Goal: Transaction & Acquisition: Purchase product/service

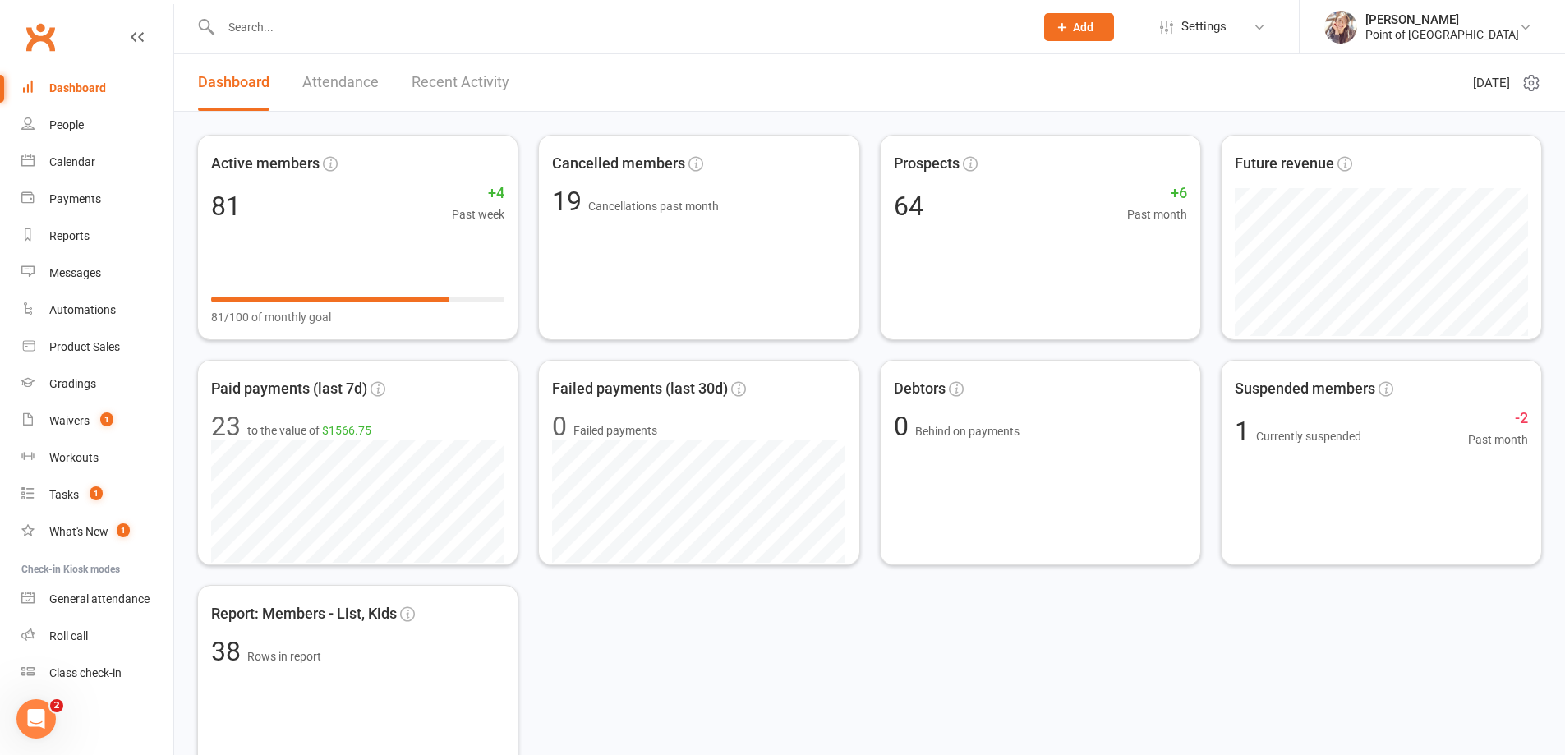
click at [419, 30] on input "text" at bounding box center [619, 27] width 807 height 23
type input "a"
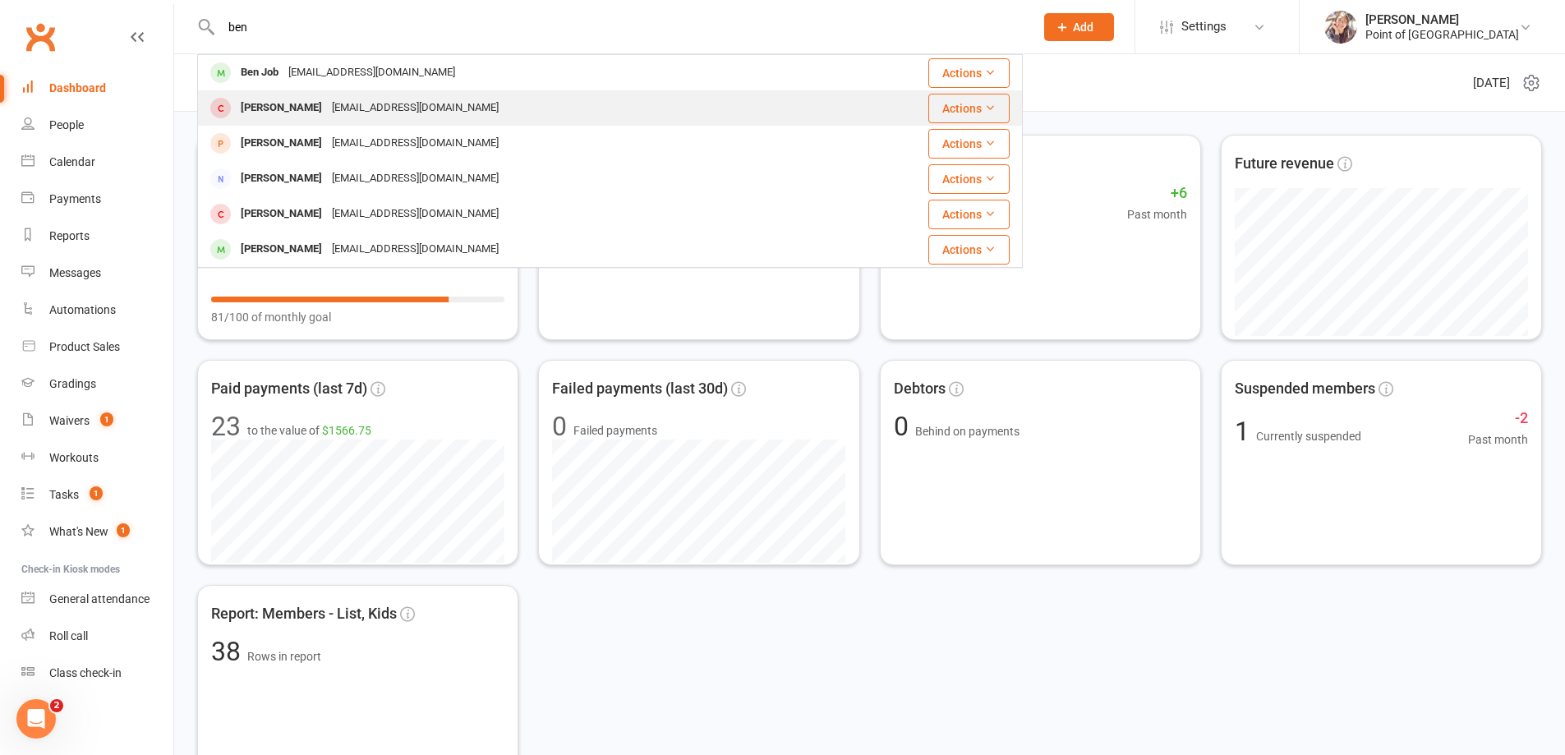
type input "ben"
click at [389, 100] on div "[EMAIL_ADDRESS][DOMAIN_NAME]" at bounding box center [415, 108] width 177 height 24
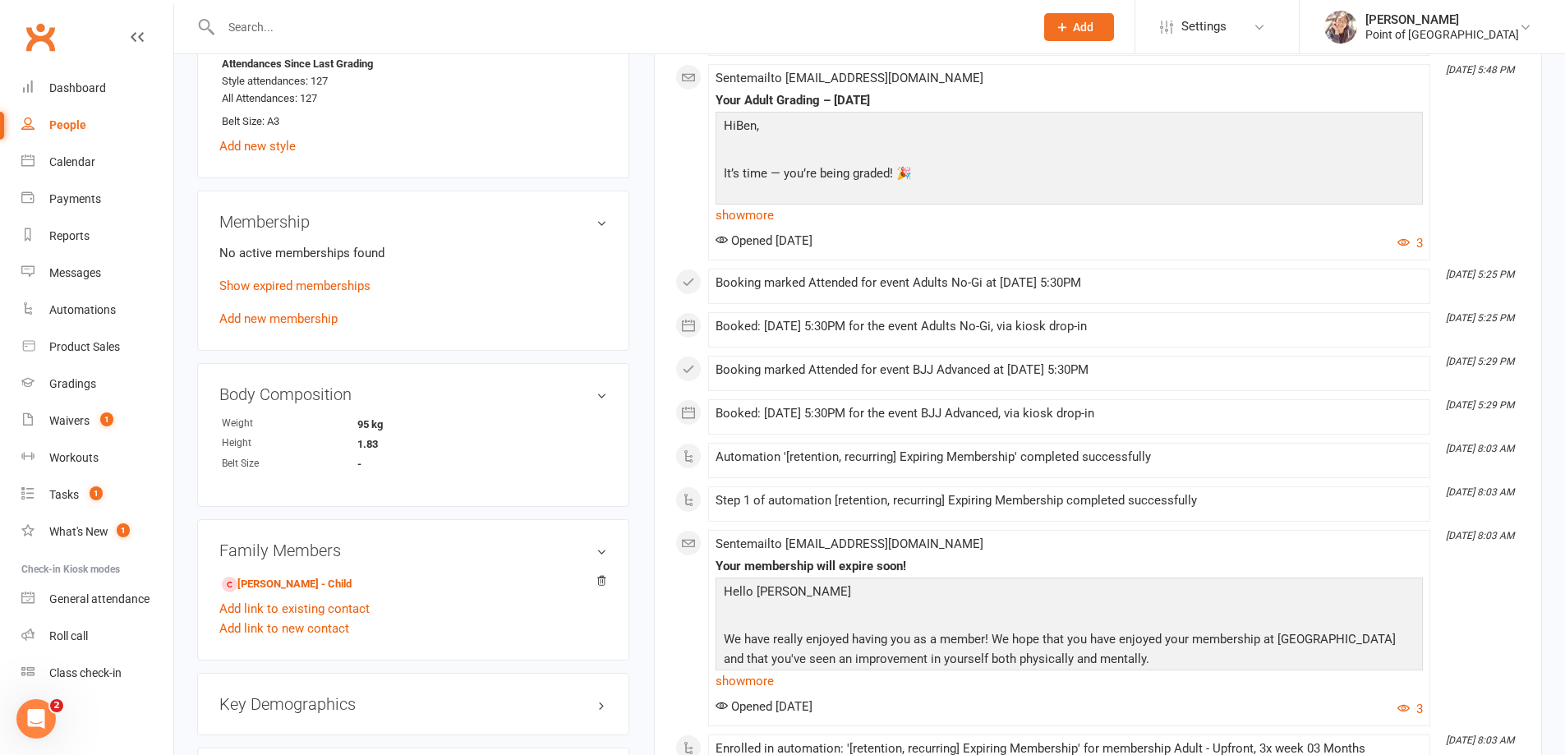
scroll to position [801, 0]
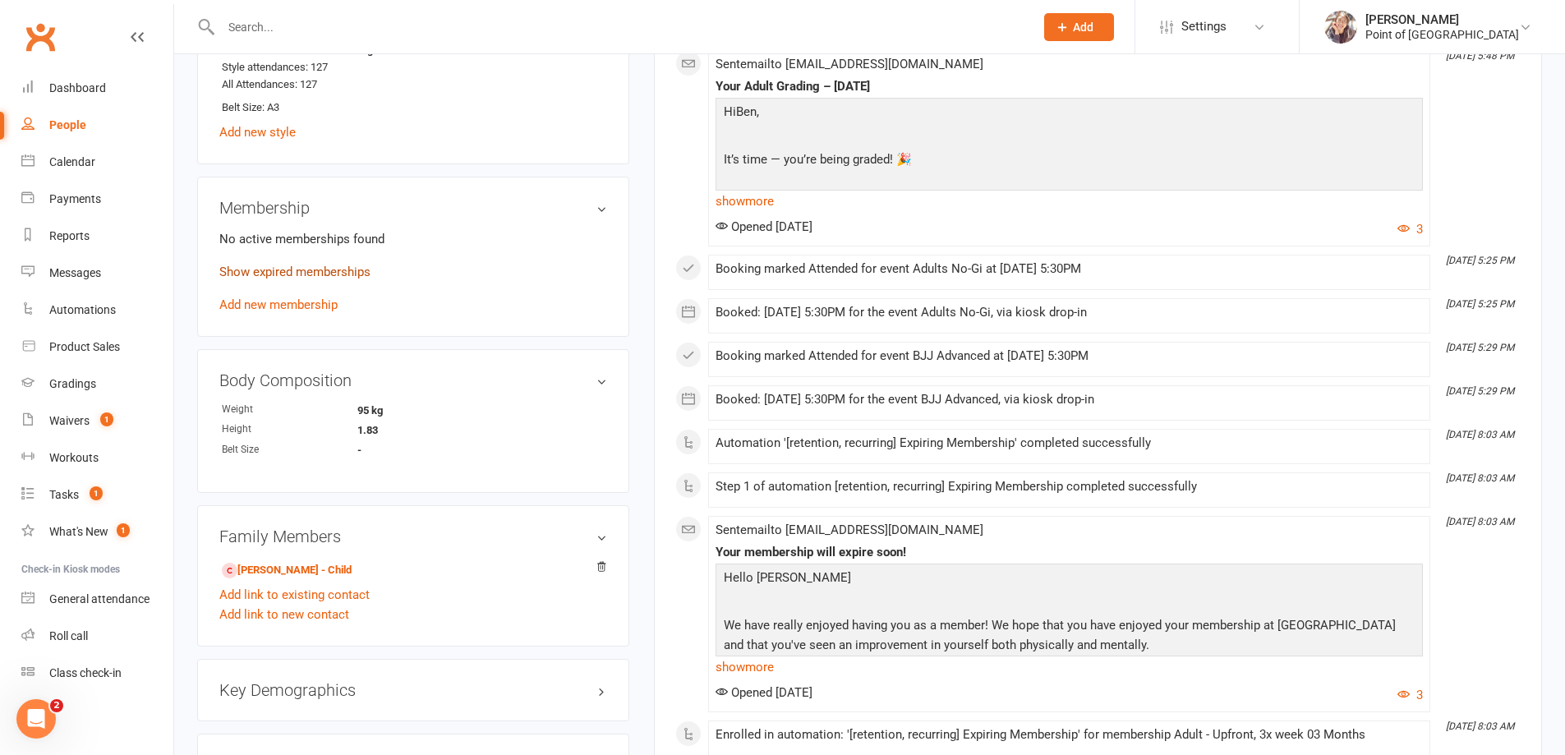
click at [328, 272] on link "Show expired memberships" at bounding box center [294, 272] width 151 height 15
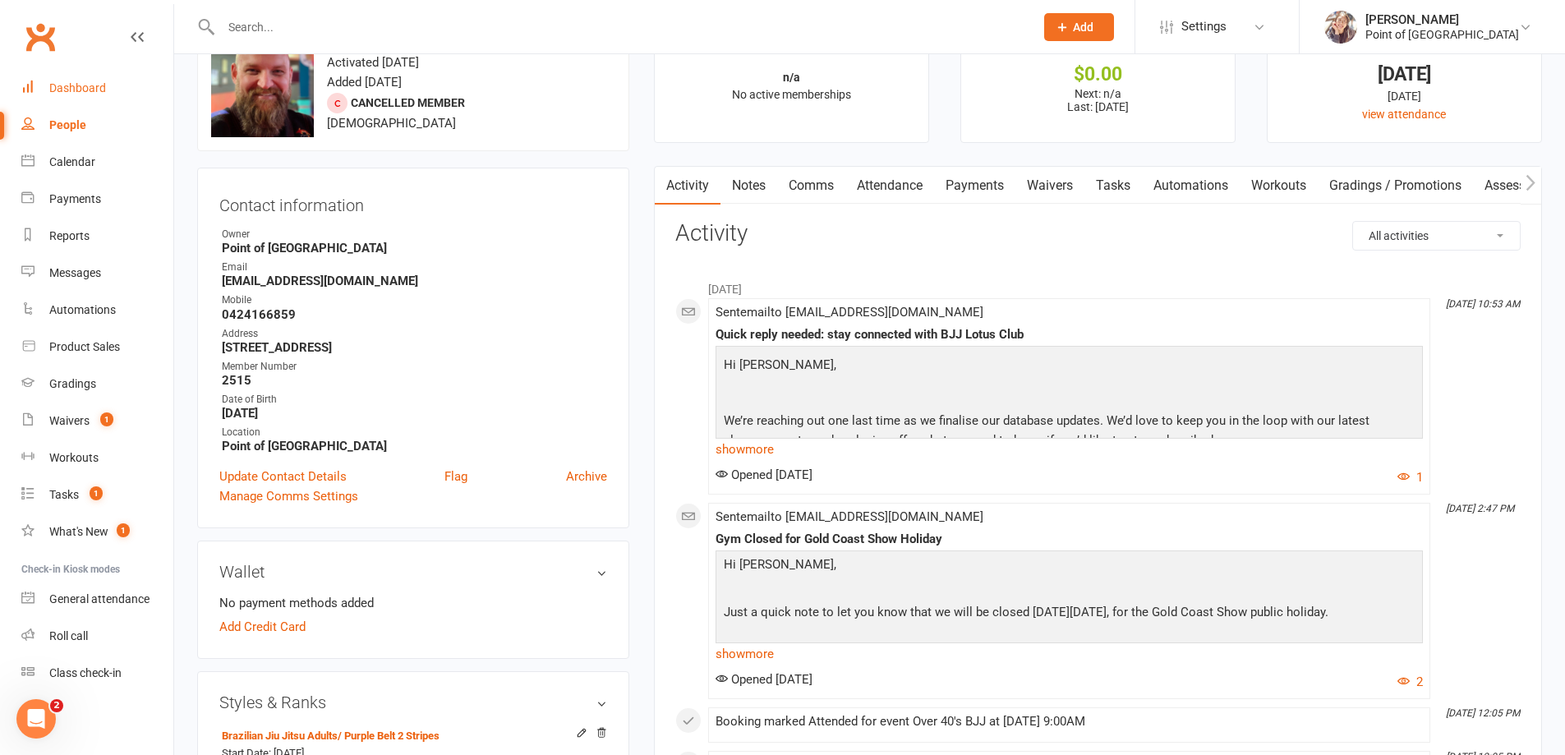
scroll to position [41, 0]
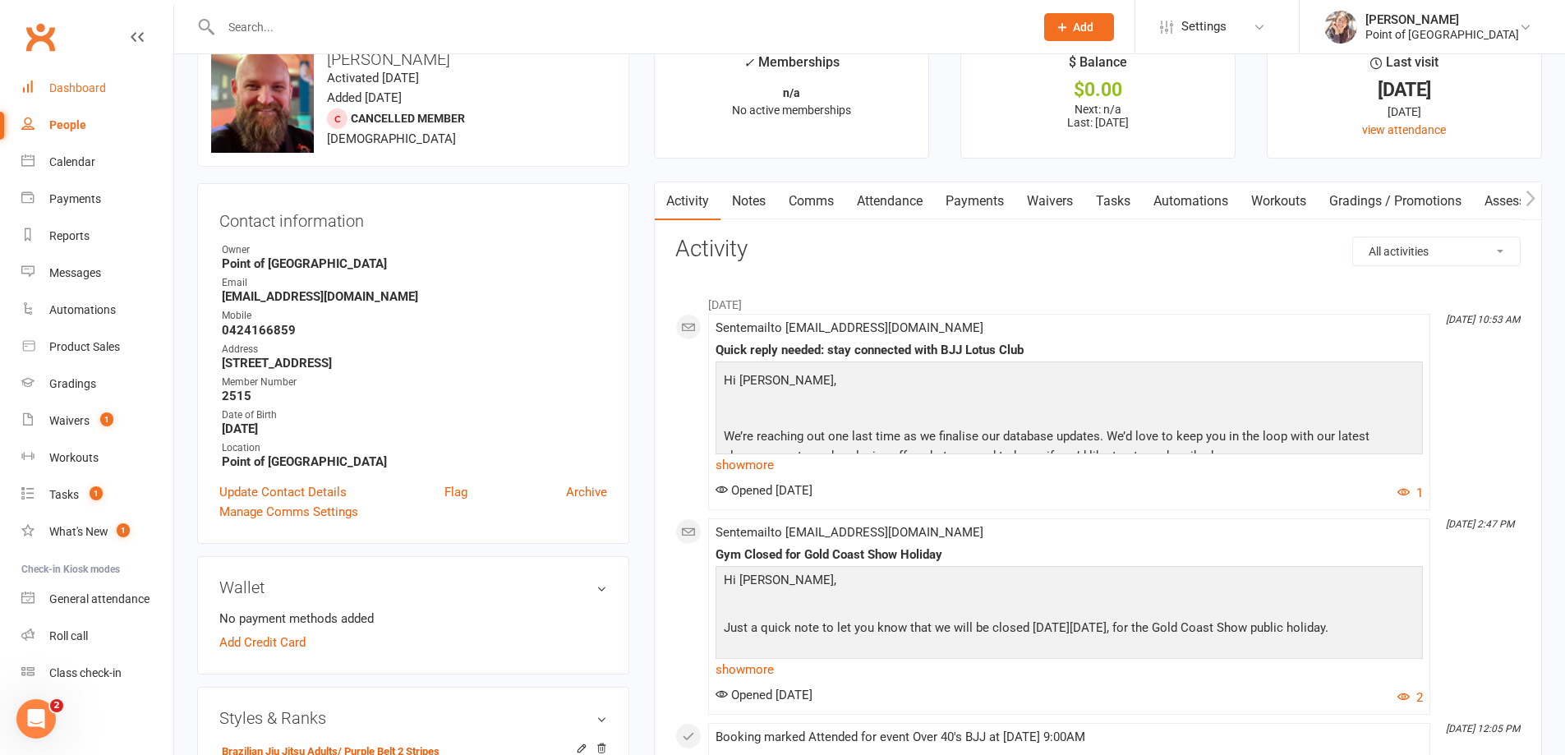
click at [975, 203] on link "Payments" at bounding box center [974, 201] width 81 height 38
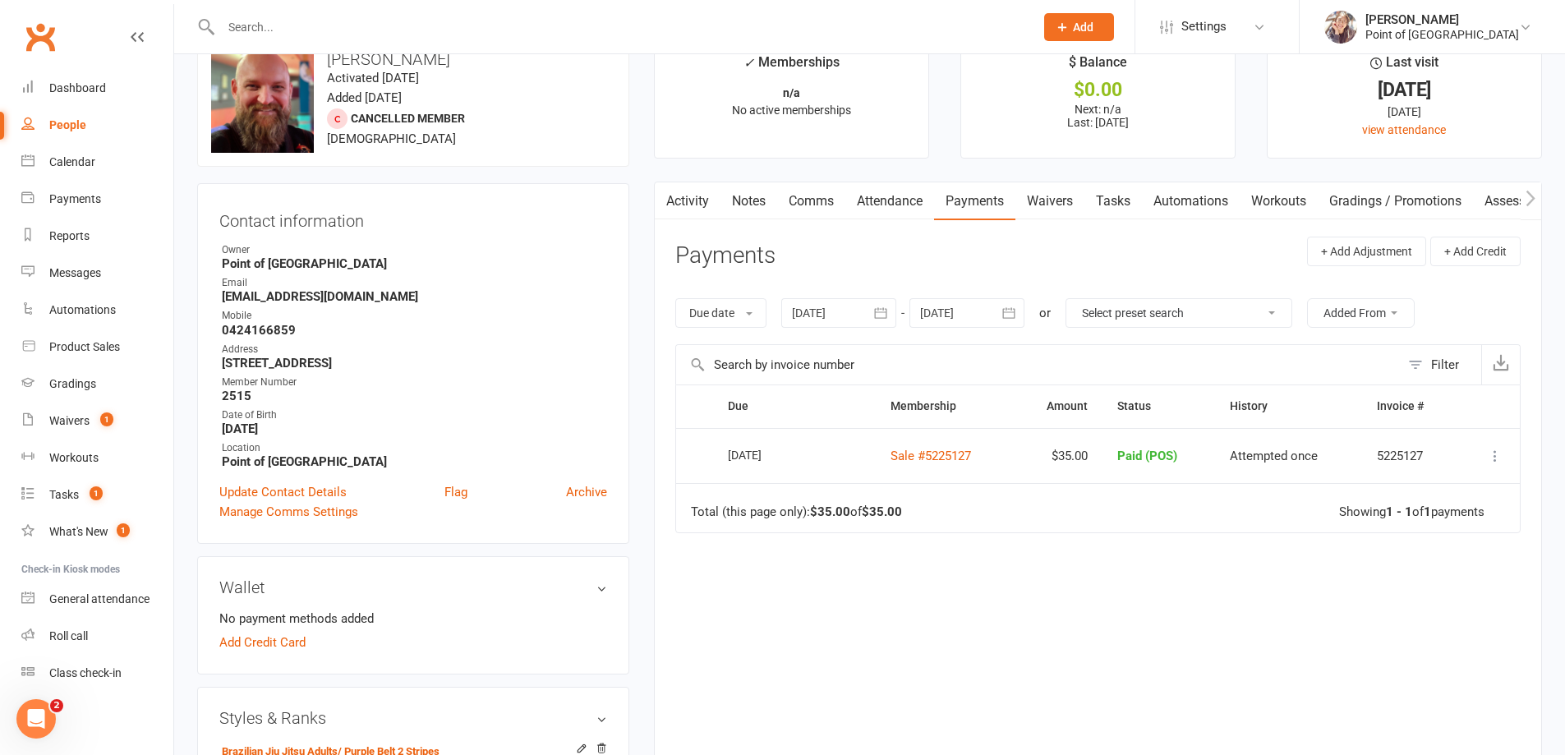
click at [829, 315] on div at bounding box center [838, 313] width 115 height 30
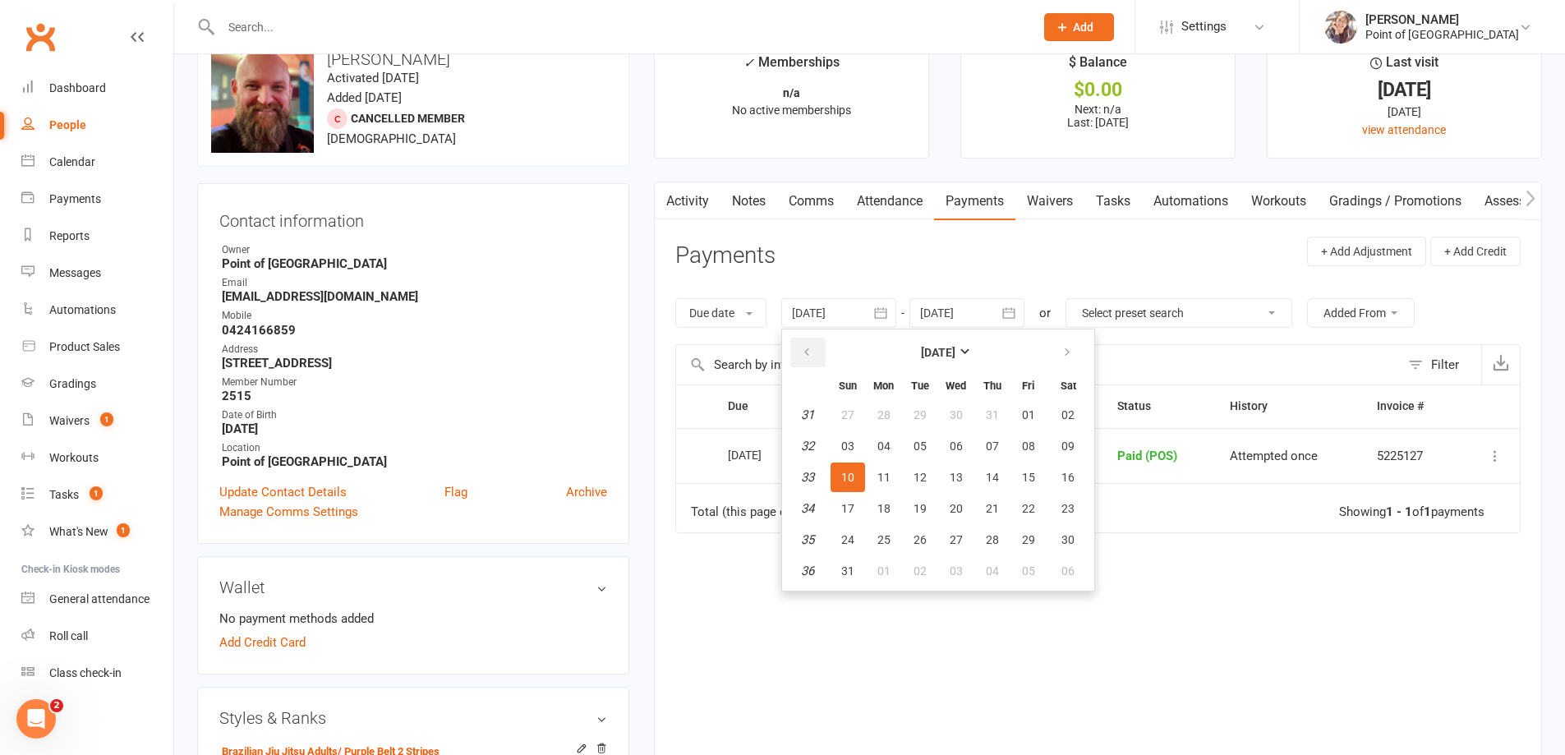
click at [815, 352] on button "button" at bounding box center [807, 353] width 35 height 30
click at [886, 427] on button "30" at bounding box center [884, 415] width 35 height 30
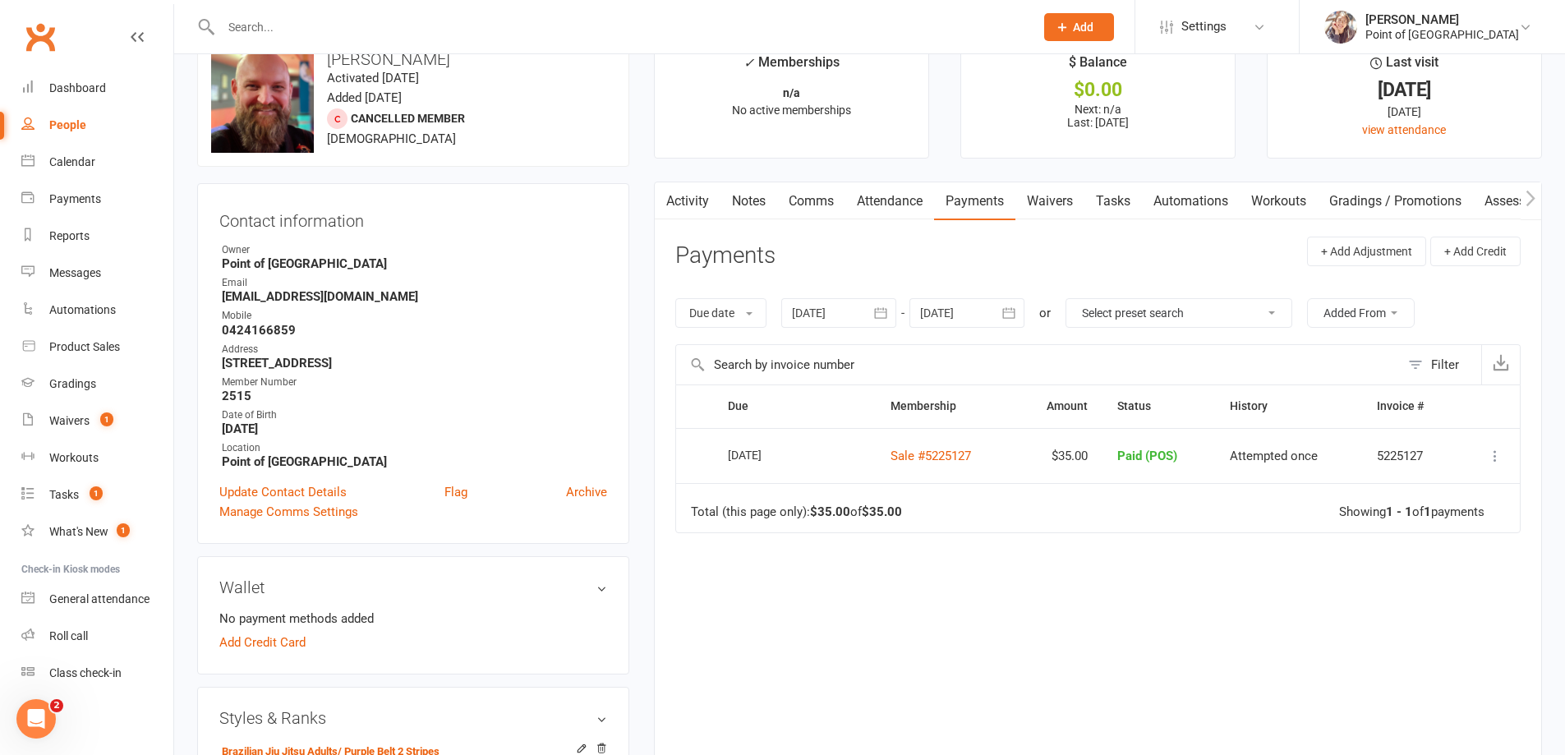
click at [807, 317] on div at bounding box center [838, 313] width 115 height 30
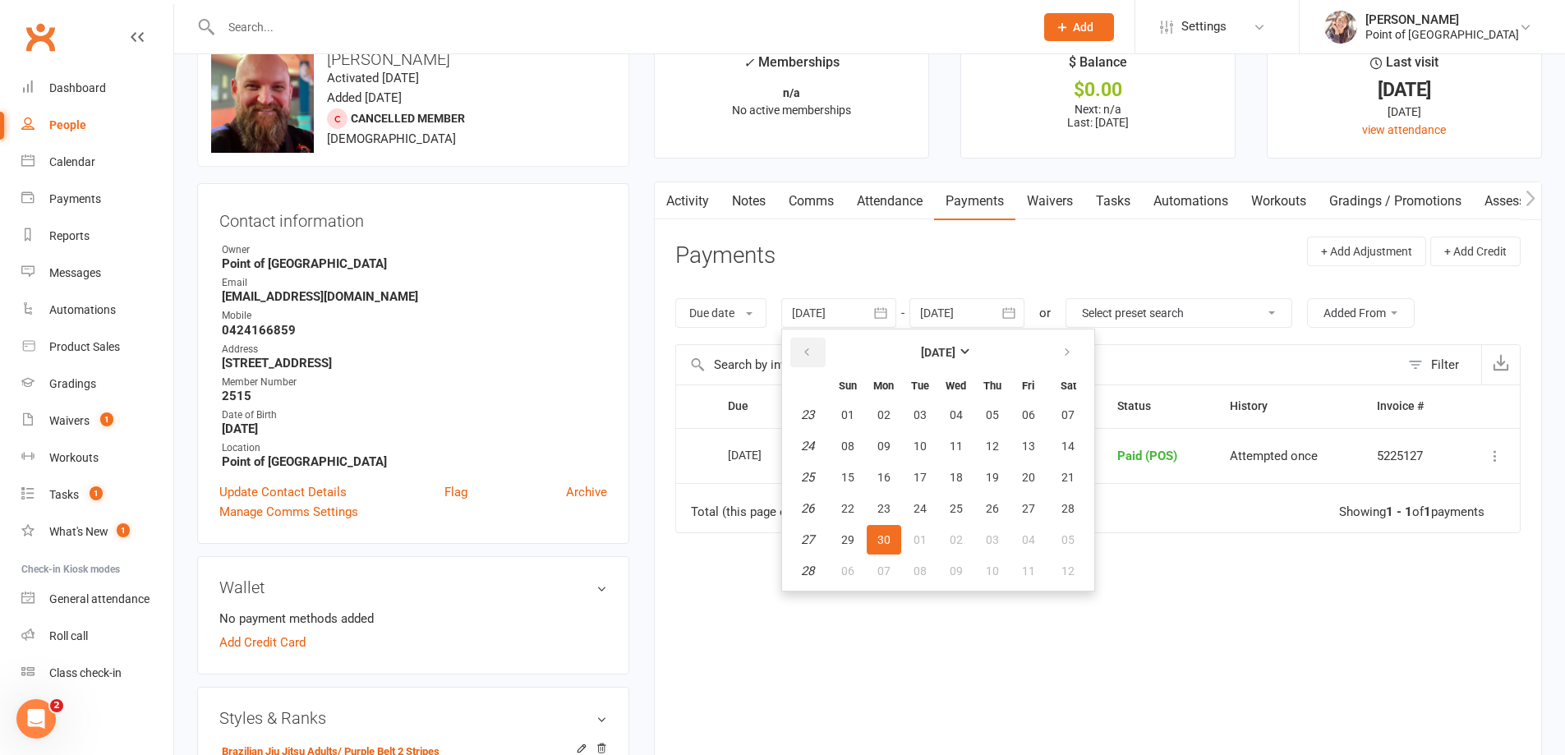
click at [802, 357] on button "button" at bounding box center [807, 353] width 35 height 30
click at [803, 357] on button "button" at bounding box center [807, 353] width 35 height 30
click at [886, 426] on button "31" at bounding box center [884, 415] width 35 height 30
type input "31 Mar 2025"
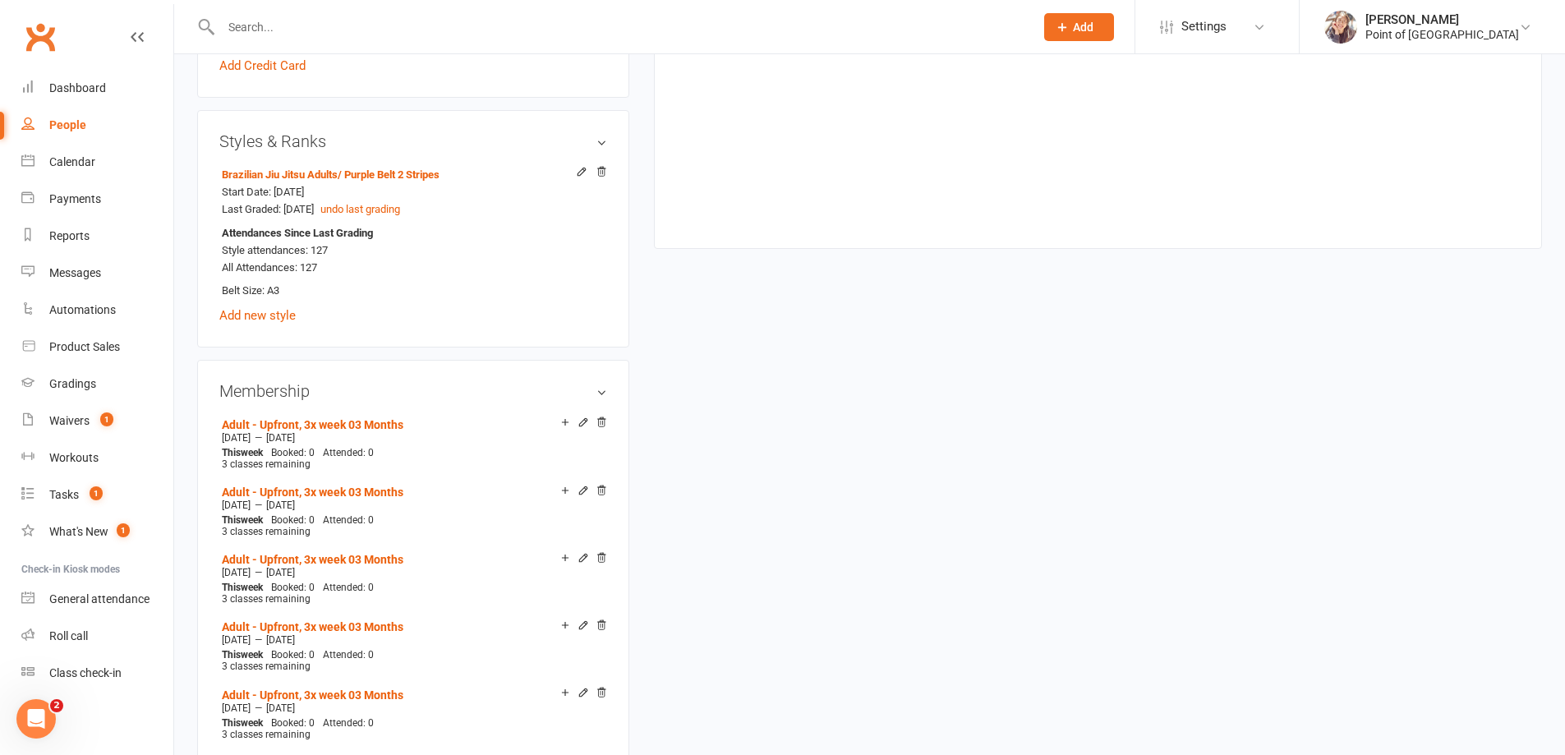
scroll to position [616, 0]
click at [595, 394] on h3 "Membership" at bounding box center [413, 393] width 388 height 18
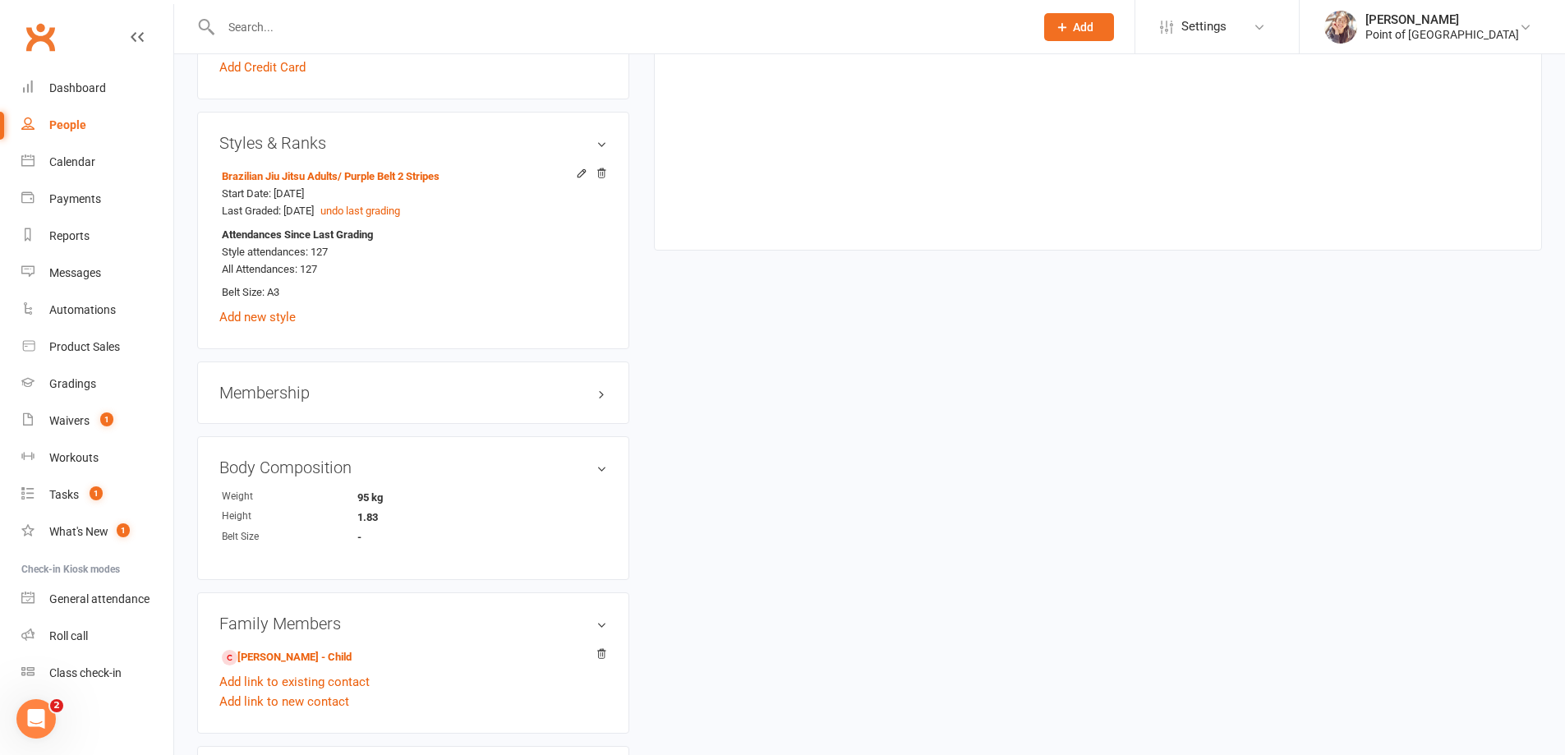
click at [324, 400] on h3 "Membership" at bounding box center [413, 393] width 388 height 18
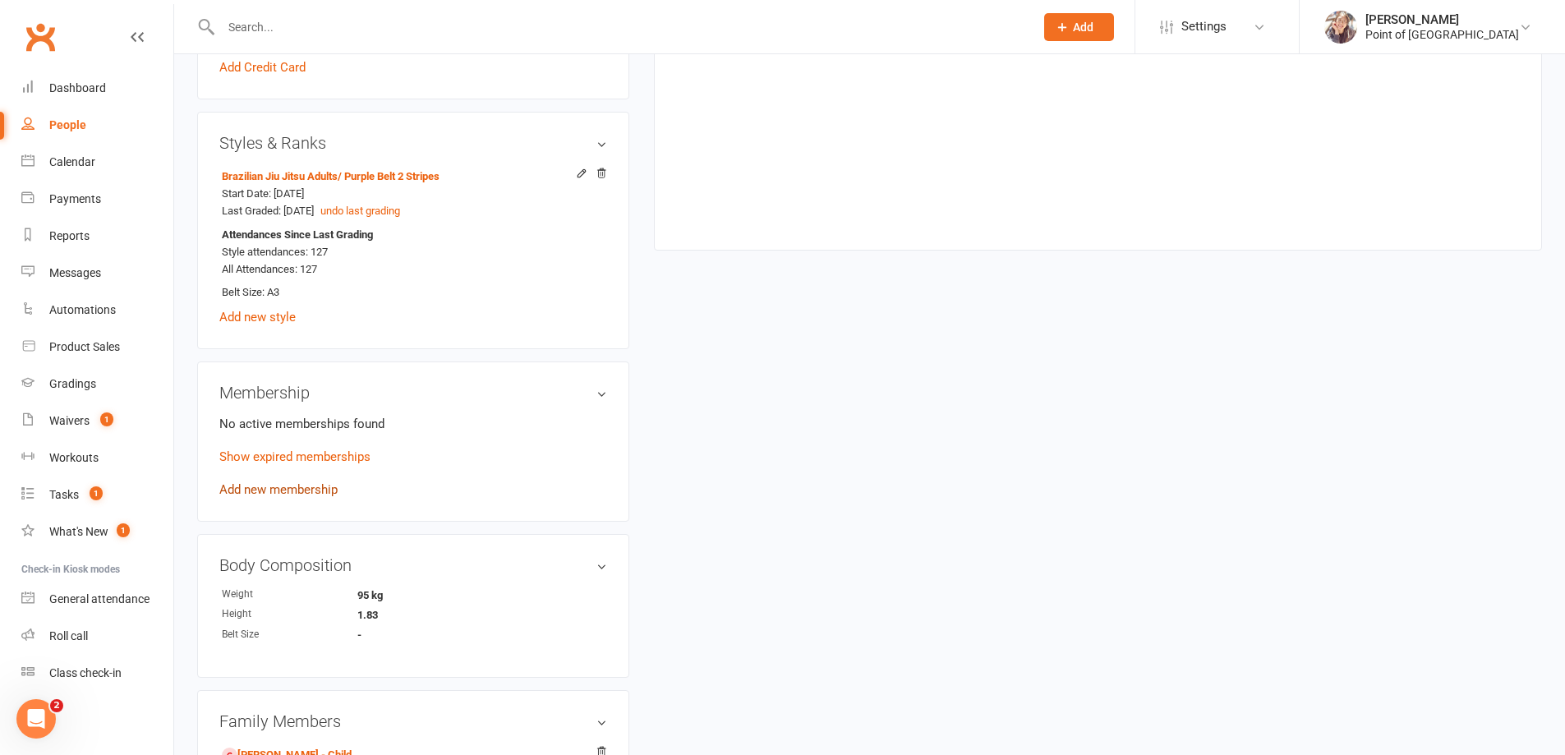
click at [268, 496] on link "Add new membership" at bounding box center [278, 489] width 118 height 15
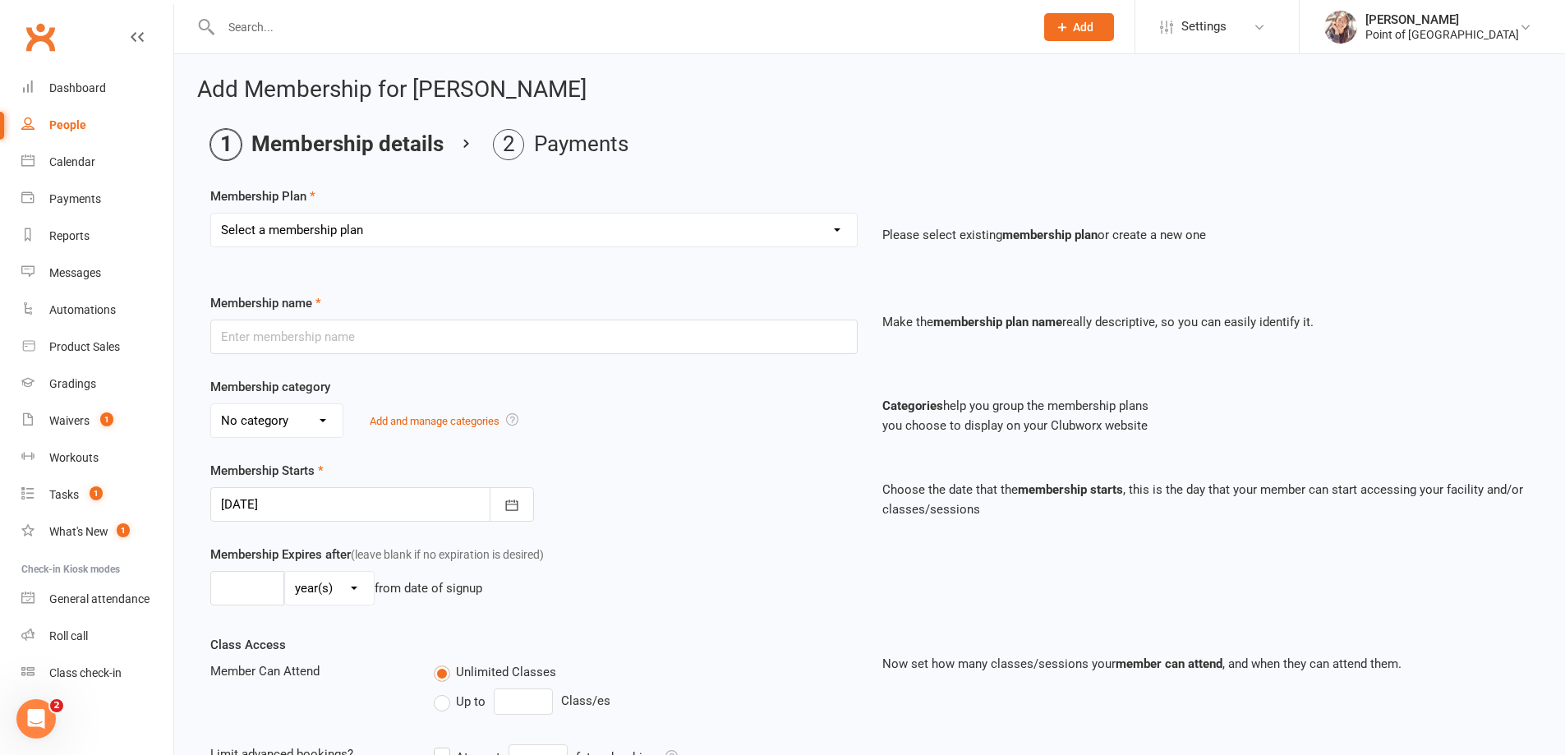
click at [330, 246] on div "Select a membership plan Create new Membership Plan Tailored | 30min Tailored |…" at bounding box center [533, 230] width 647 height 35
click at [336, 226] on select "Select a membership plan Create new Membership Plan Tailored | 30min Tailored |…" at bounding box center [534, 230] width 646 height 33
select select "6"
click at [211, 214] on select "Select a membership plan Create new Membership Plan Tailored | 30min Tailored |…" at bounding box center [534, 230] width 646 height 33
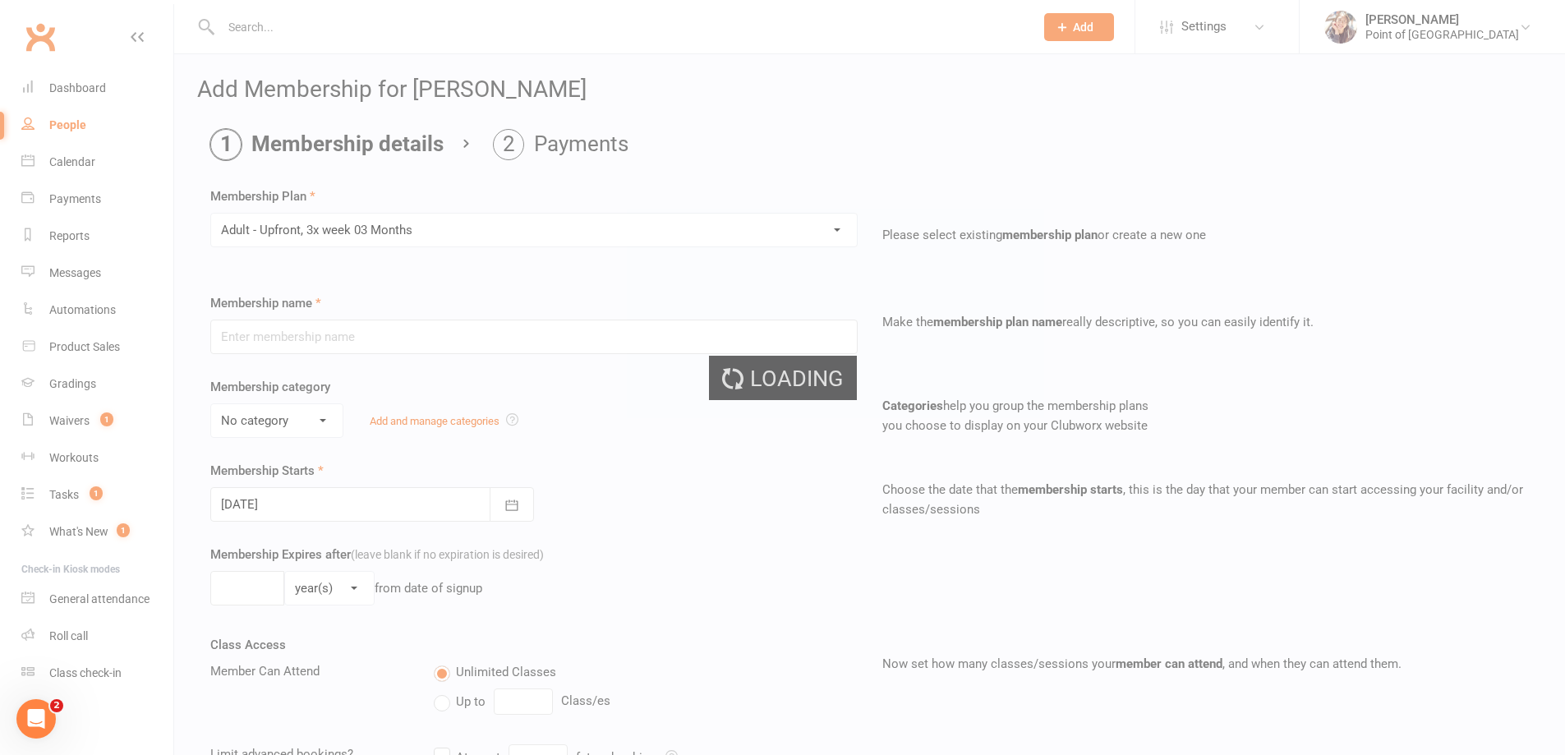
type input "Adult - Upfront, 3x week 03 Months"
select select "0"
type input "3"
select select "2"
type input "3"
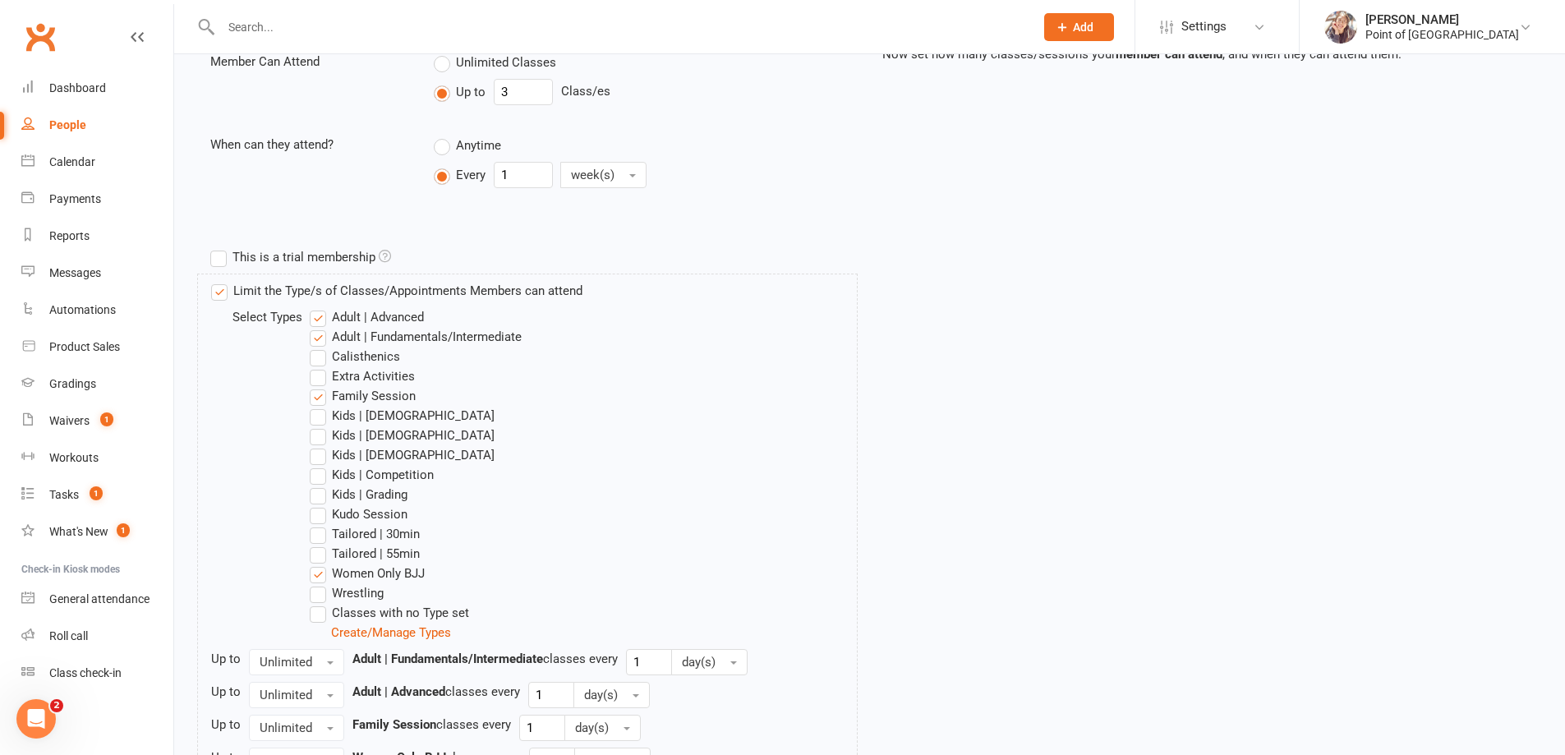
scroll to position [616, 0]
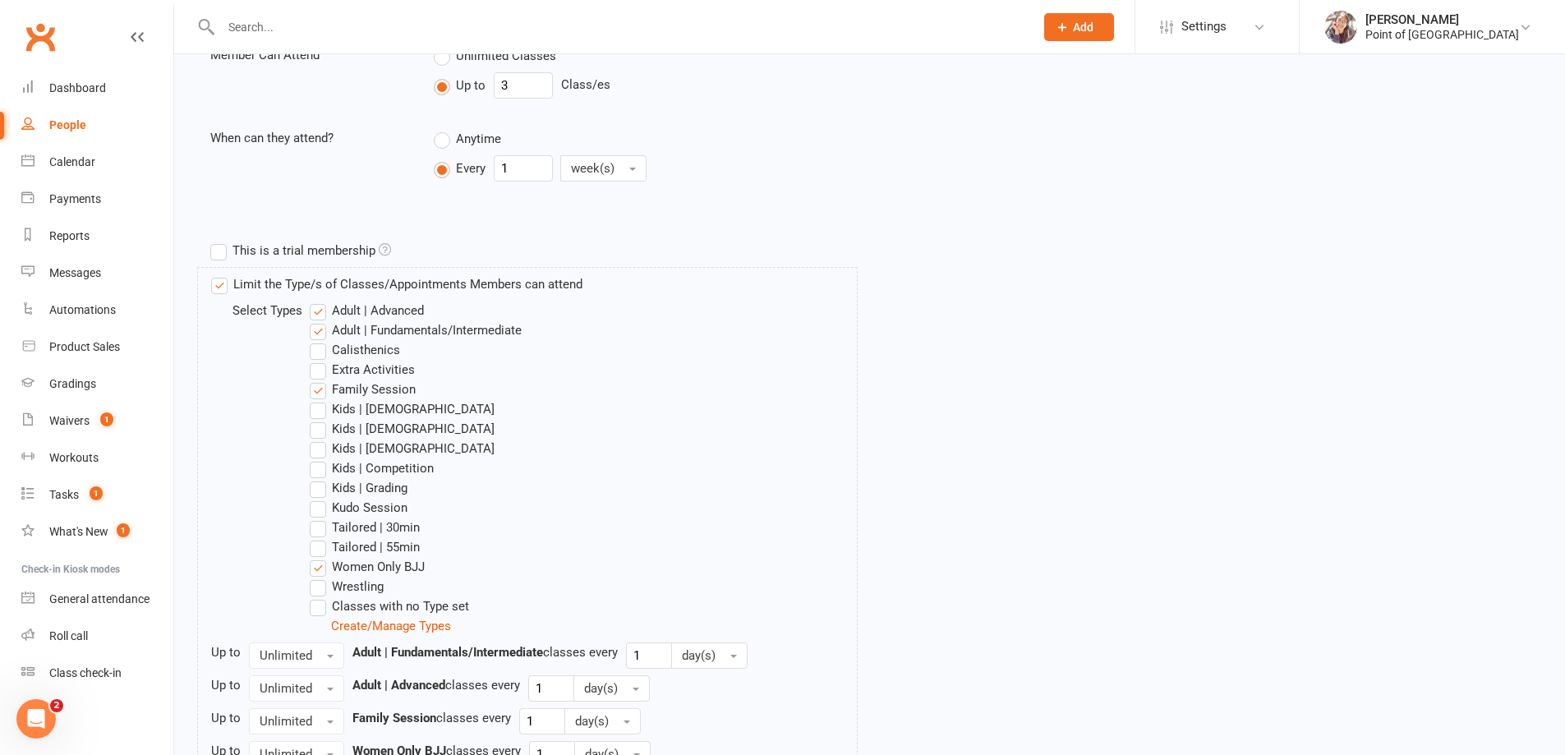
click at [334, 567] on label "Women Only BJJ" at bounding box center [367, 567] width 115 height 20
click at [320, 557] on input "Women Only BJJ" at bounding box center [315, 557] width 11 height 0
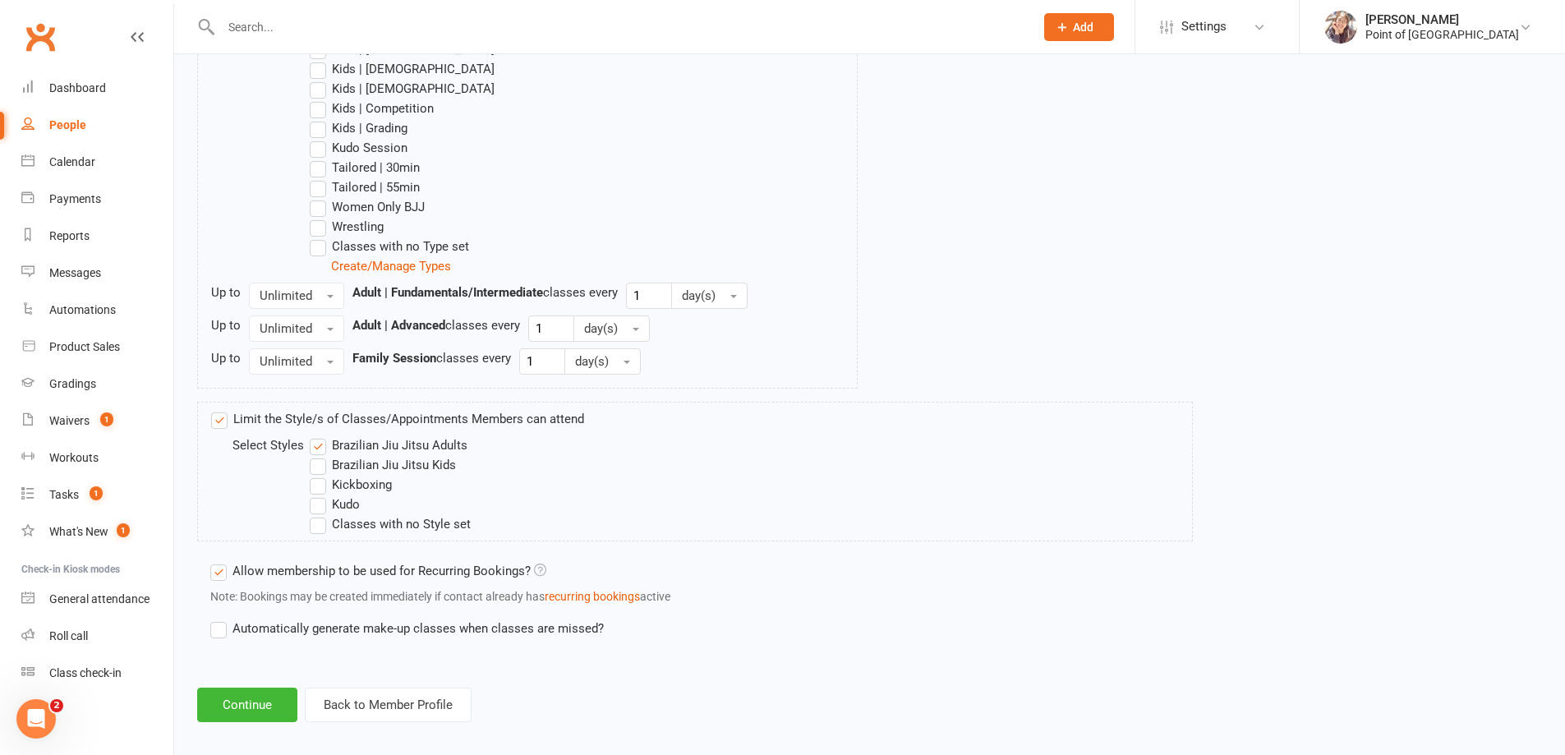
scroll to position [991, 0]
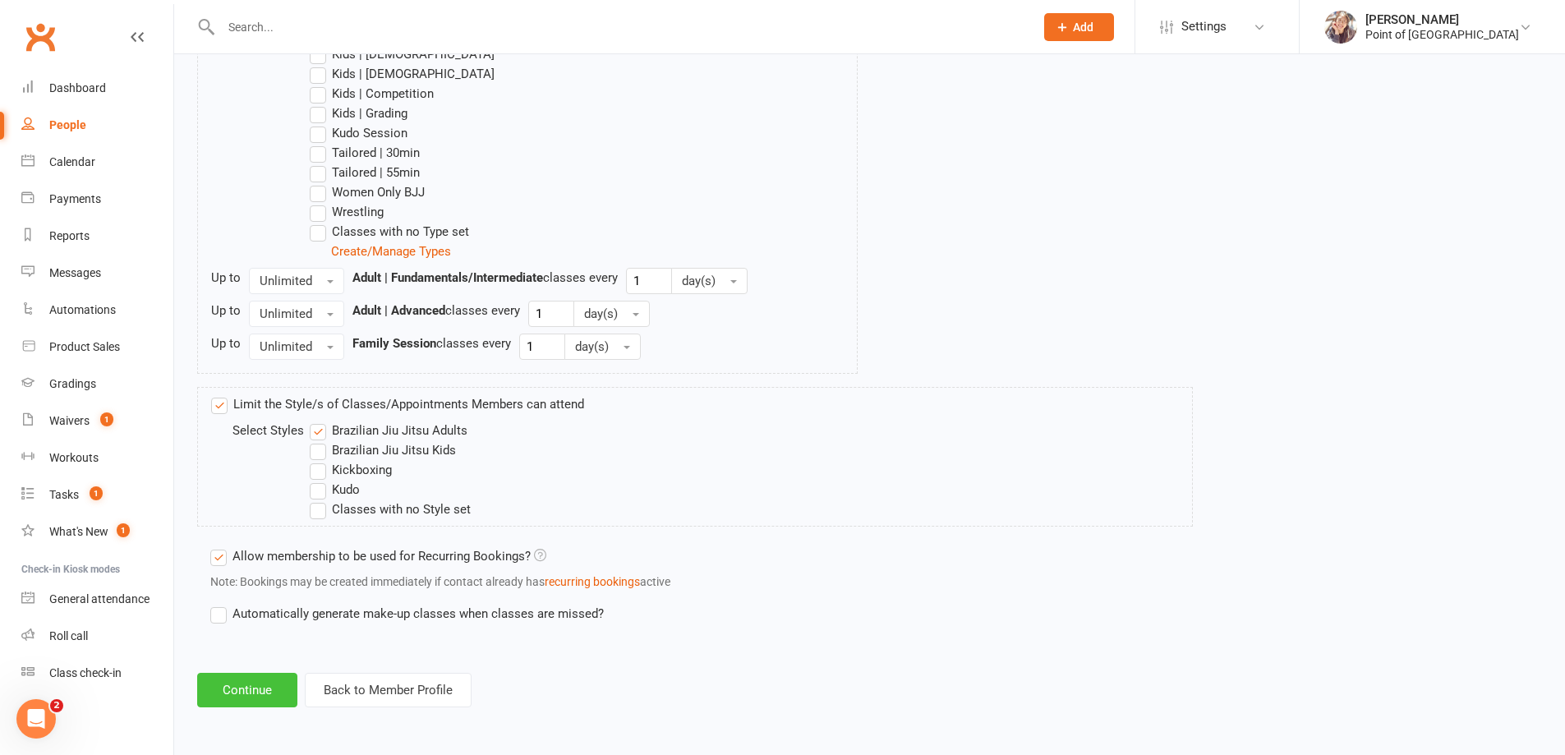
click at [243, 688] on button "Continue" at bounding box center [247, 690] width 100 height 35
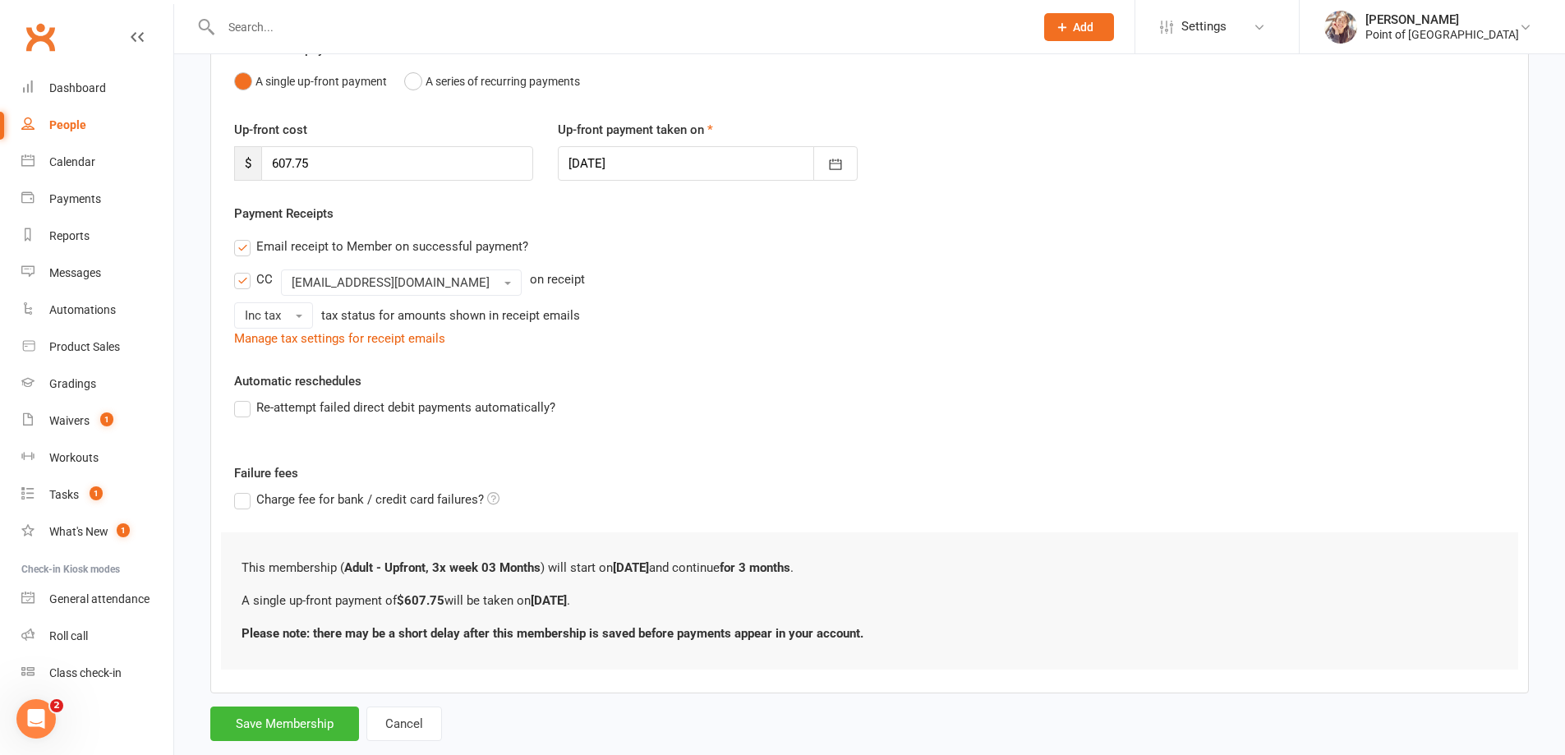
scroll to position [205, 0]
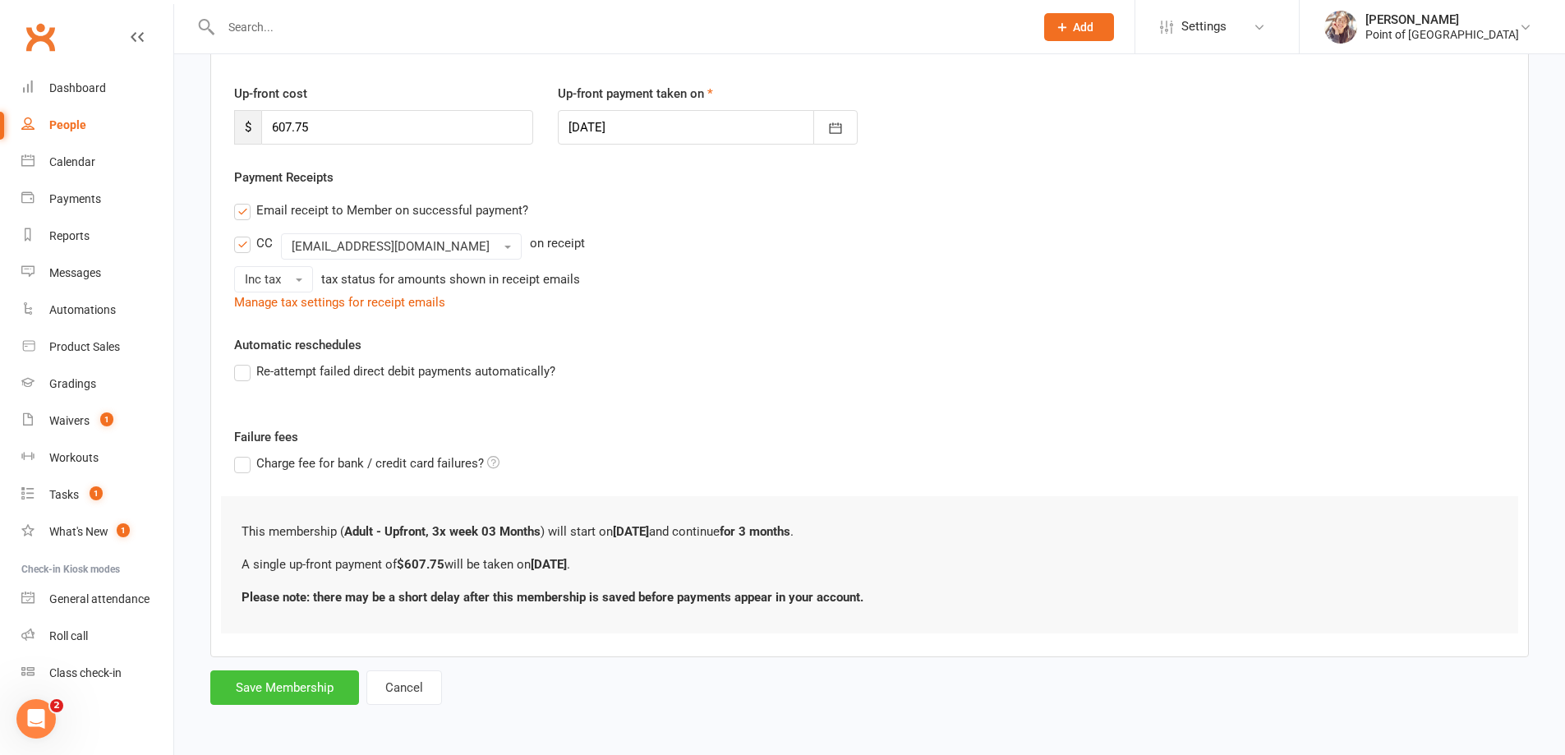
click at [317, 692] on button "Save Membership" at bounding box center [284, 687] width 149 height 35
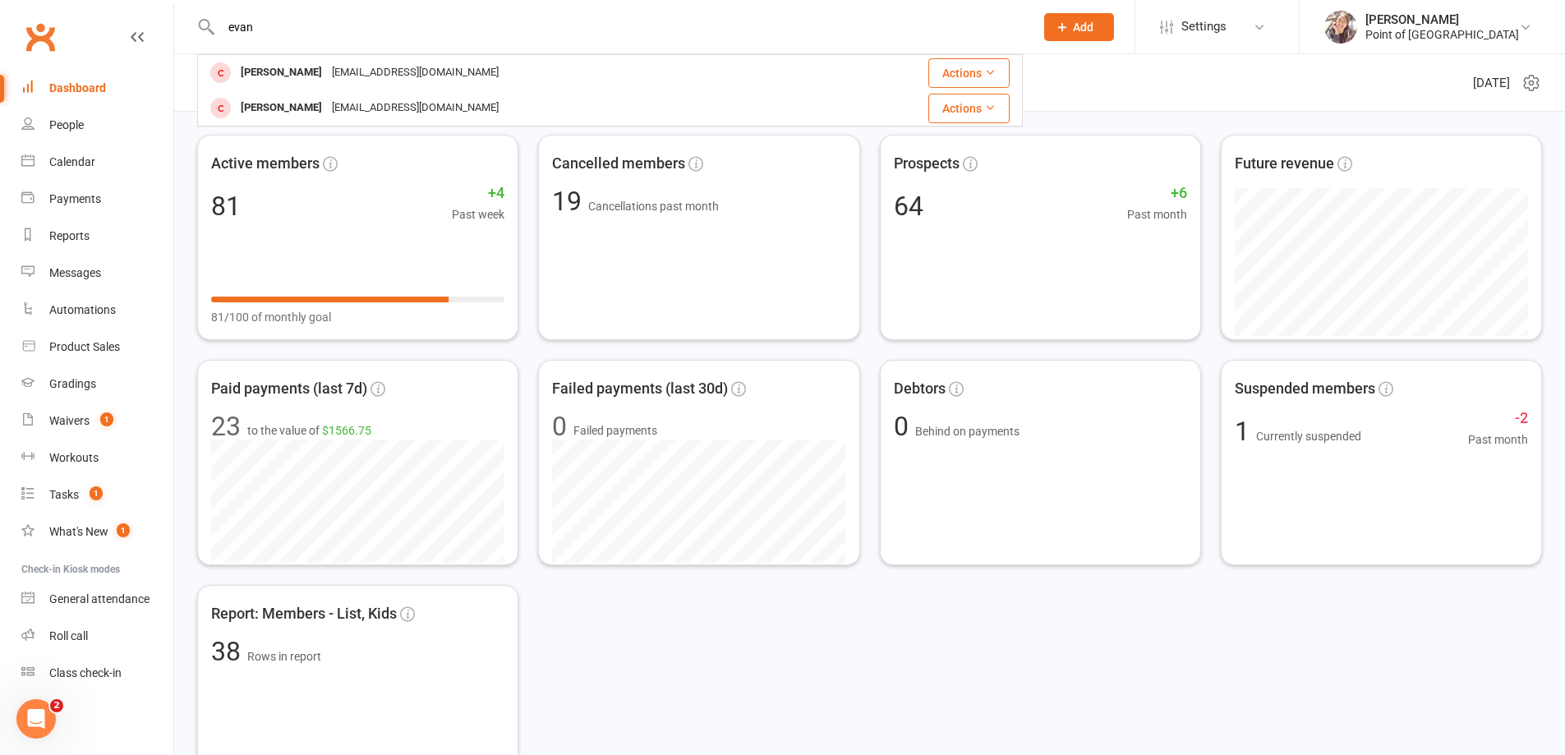
type input "evan"
click at [387, 69] on div "benarnot@hotmail.com" at bounding box center [415, 73] width 177 height 24
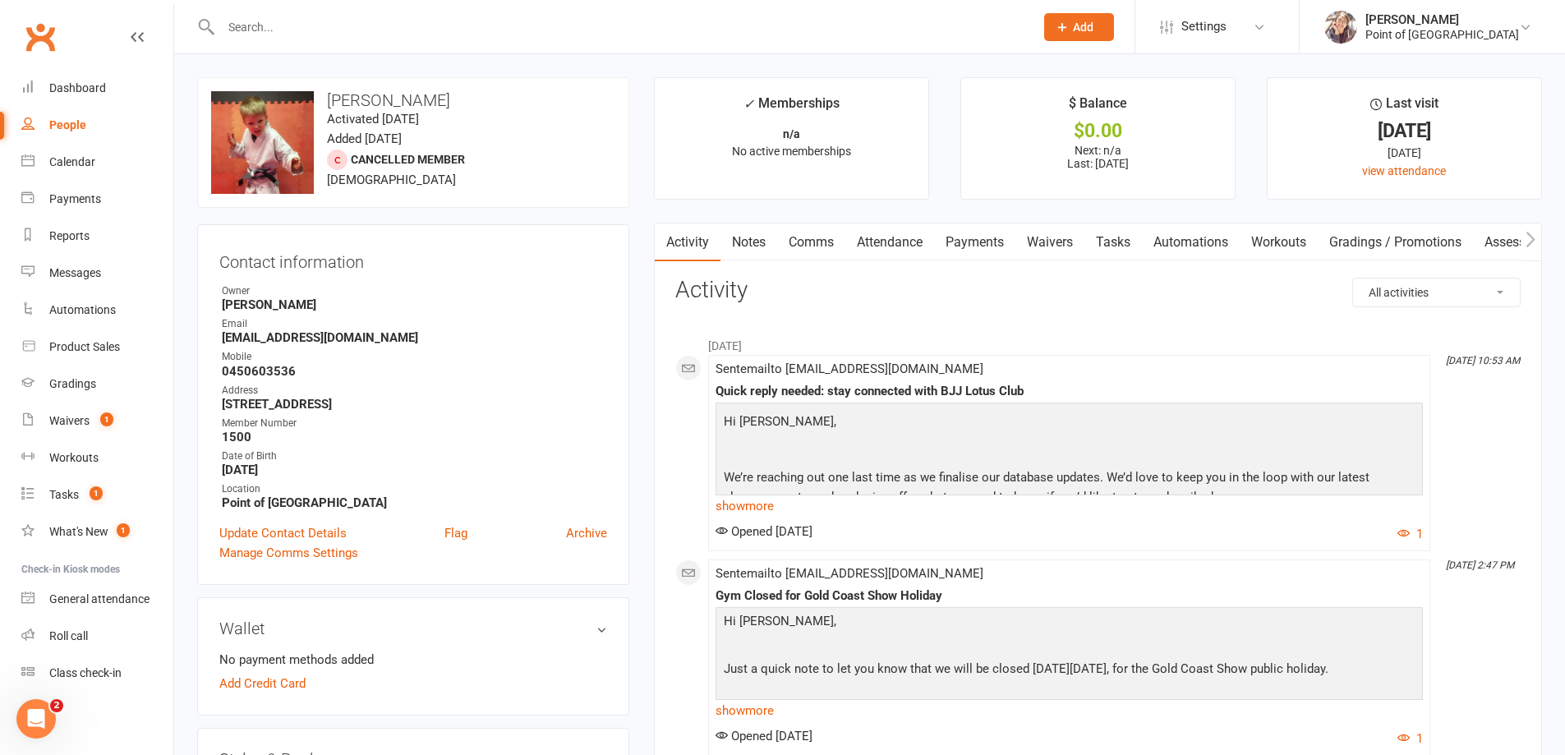
click at [904, 247] on link "Attendance" at bounding box center [889, 242] width 89 height 38
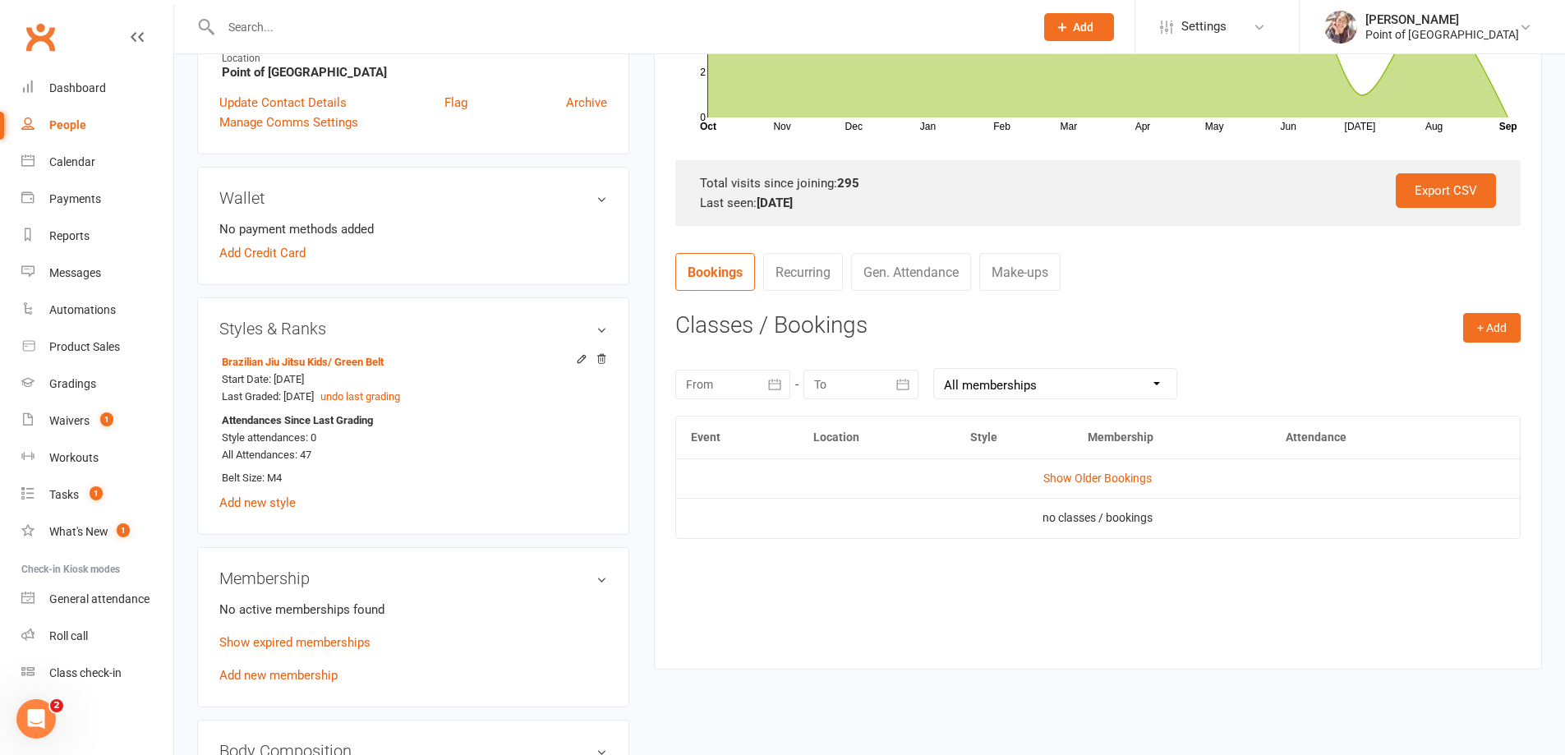
scroll to position [452, 0]
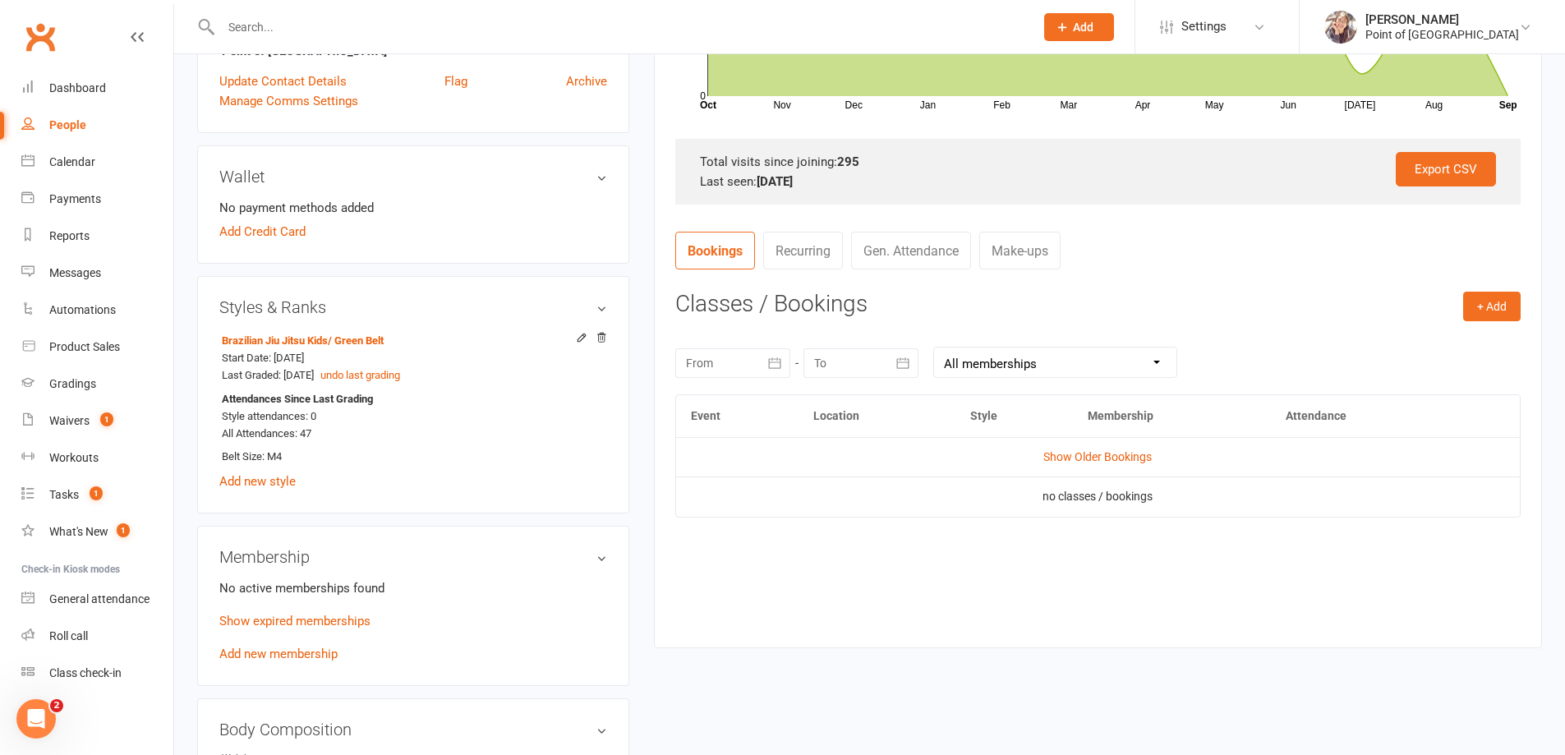
click at [743, 372] on div at bounding box center [732, 363] width 115 height 30
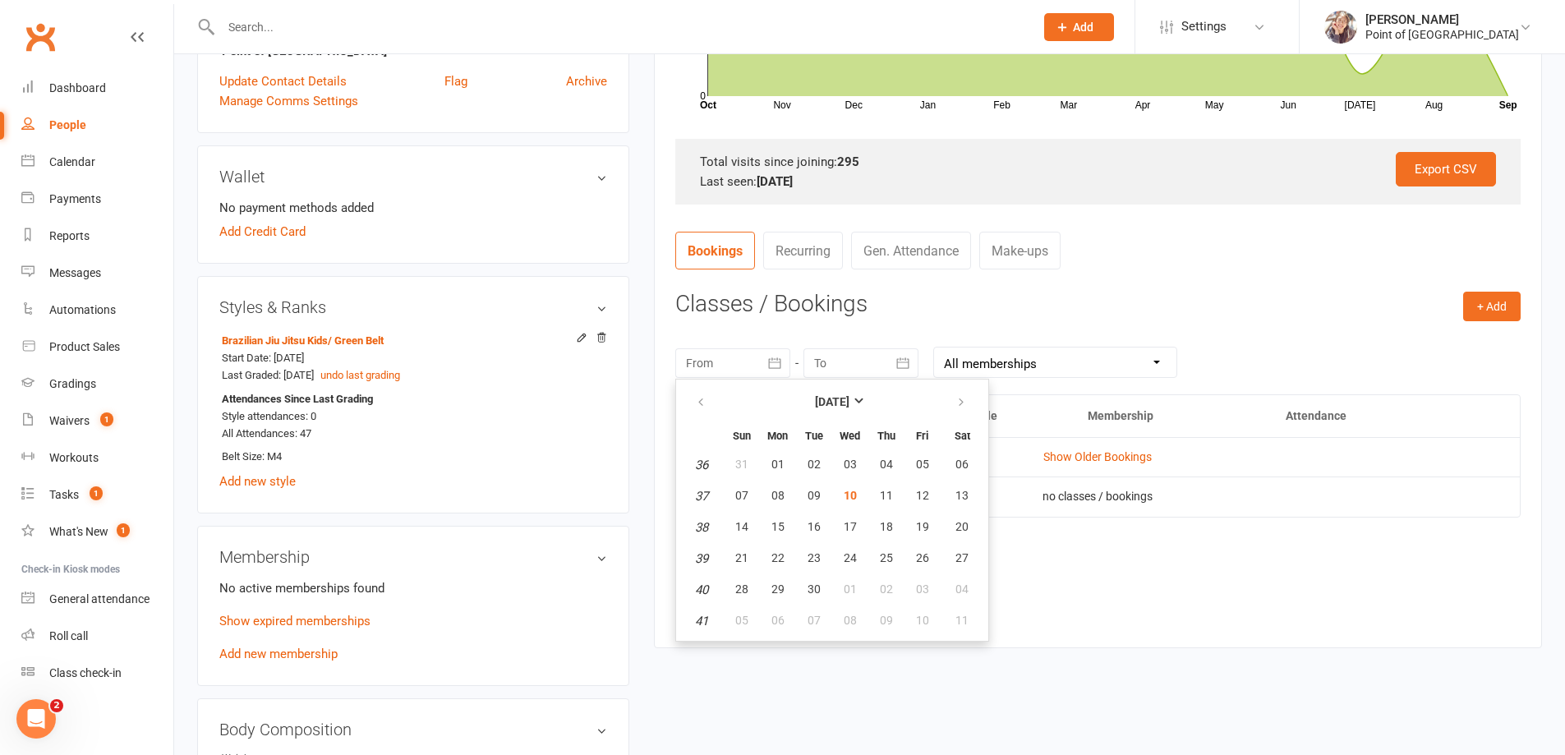
click at [693, 421] on table "September 2025 Sun Mon Tue Wed Thu Fri Sat 36 31 01 02 03 04 05 06 37 07 08 09 …" at bounding box center [832, 510] width 306 height 255
click at [698, 407] on icon "button" at bounding box center [701, 402] width 12 height 13
click at [723, 459] on table "August 2025 Sun Mon Tue Wed Thu Fri Sat 31 27 28 29 30 31 01 02 32 03 04 05 06 …" at bounding box center [832, 510] width 306 height 255
click at [736, 458] on span "27" at bounding box center [741, 464] width 13 height 13
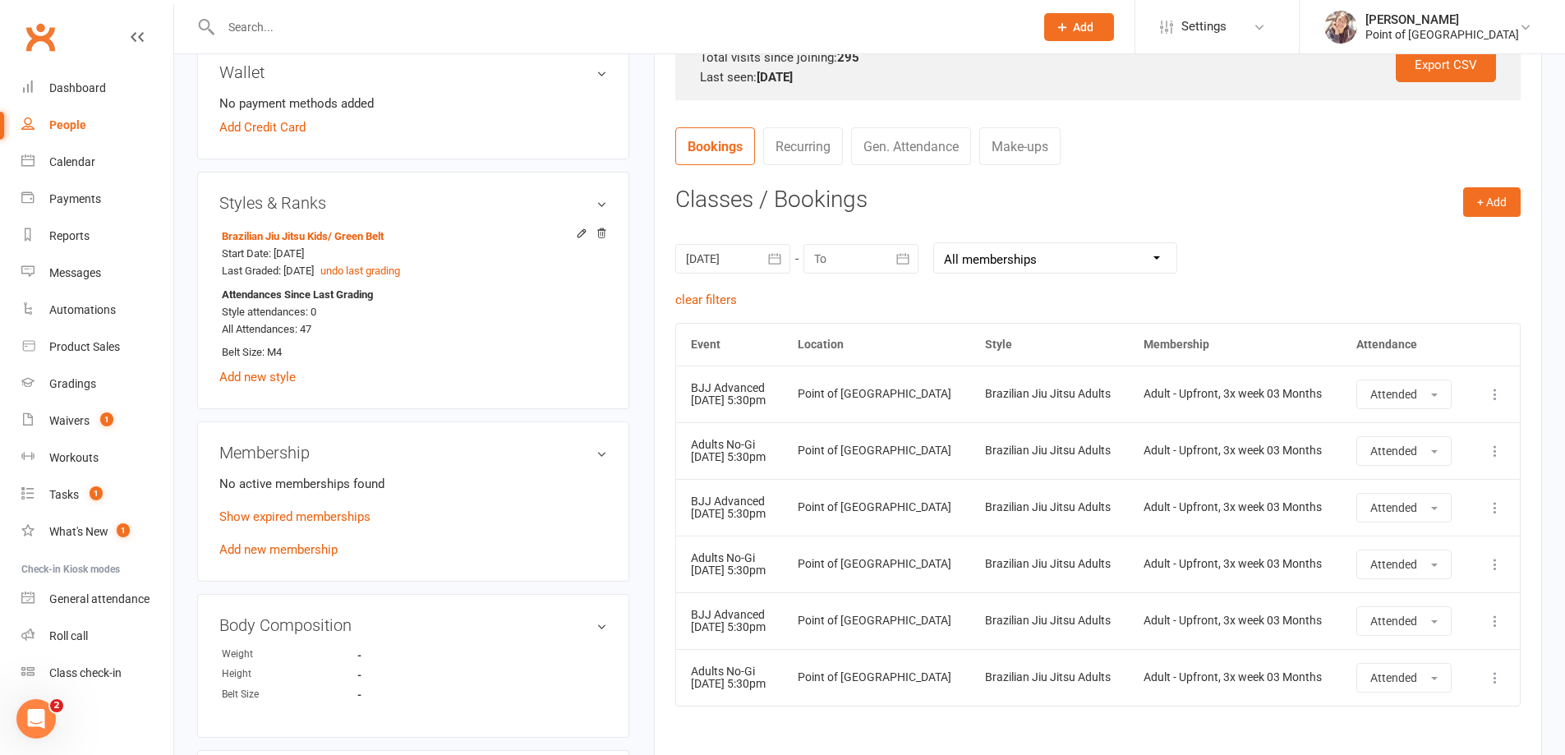
scroll to position [554, 0]
click at [717, 267] on div at bounding box center [732, 261] width 115 height 30
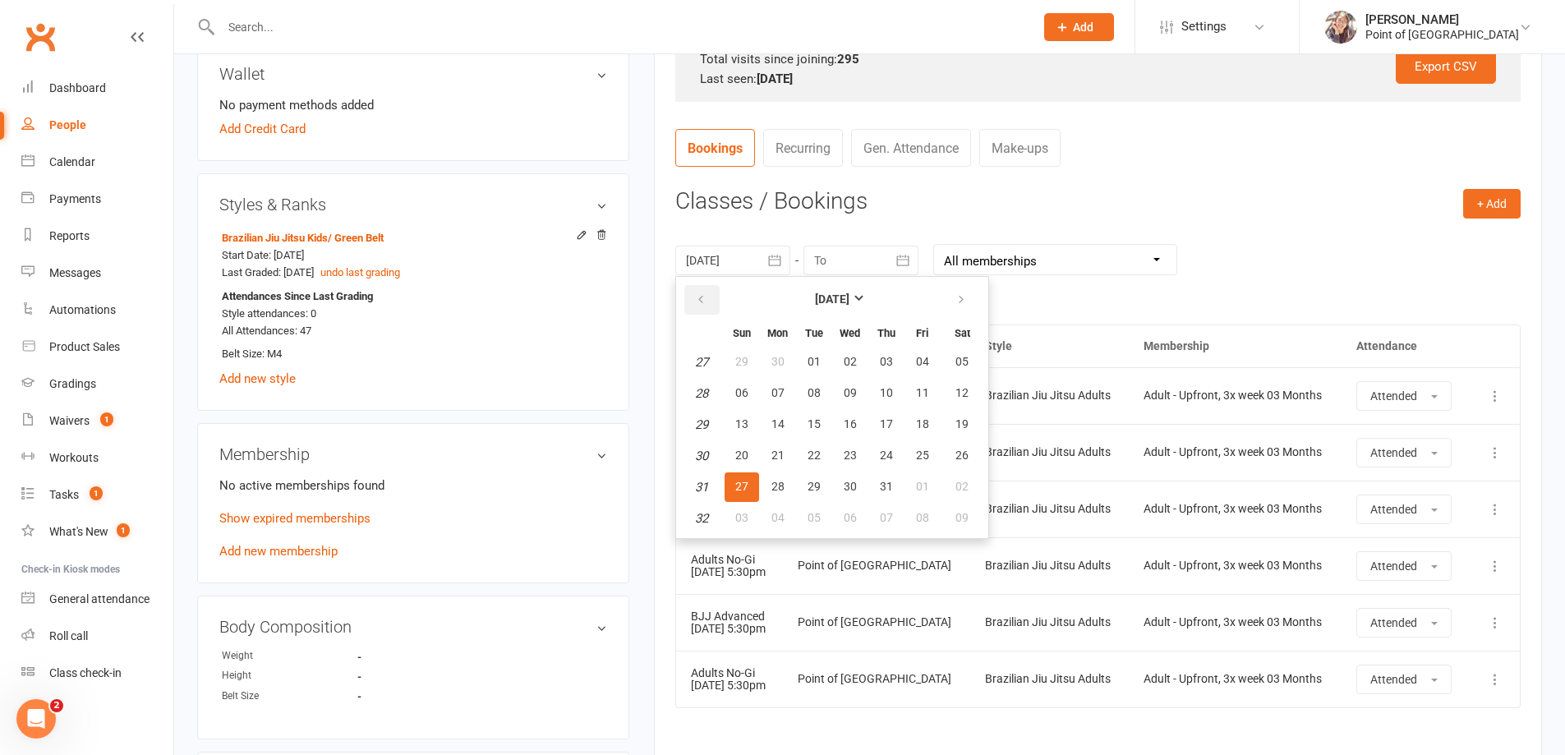
click at [703, 285] on button "button" at bounding box center [701, 300] width 35 height 30
click at [744, 355] on span "01" at bounding box center [741, 361] width 13 height 13
type input "01 Jun 2025"
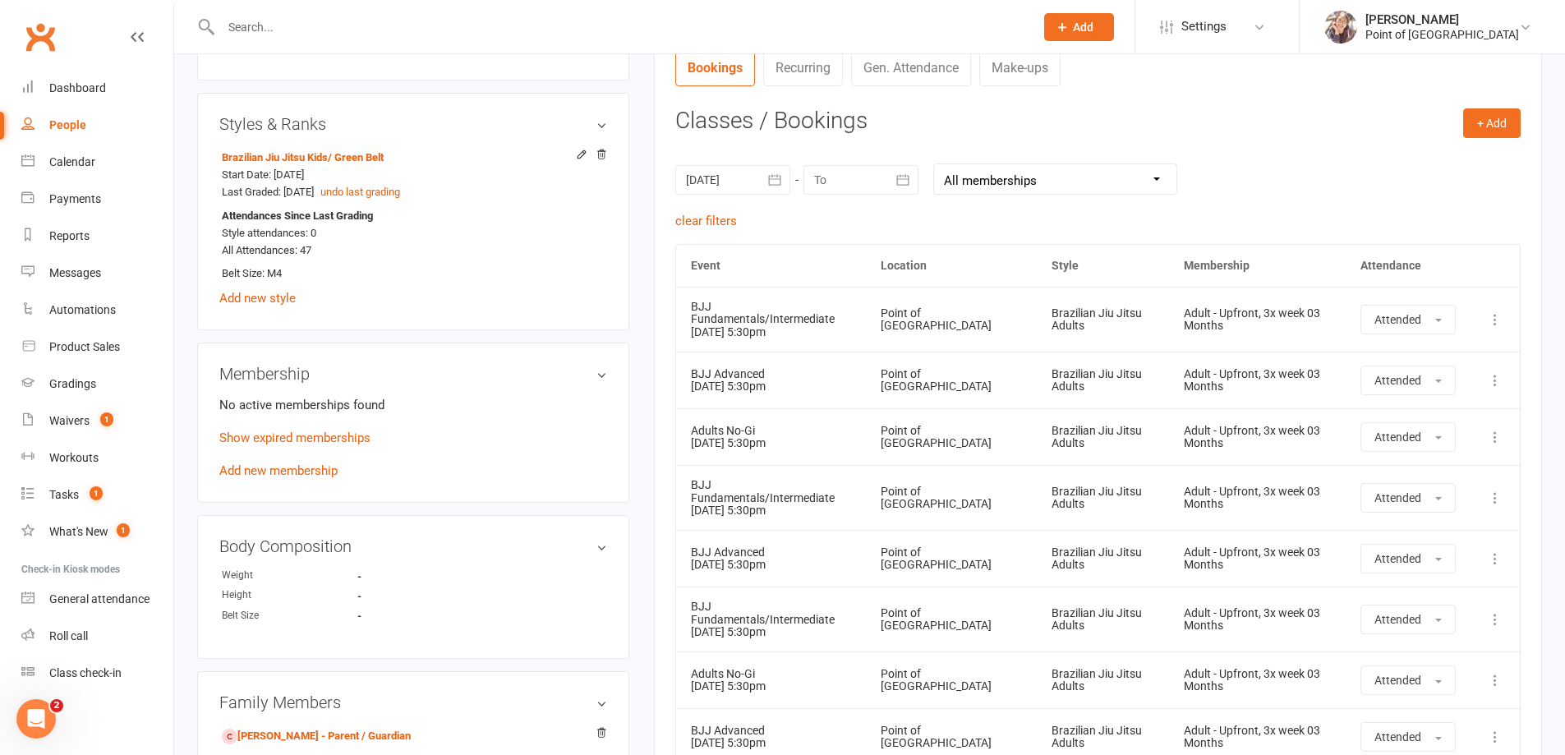
scroll to position [616, 0]
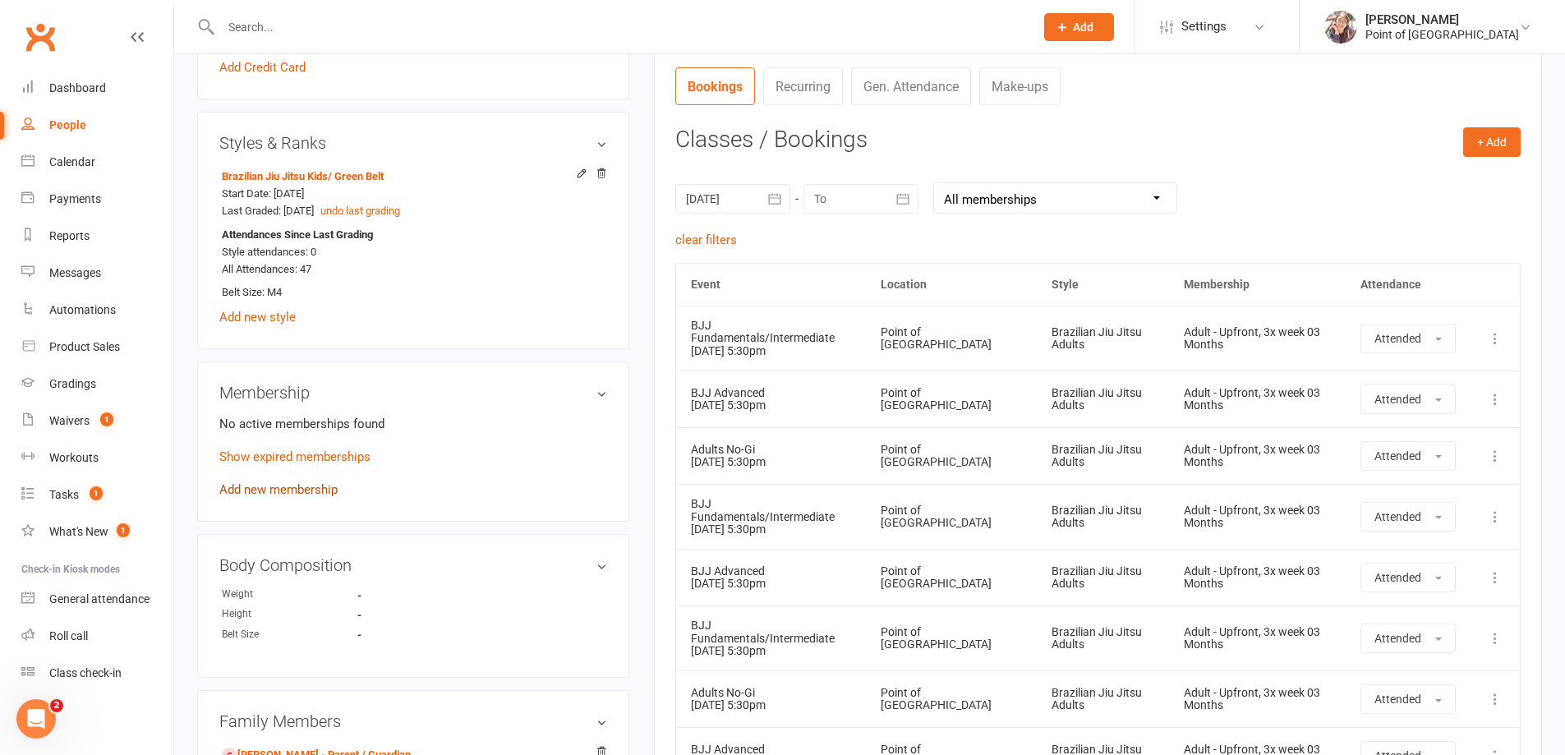
click at [286, 487] on link "Add new membership" at bounding box center [278, 489] width 118 height 15
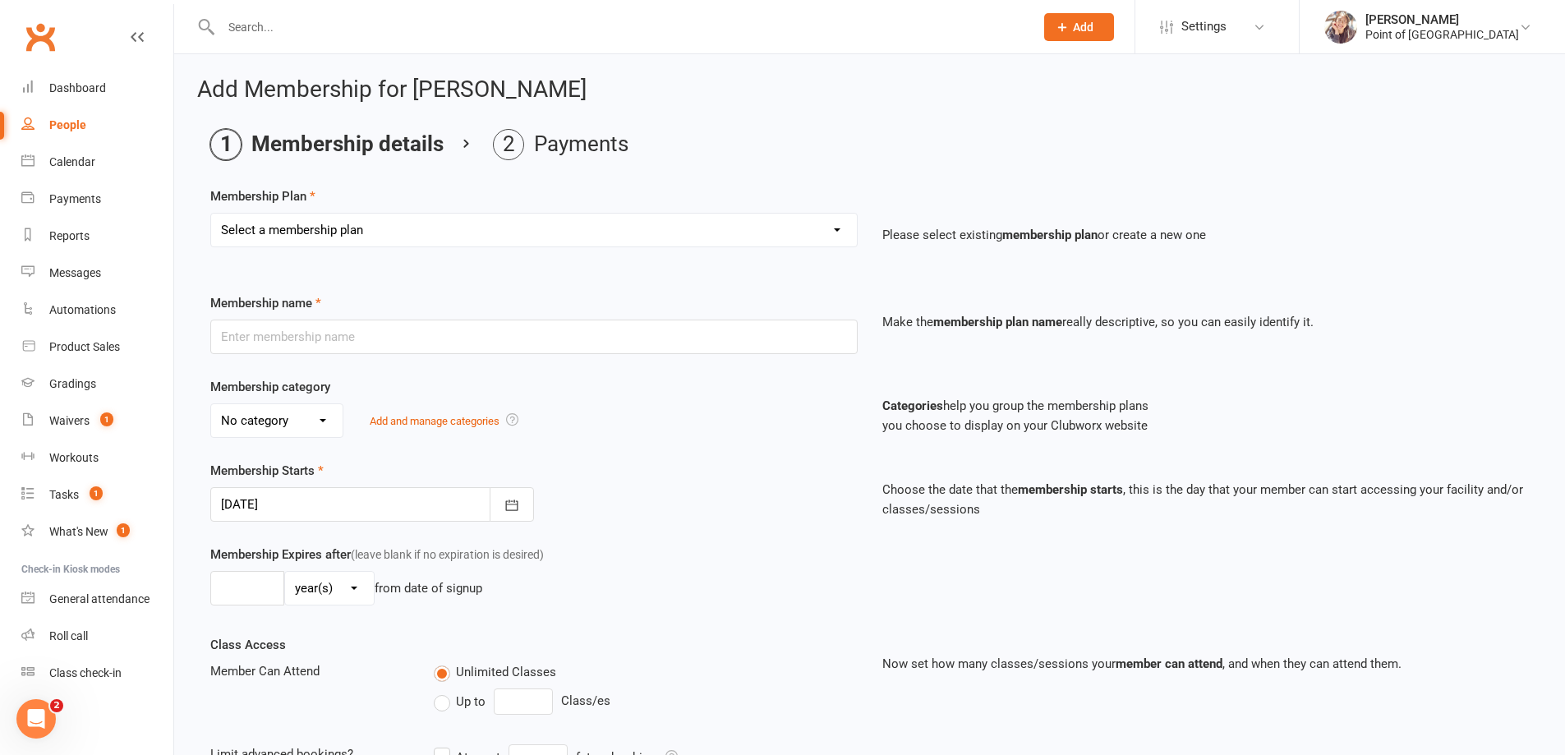
click at [326, 216] on select "Select a membership plan Create new Membership Plan Tailored | 30min Tailored |…" at bounding box center [534, 230] width 646 height 33
select select "5"
click at [211, 214] on select "Select a membership plan Create new Membership Plan Tailored | 30min Tailored |…" at bounding box center [534, 230] width 646 height 33
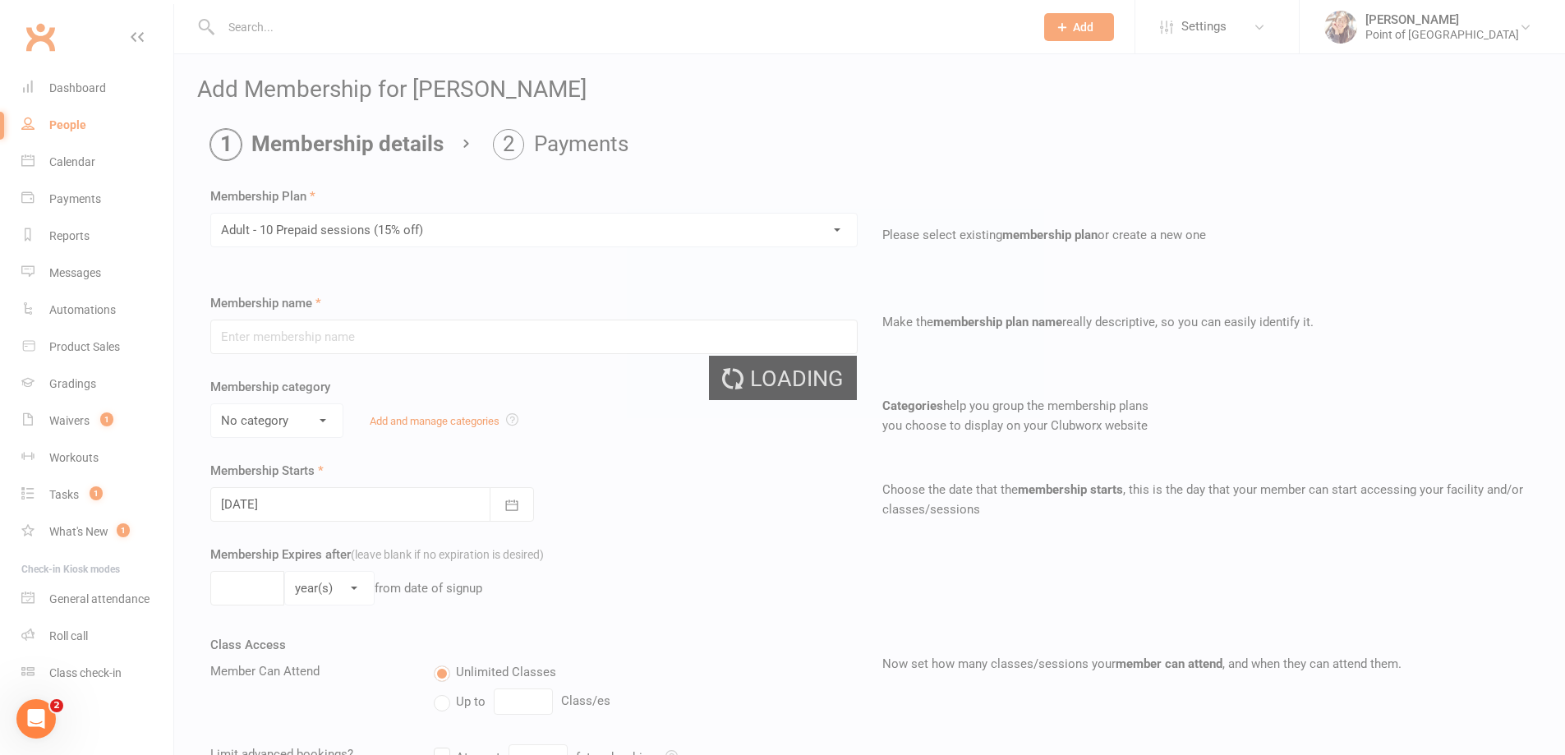
type input "Adult - 10 Prepaid sessions (15% off)"
select select "0"
type input "3"
select select "2"
type input "10"
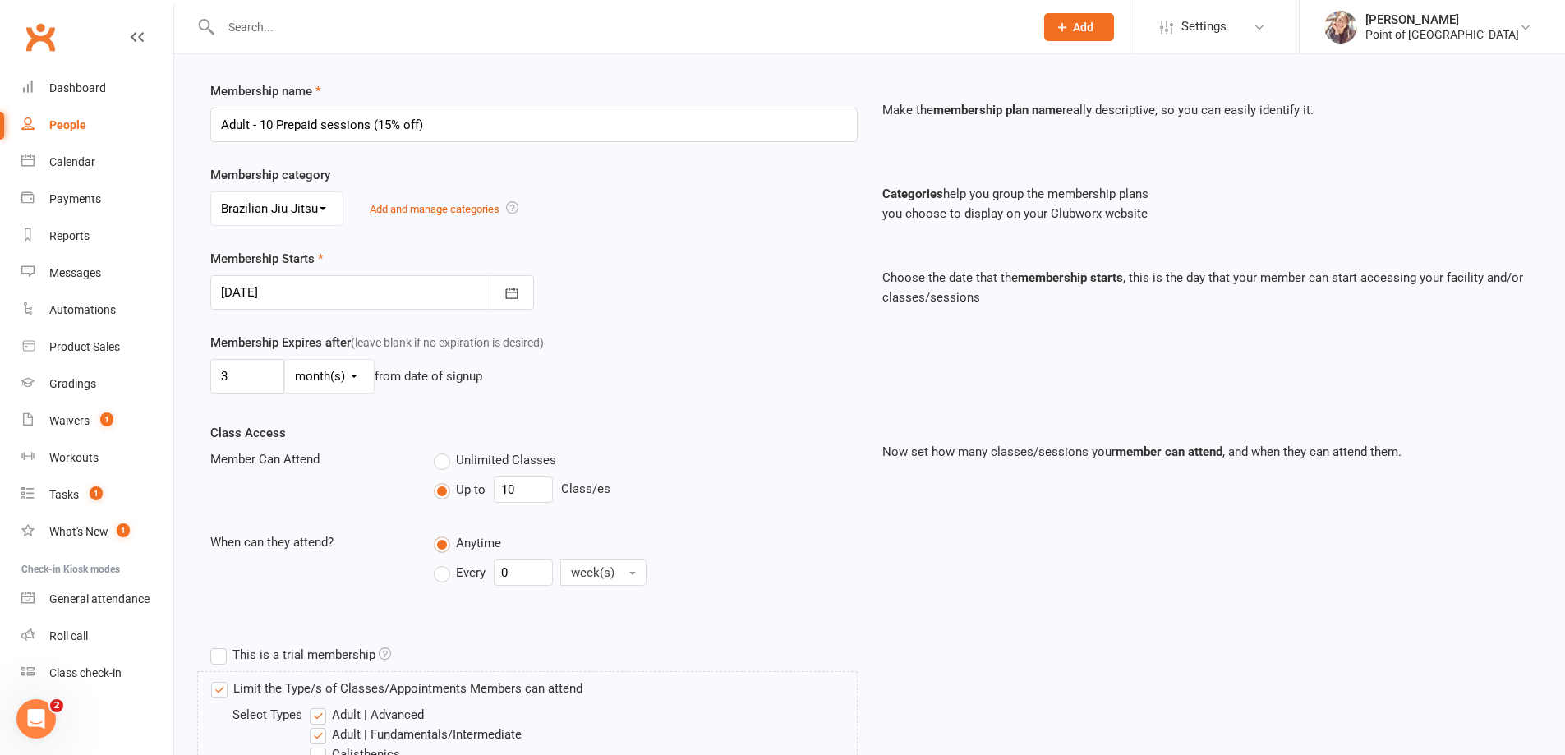
scroll to position [226, 0]
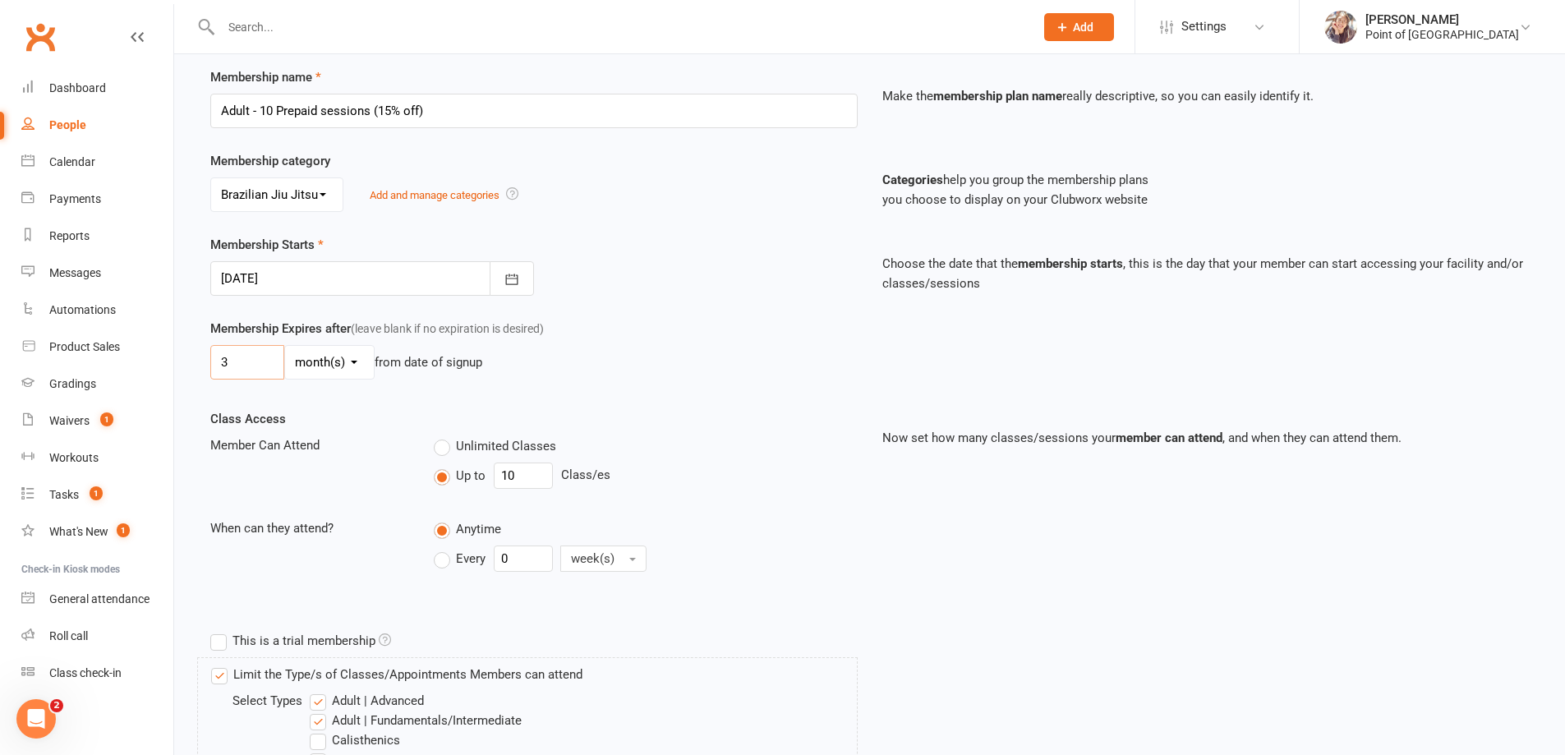
click at [240, 363] on input "3" at bounding box center [247, 362] width 74 height 35
type input "6"
click at [568, 382] on div "Membership Expires after (leave blank if no expiration is desired) 6 day(s) wee…" at bounding box center [534, 352] width 672 height 67
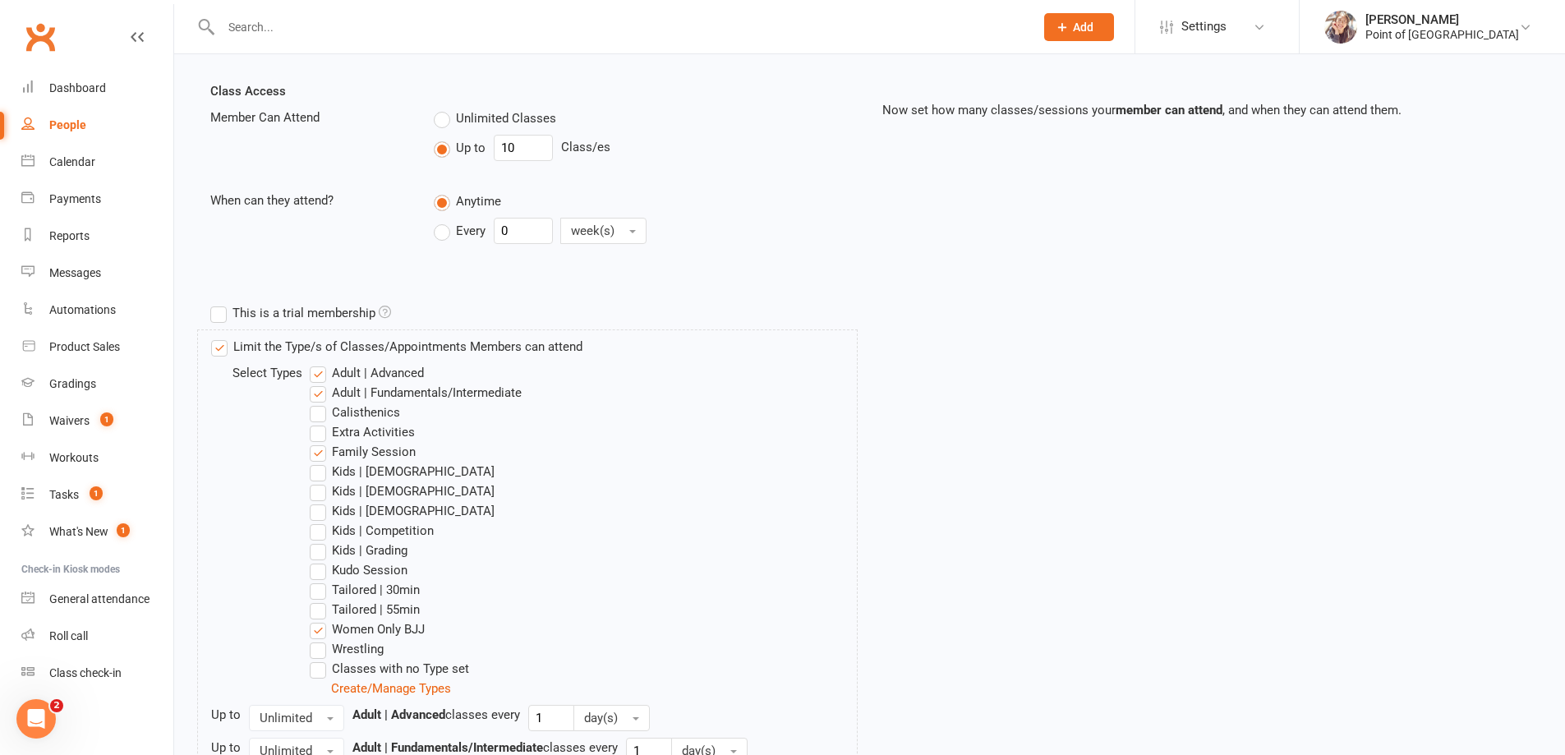
scroll to position [596, 0]
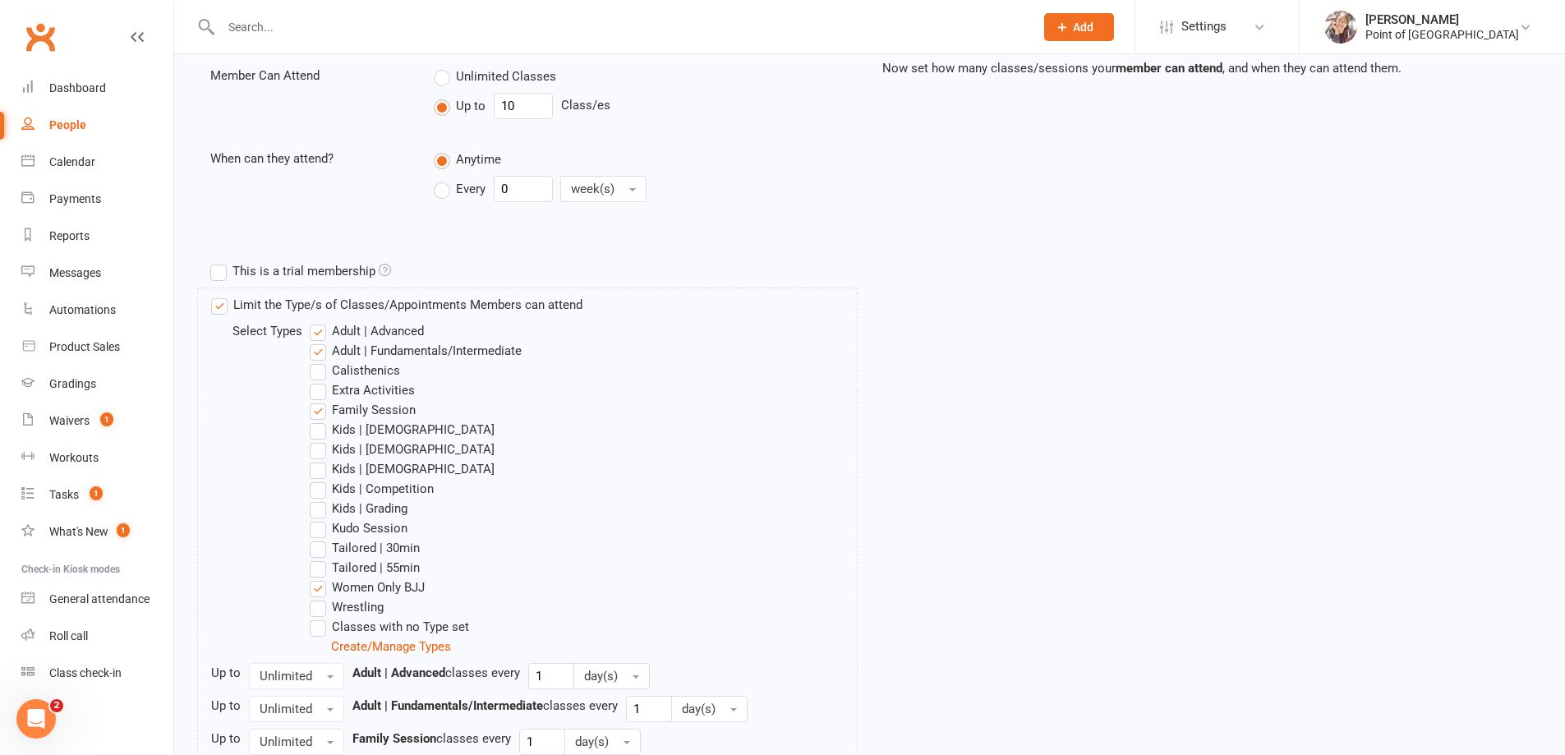
click at [315, 591] on label "Women Only BJJ" at bounding box center [367, 587] width 115 height 20
click at [315, 577] on input "Women Only BJJ" at bounding box center [315, 577] width 11 height 0
click at [318, 511] on label "Kids | Grading" at bounding box center [359, 509] width 98 height 20
click at [318, 499] on input "Kids | Grading" at bounding box center [315, 499] width 11 height 0
click at [318, 511] on label "Kids | Grading" at bounding box center [359, 509] width 98 height 20
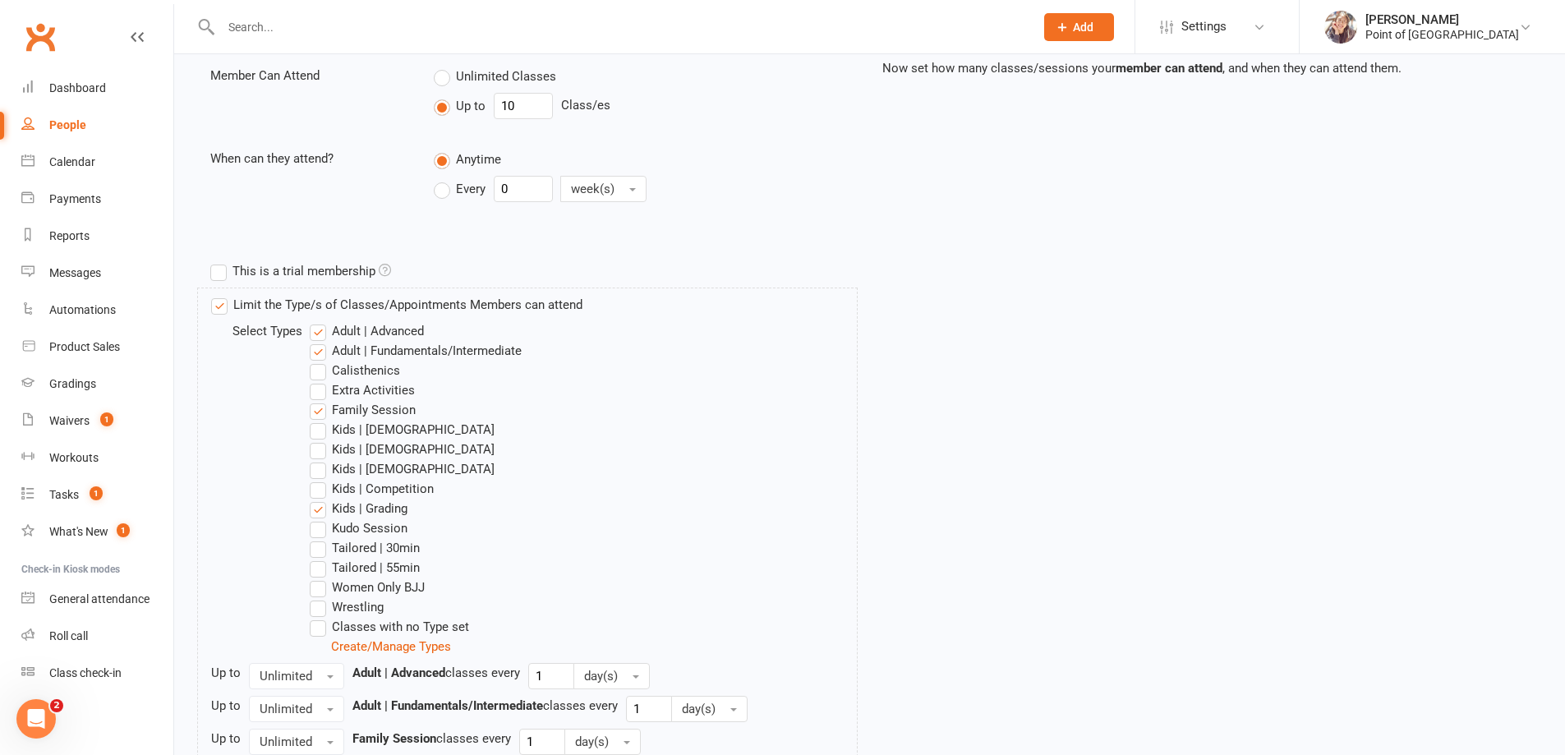
click at [318, 499] on input "Kids | Grading" at bounding box center [315, 499] width 11 height 0
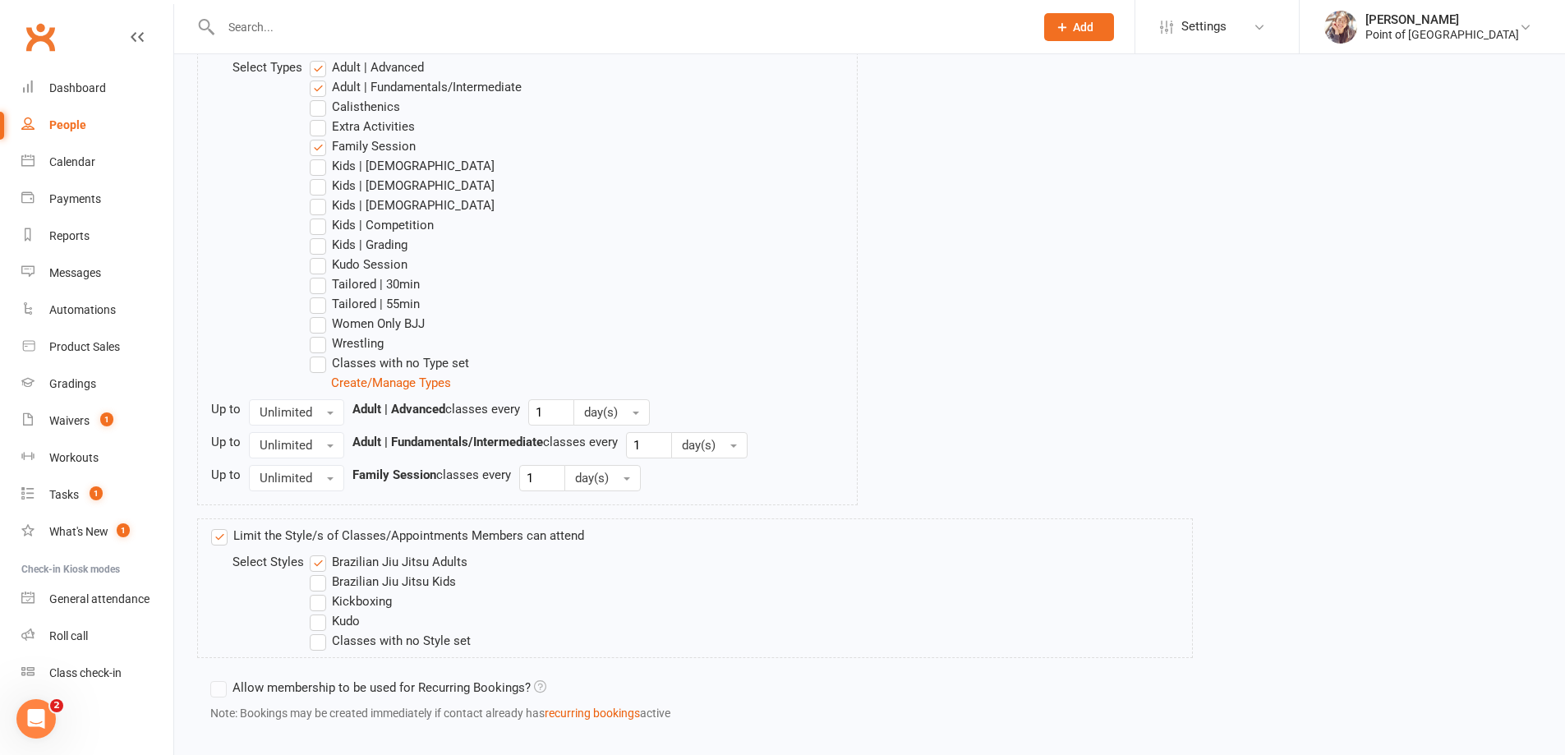
scroll to position [948, 0]
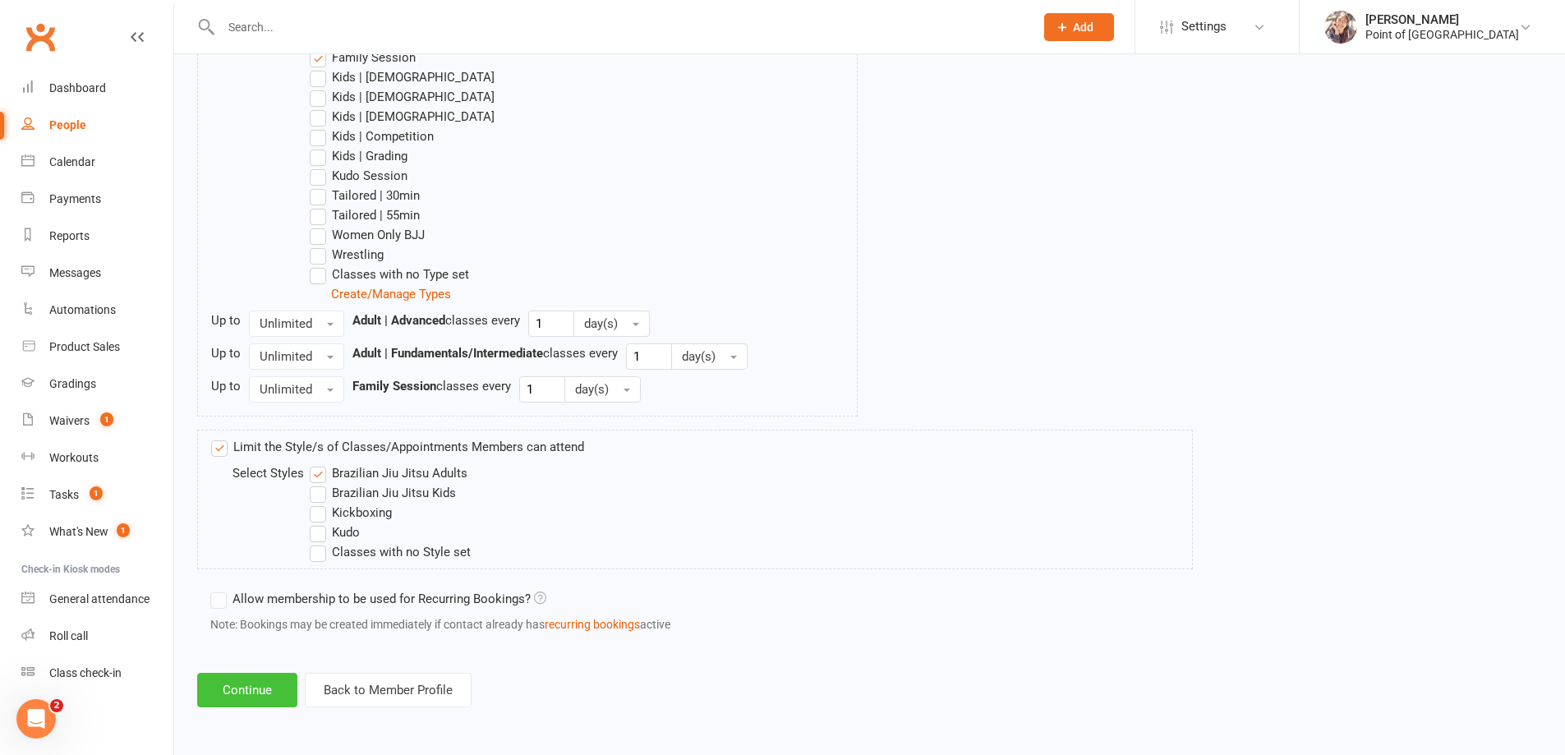
click at [218, 696] on button "Continue" at bounding box center [247, 690] width 100 height 35
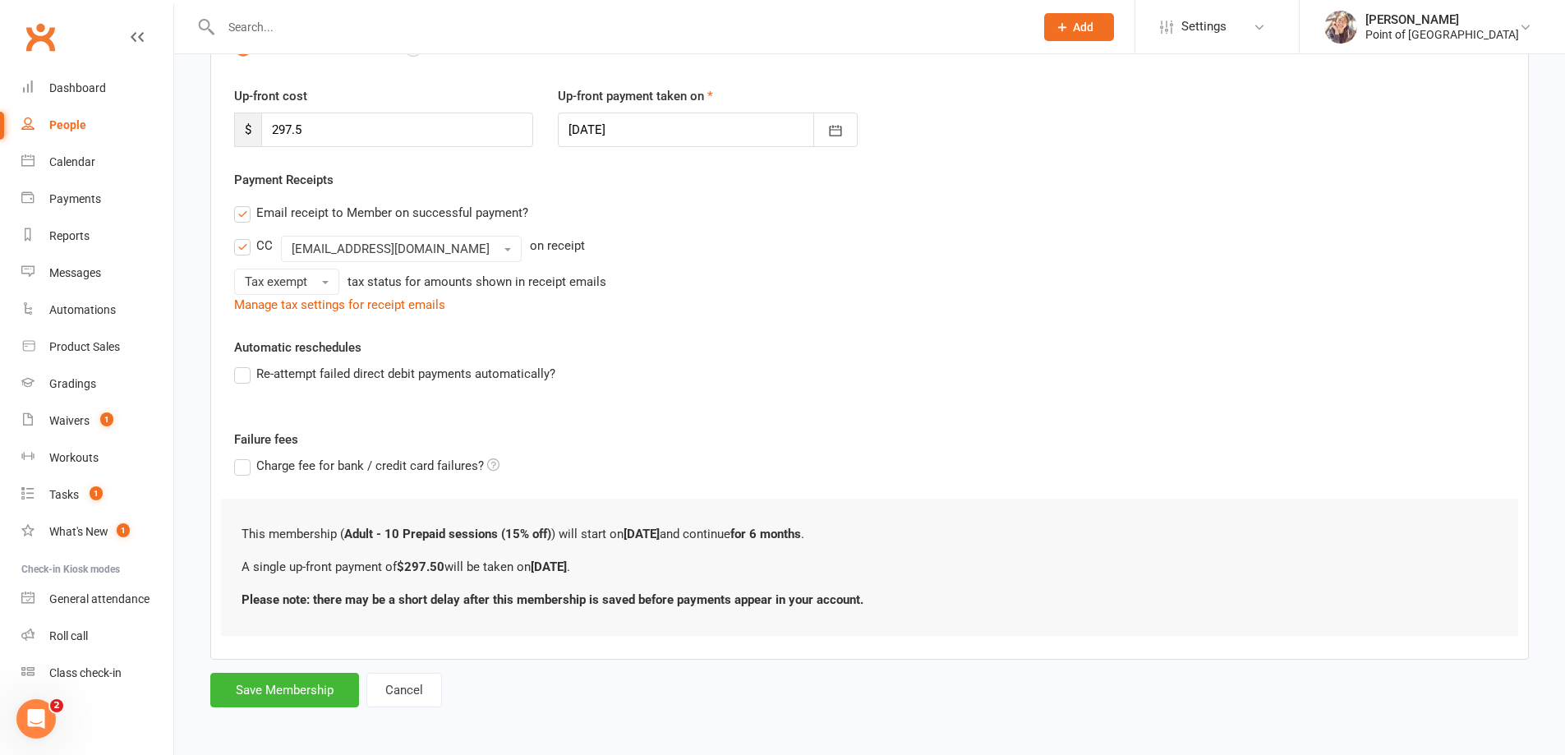
scroll to position [205, 0]
click at [305, 681] on button "Save Membership" at bounding box center [284, 687] width 149 height 35
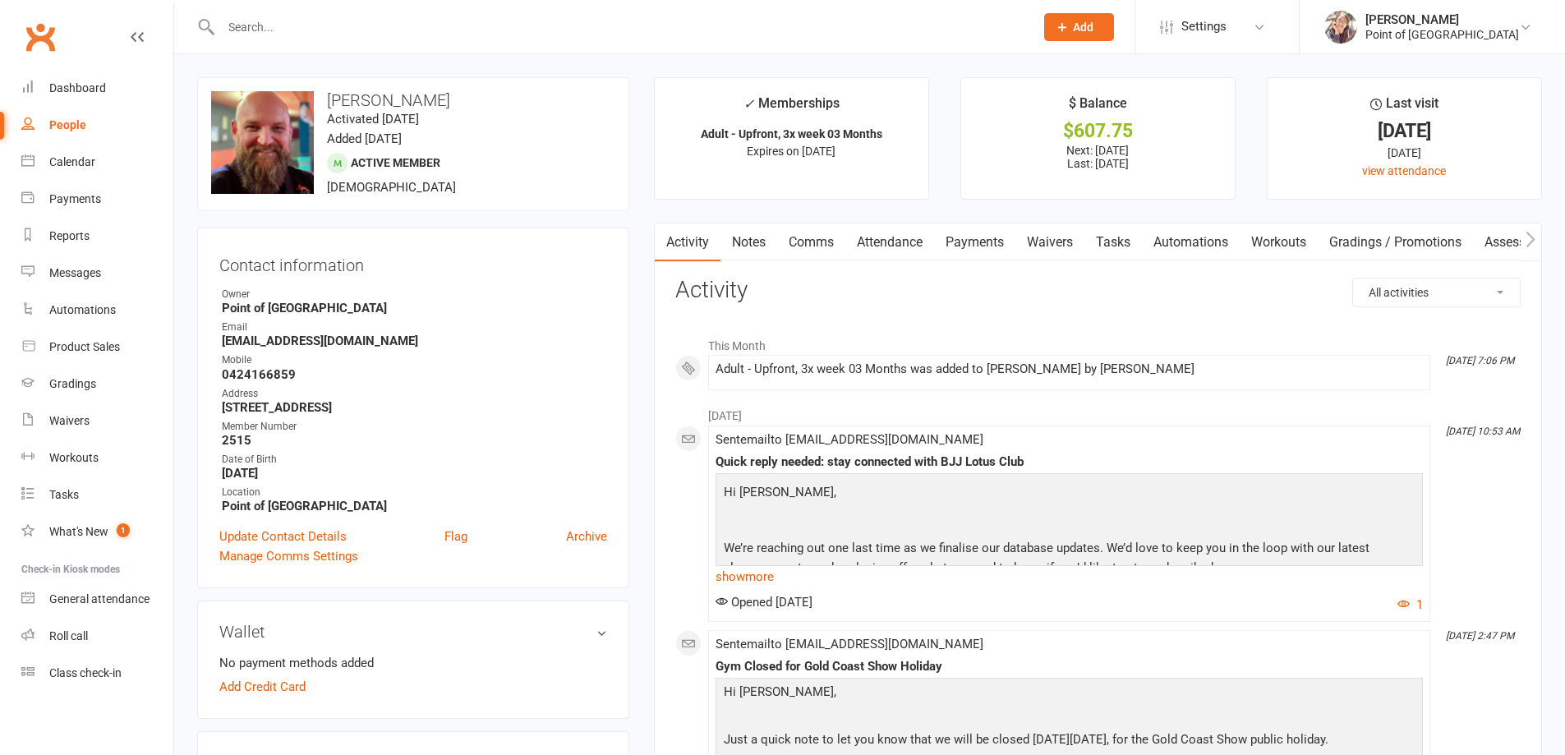
click at [966, 253] on link "Payments" at bounding box center [974, 242] width 81 height 38
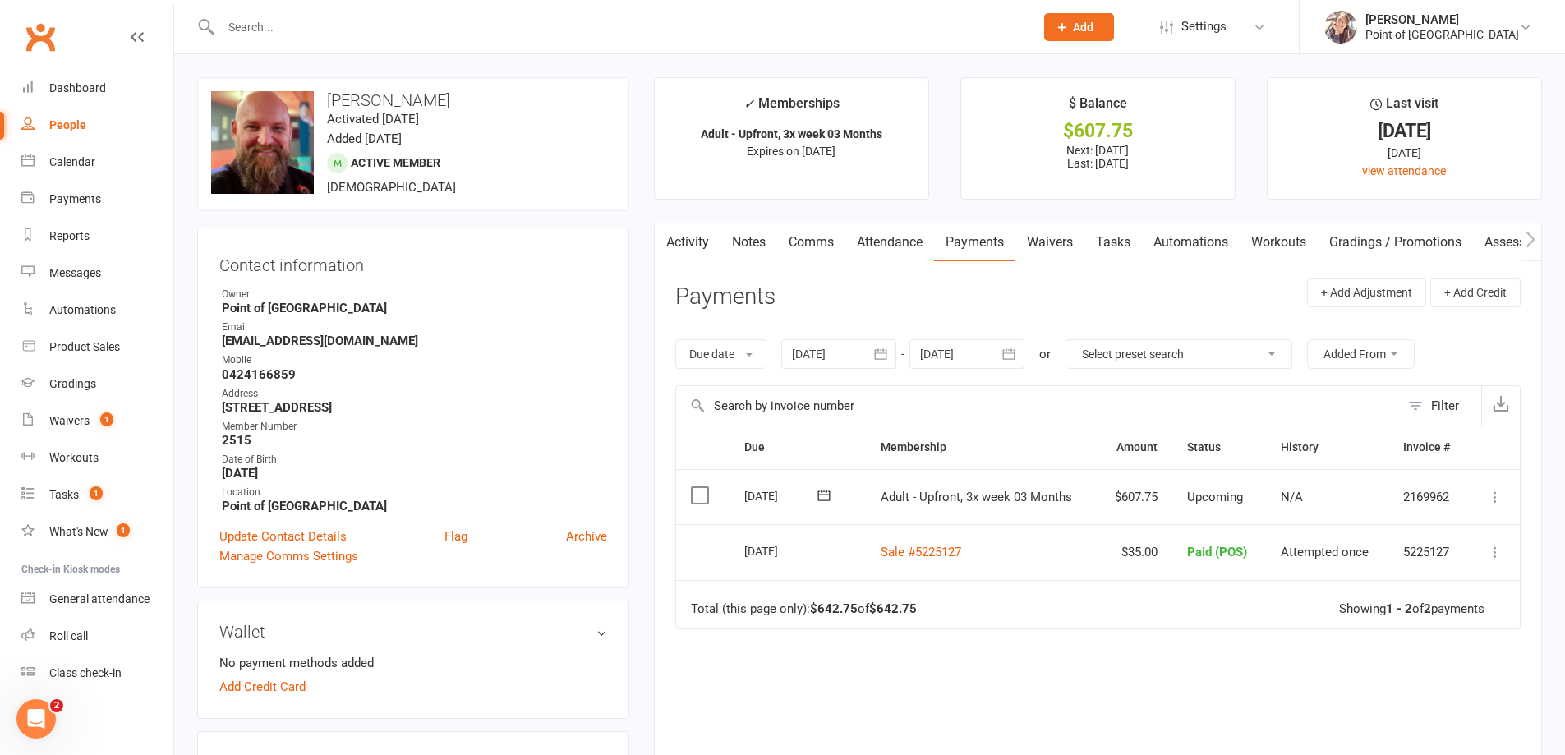
click at [1491, 498] on icon at bounding box center [1495, 497] width 16 height 16
click at [1406, 532] on link "Mark as Paid (Cash)" at bounding box center [1422, 529] width 163 height 33
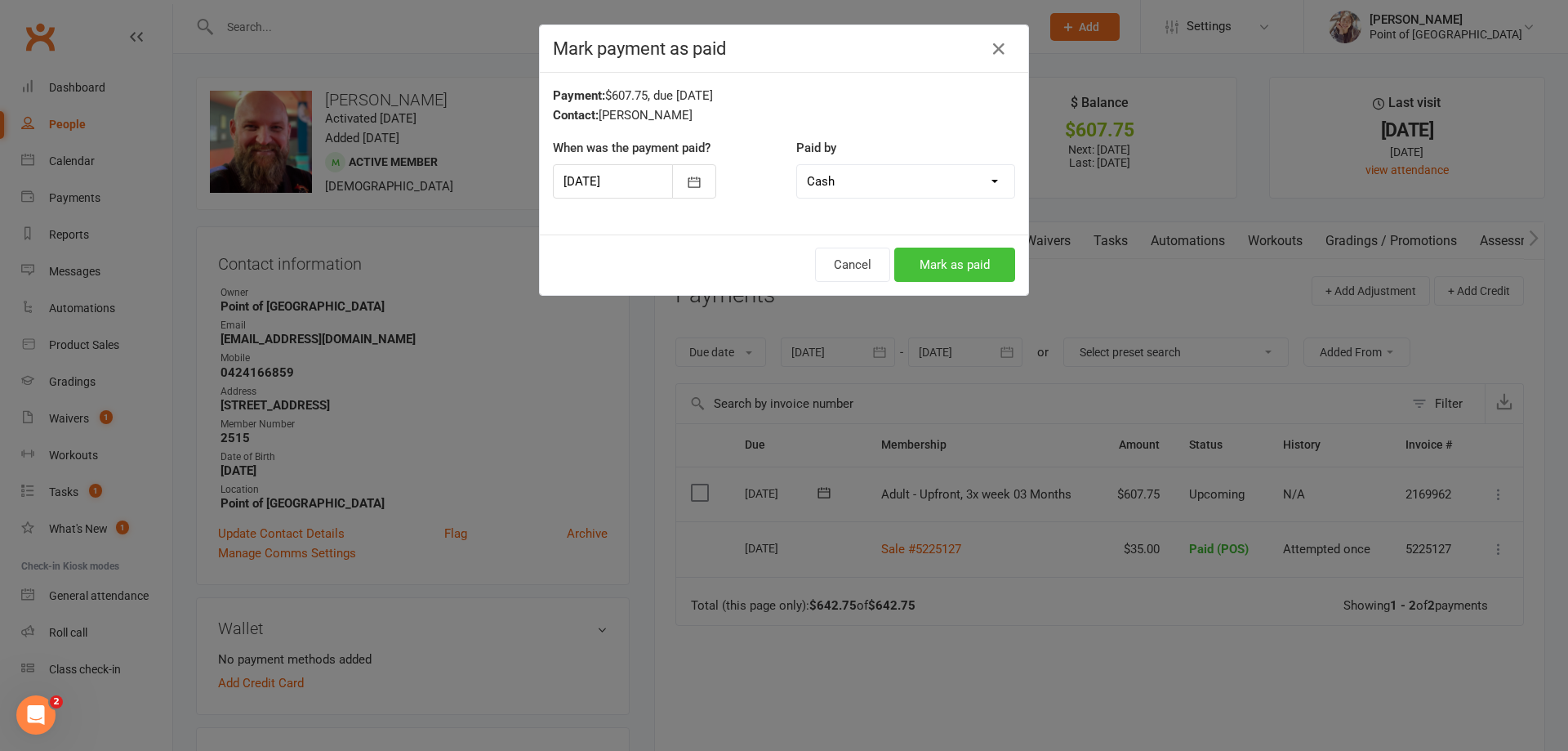
click at [966, 276] on button "Mark as paid" at bounding box center [956, 265] width 121 height 35
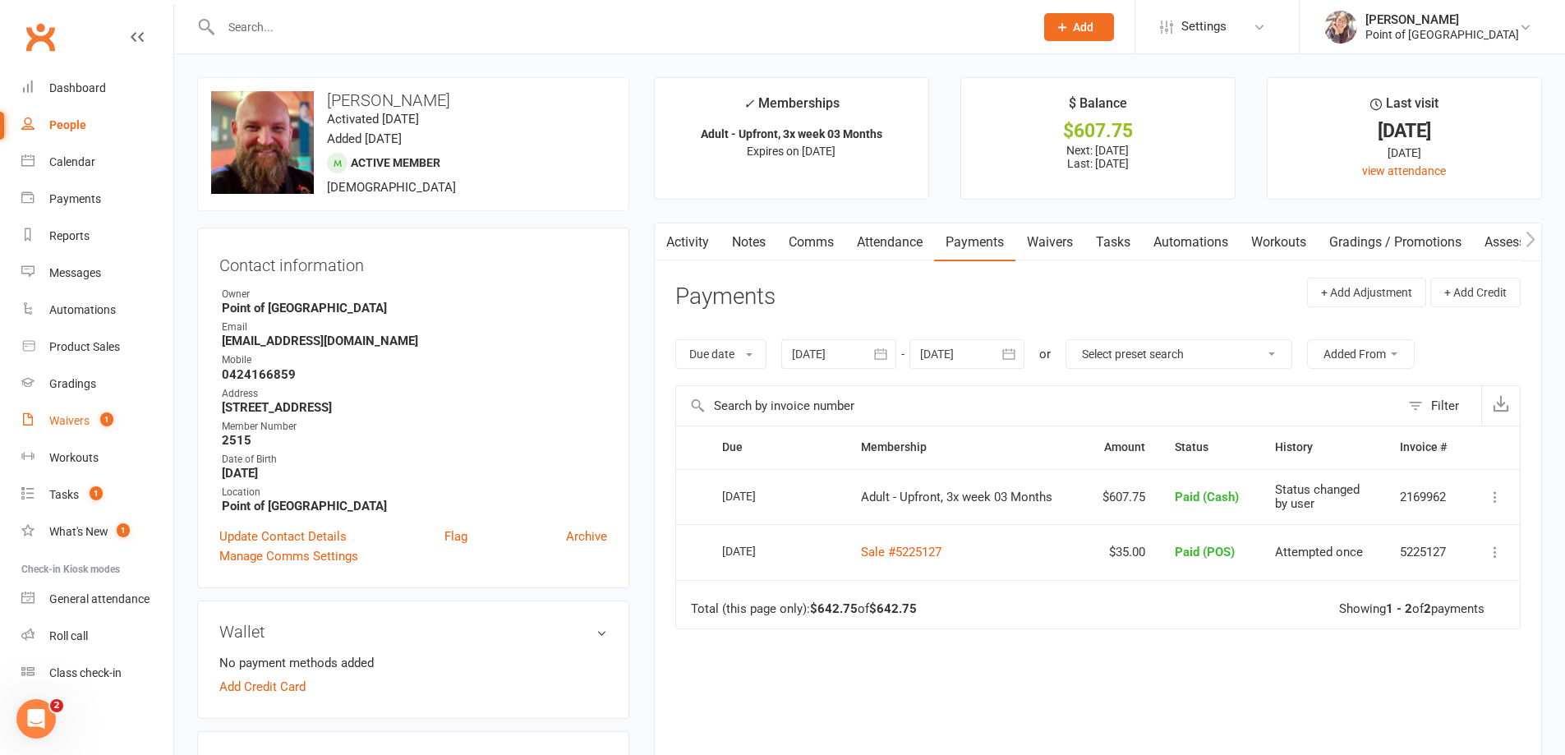
click at [90, 422] on link "Waivers 1" at bounding box center [97, 421] width 152 height 37
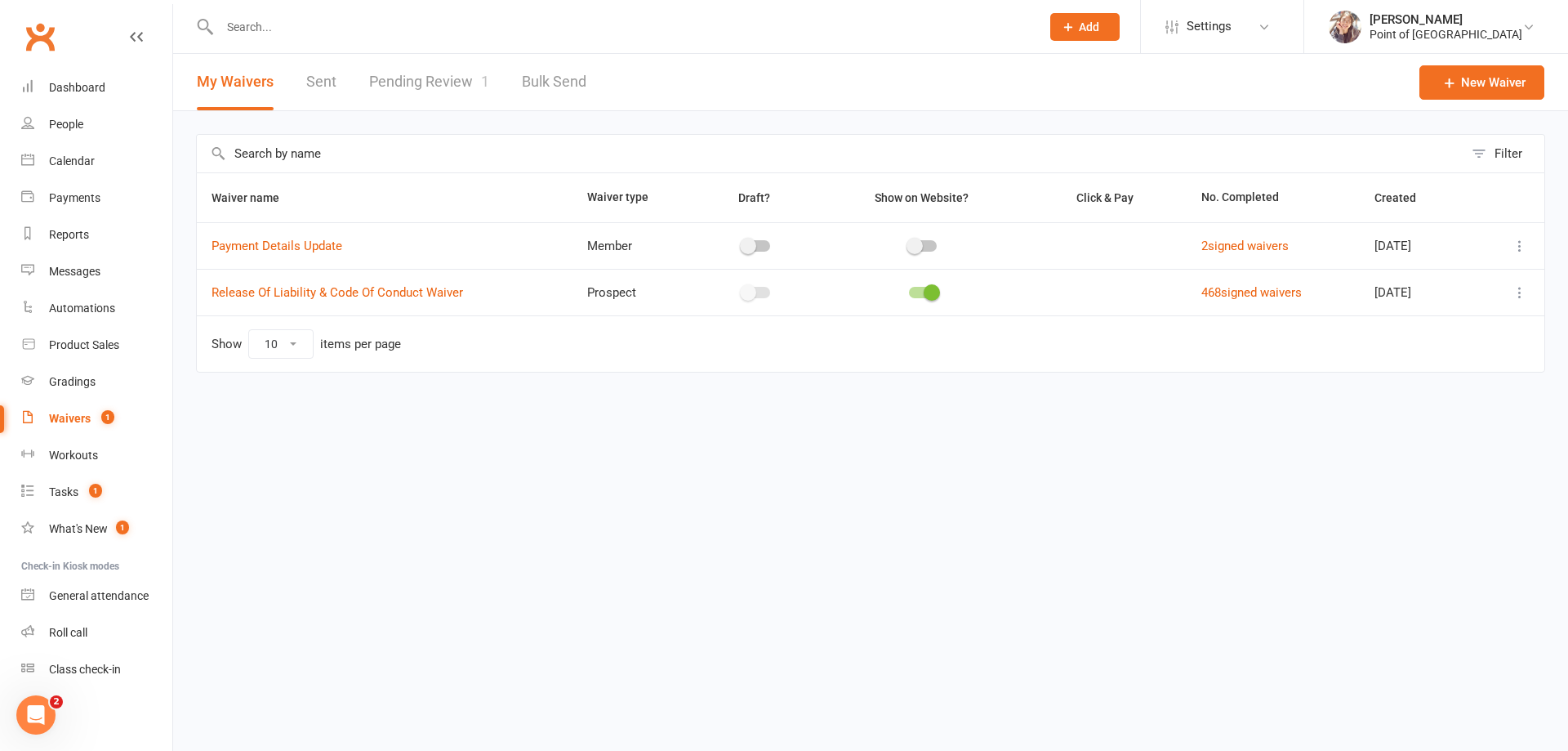
click at [441, 86] on link "Pending Review 1" at bounding box center [429, 82] width 120 height 57
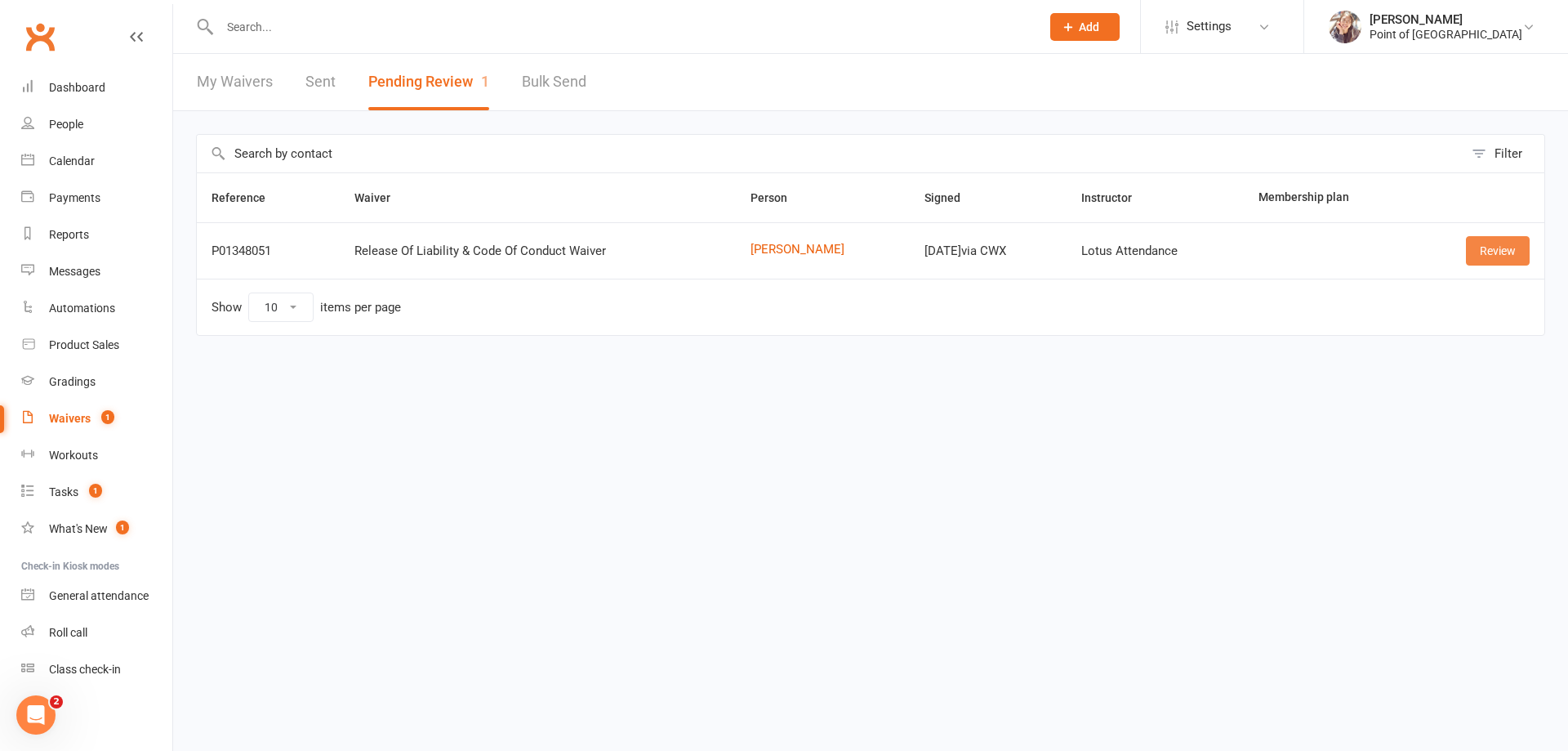
click at [1501, 252] on link "Review" at bounding box center [1498, 251] width 64 height 30
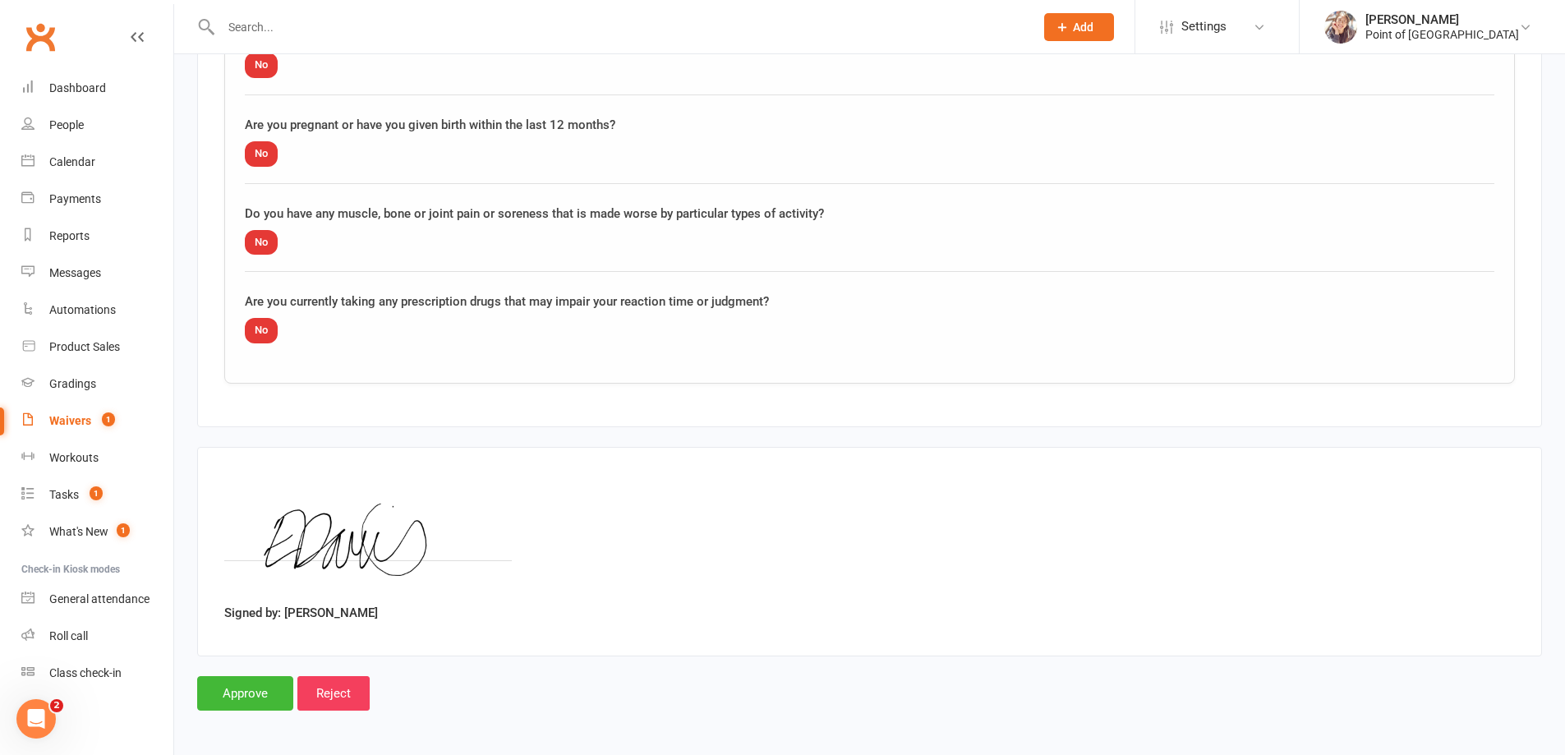
scroll to position [1661, 0]
click at [261, 678] on input "Approve" at bounding box center [245, 691] width 96 height 35
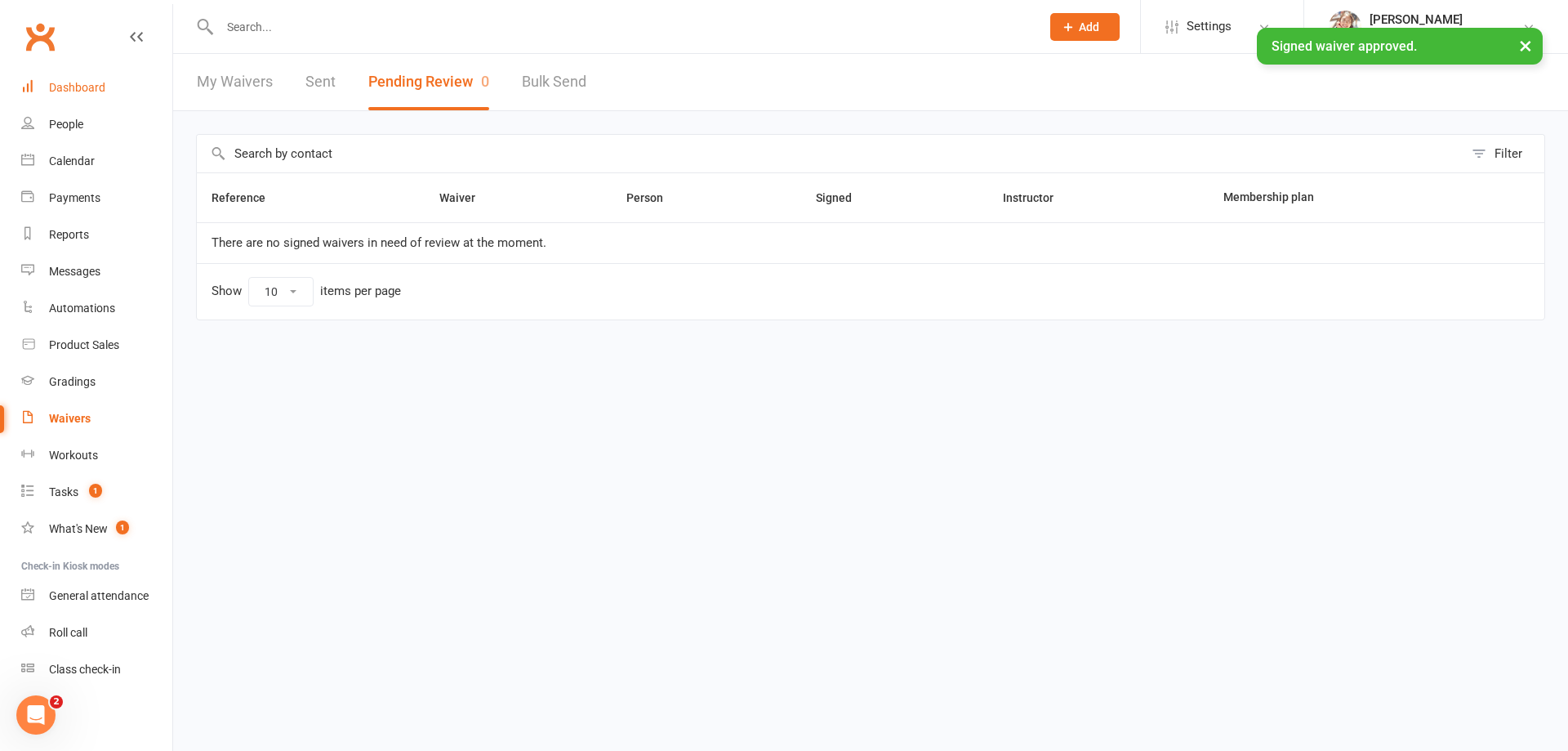
click at [78, 87] on div "Dashboard" at bounding box center [77, 87] width 57 height 13
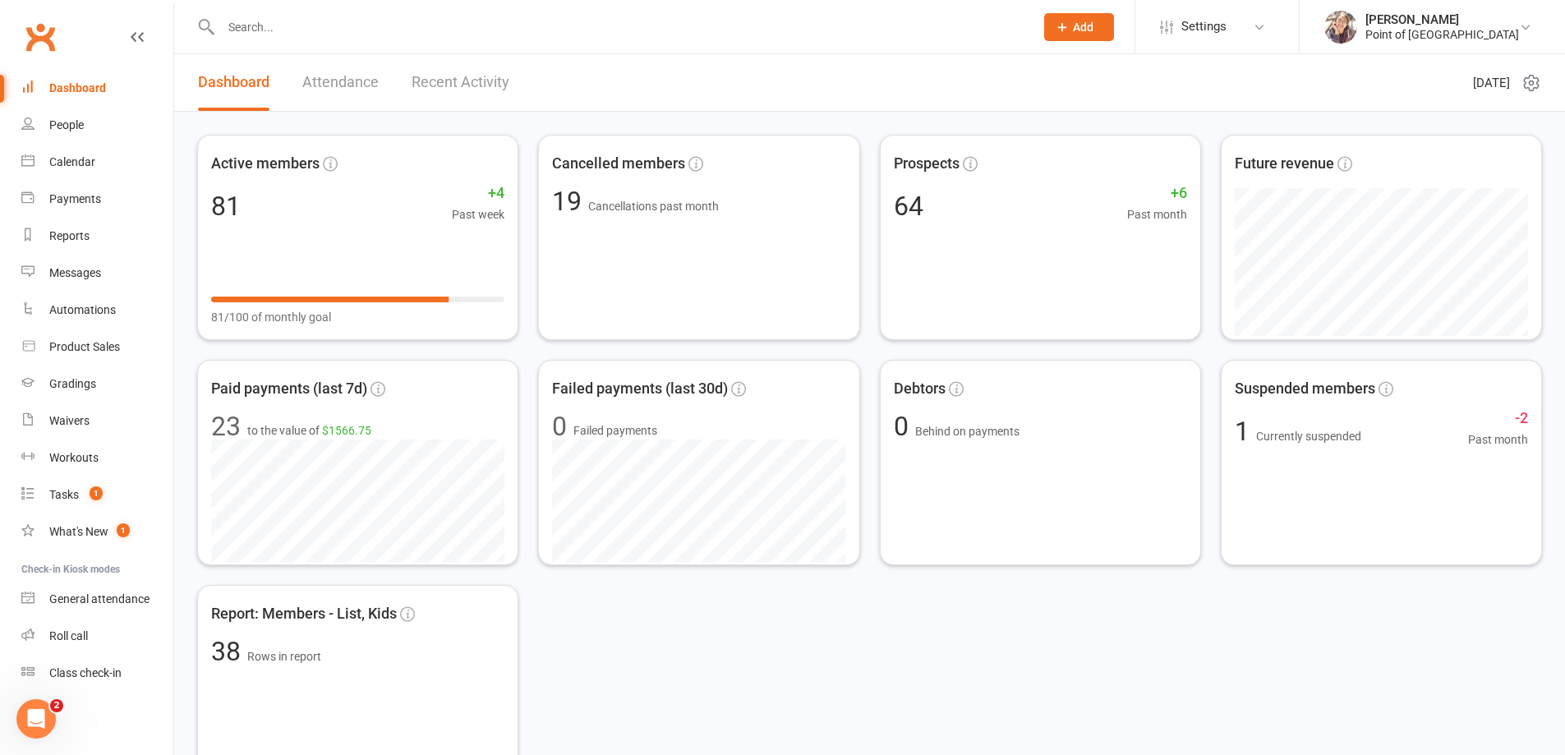
click at [278, 30] on input "text" at bounding box center [619, 27] width 807 height 23
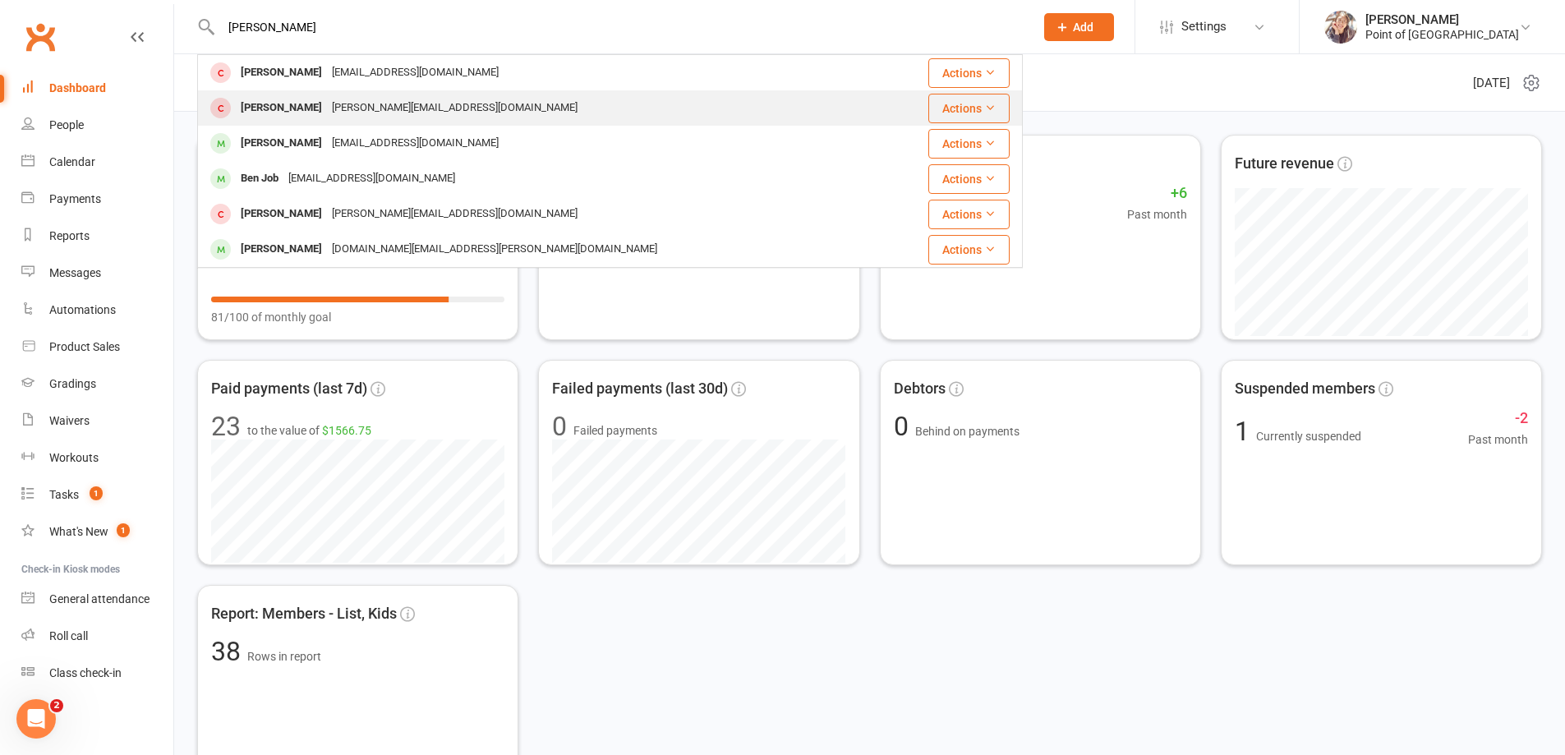
type input "josh"
click at [326, 99] on div "Joshua Patterson" at bounding box center [281, 108] width 91 height 24
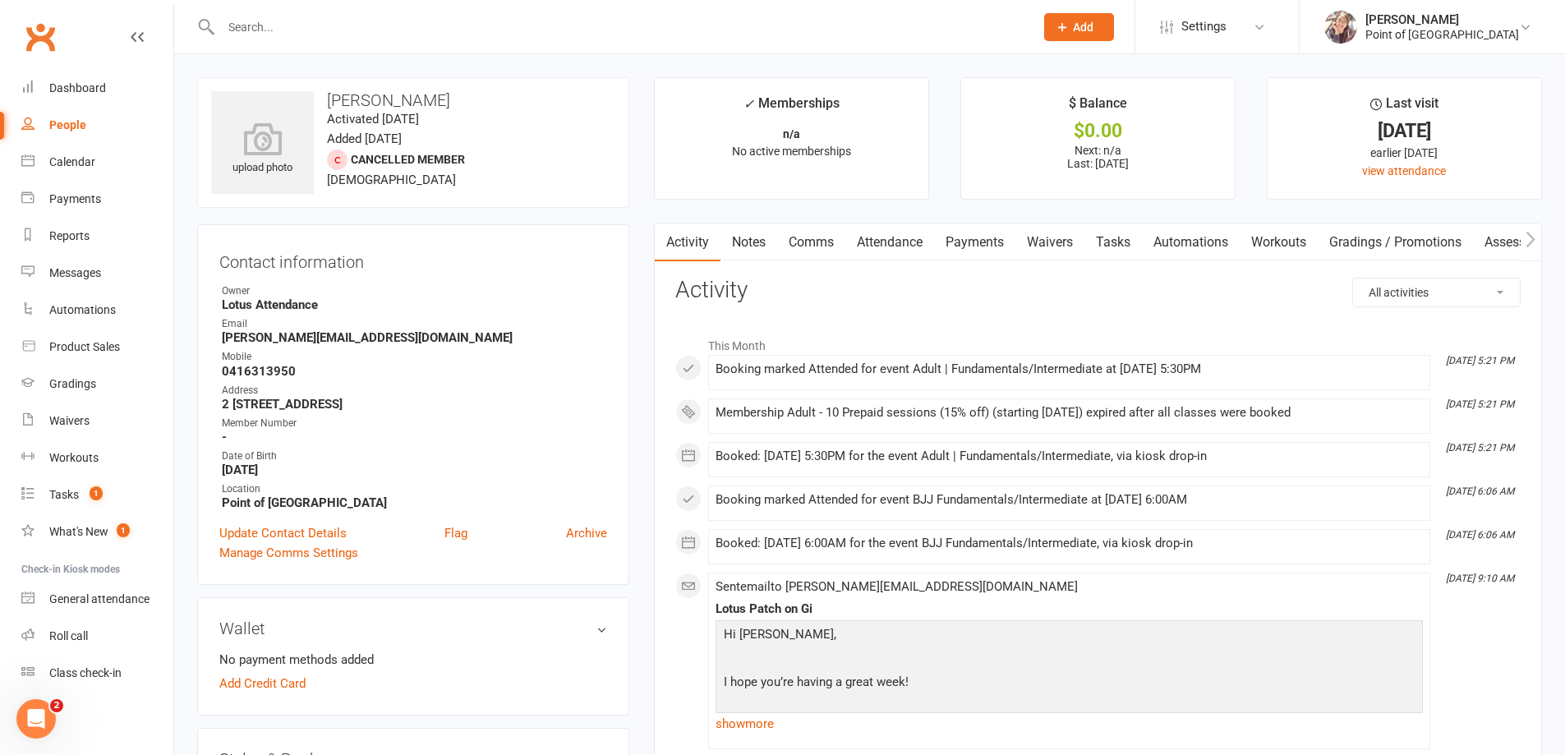
click at [255, 23] on input "text" at bounding box center [619, 27] width 807 height 23
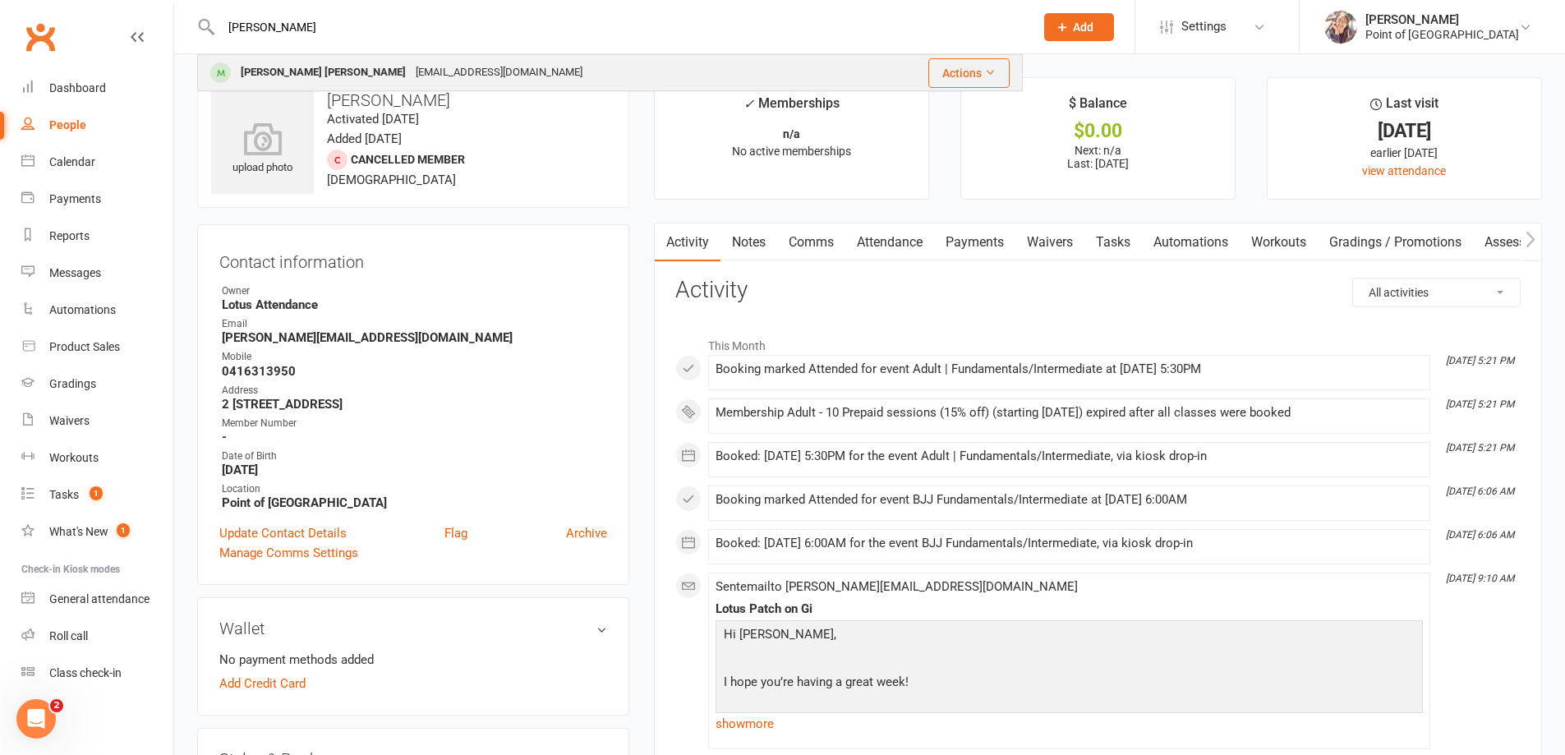
type input "[PERSON_NAME]"
click at [303, 68] on div "Iverson Dunn" at bounding box center [323, 73] width 175 height 24
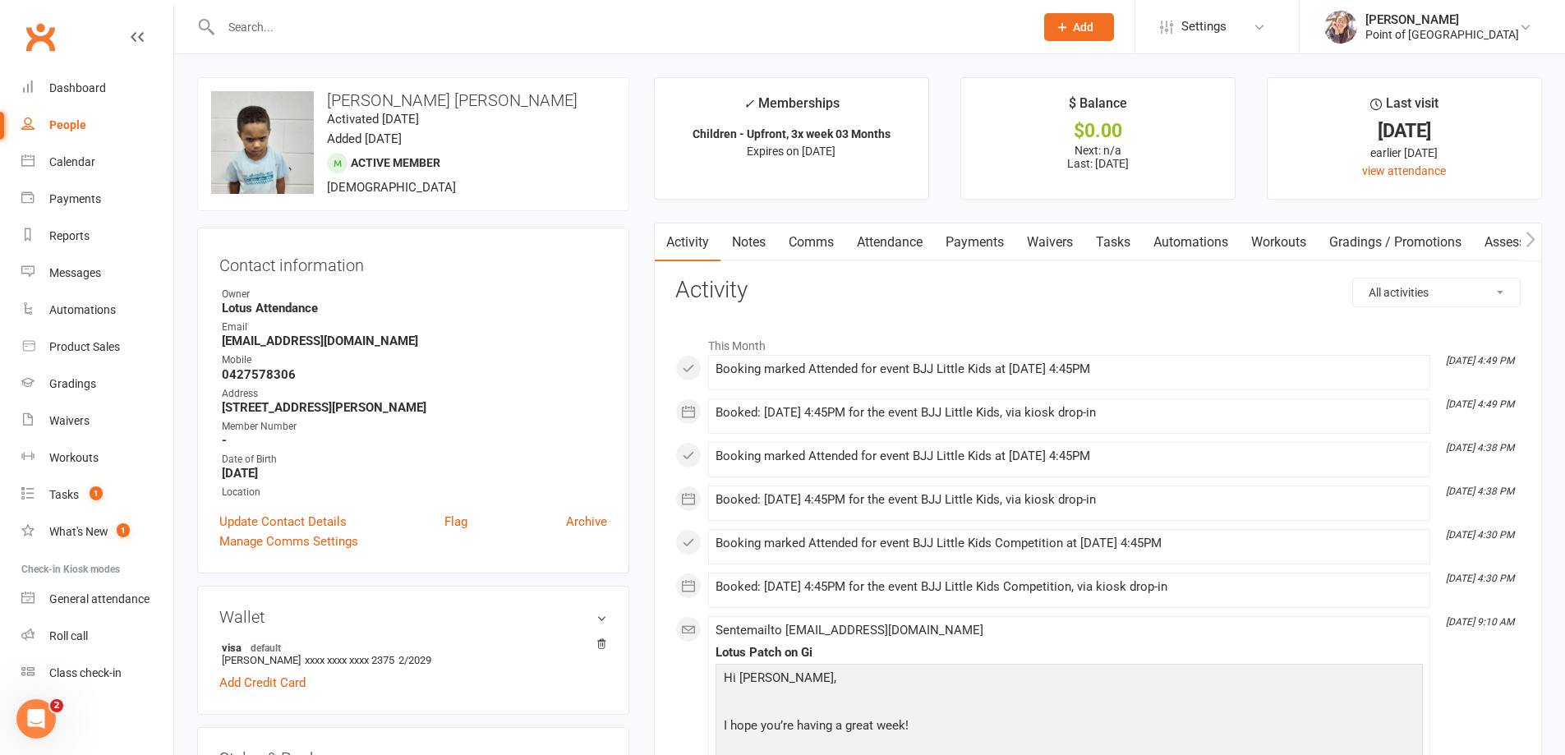
click at [991, 242] on link "Payments" at bounding box center [974, 242] width 81 height 38
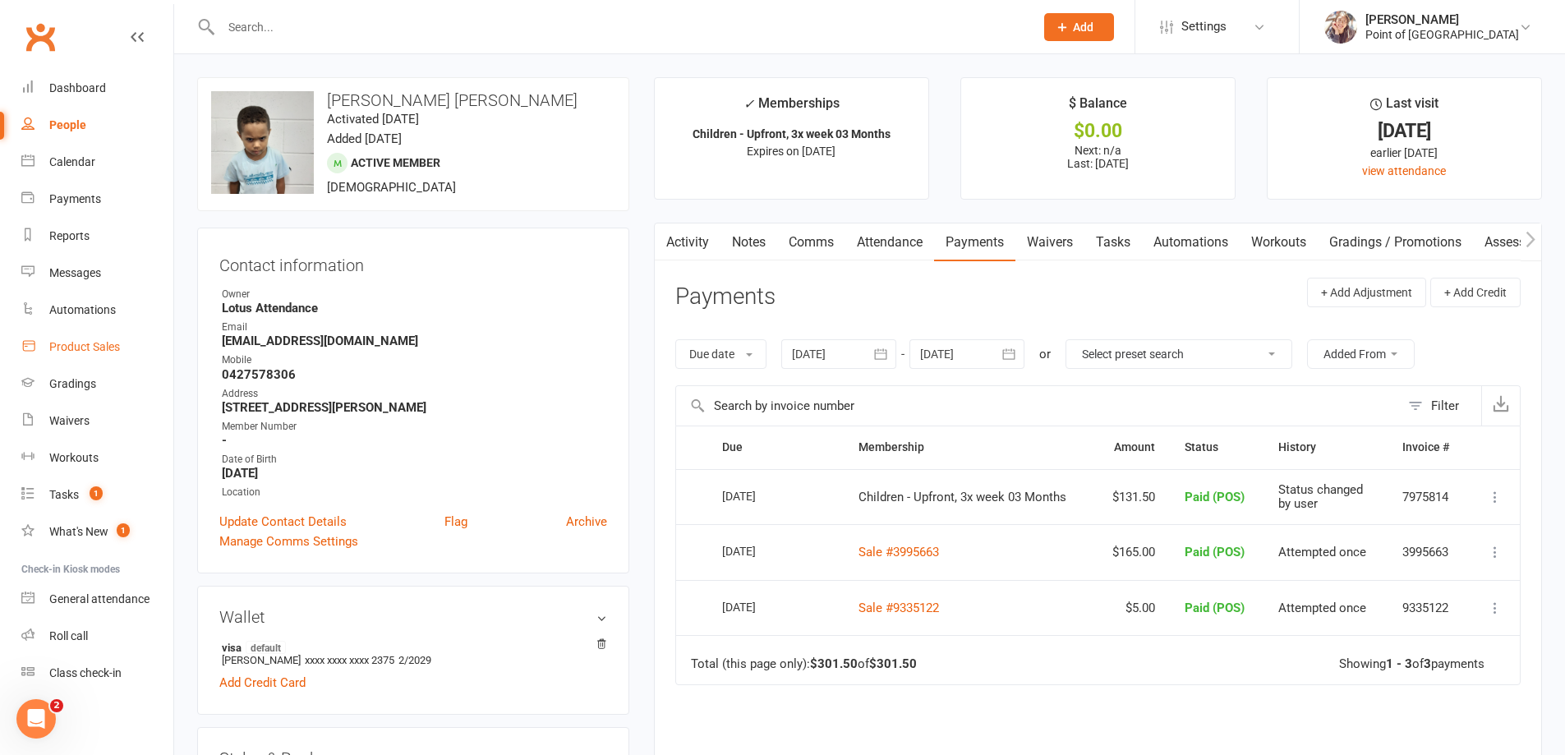
click at [58, 357] on link "Product Sales" at bounding box center [97, 347] width 152 height 37
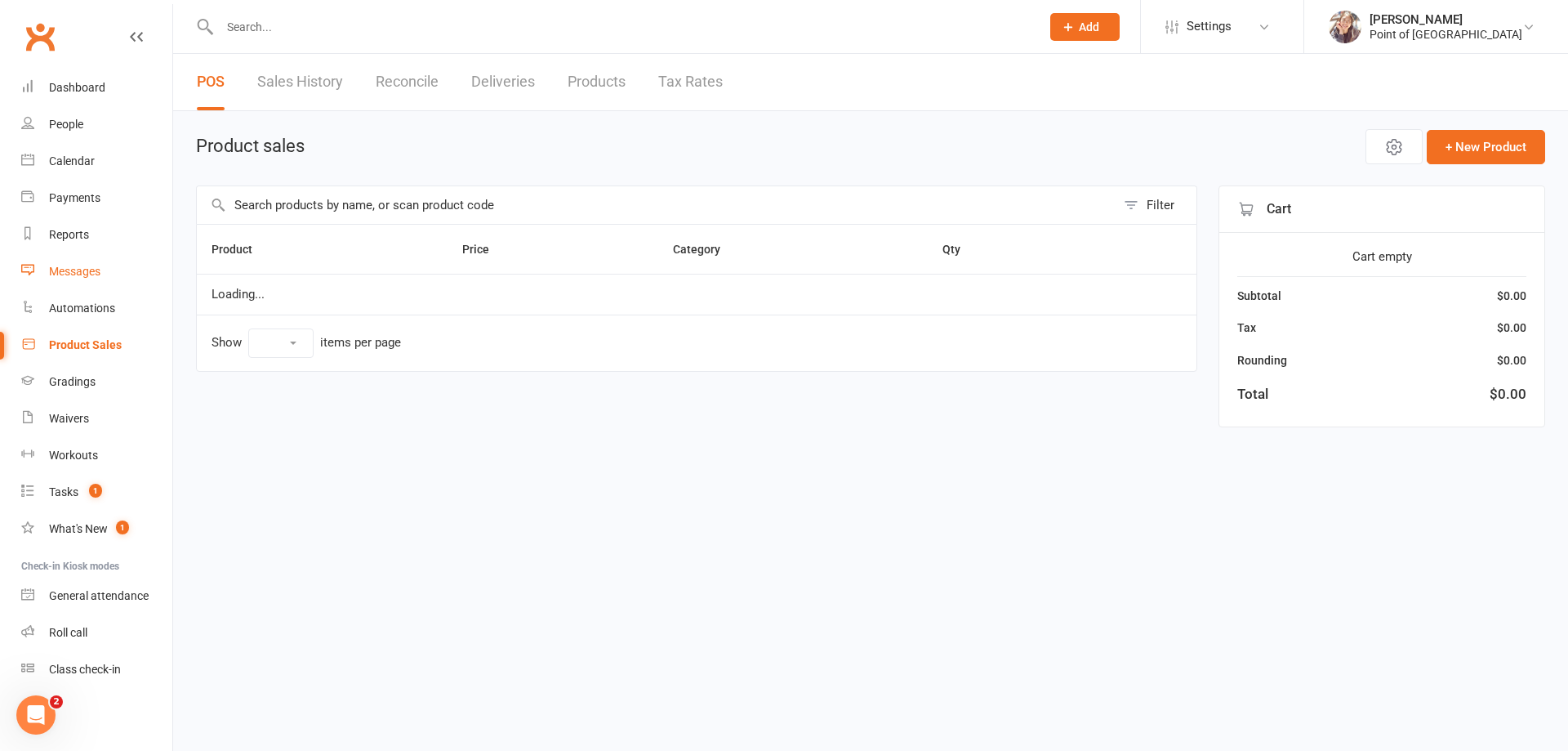
select select "10"
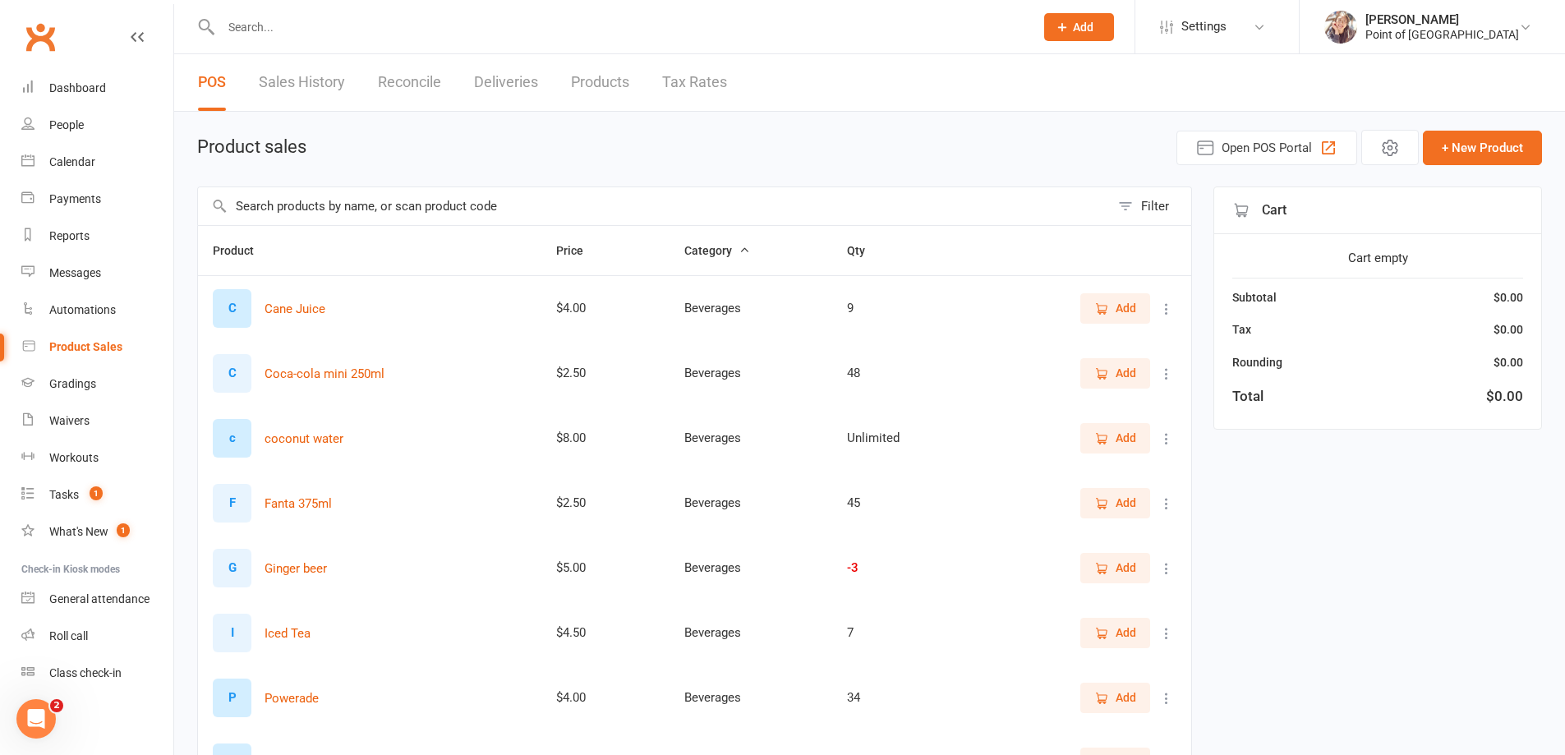
click at [320, 204] on input "text" at bounding box center [654, 206] width 912 height 38
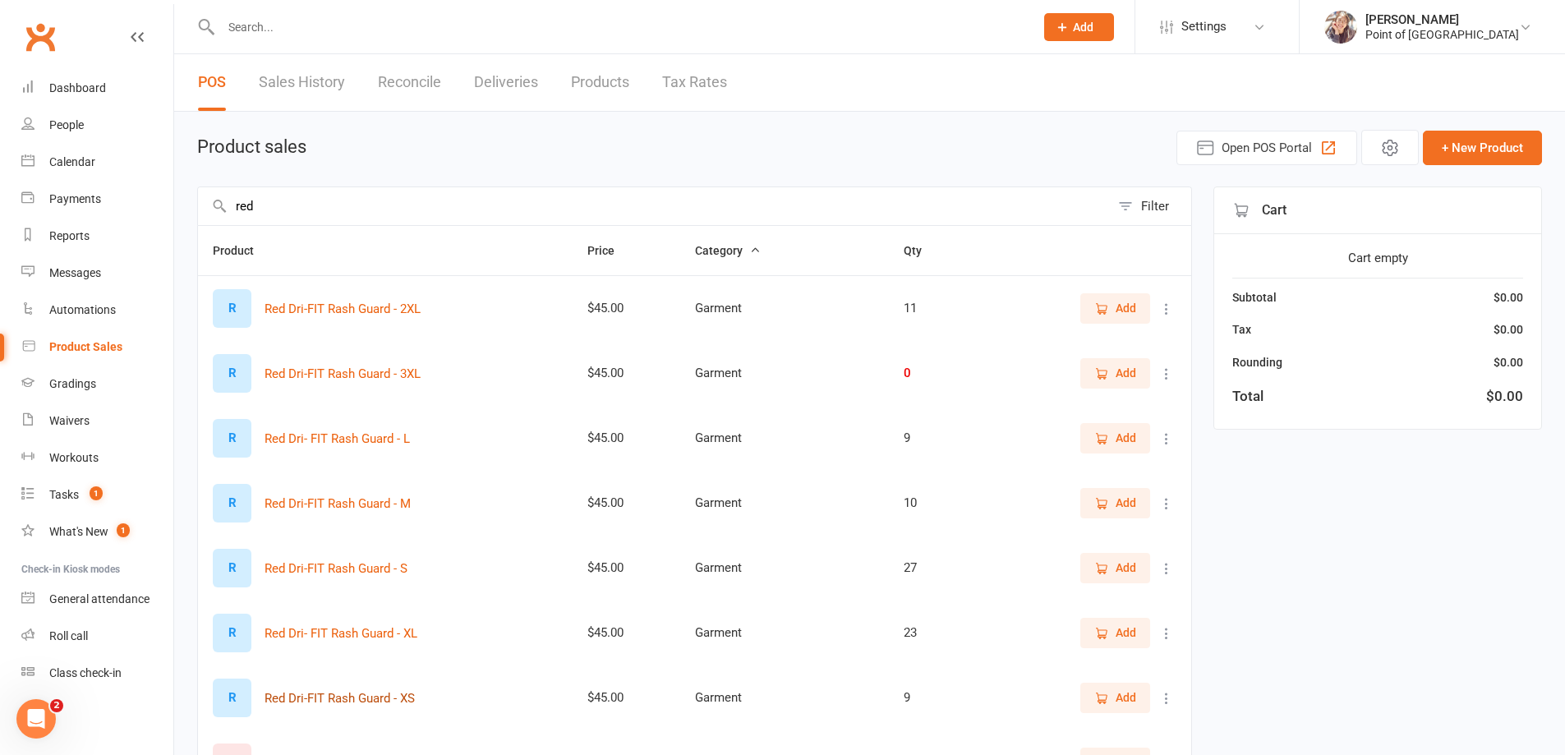
type input "red"
click at [386, 693] on button "Red Dri-FIT Rash Guard - XS" at bounding box center [340, 698] width 150 height 20
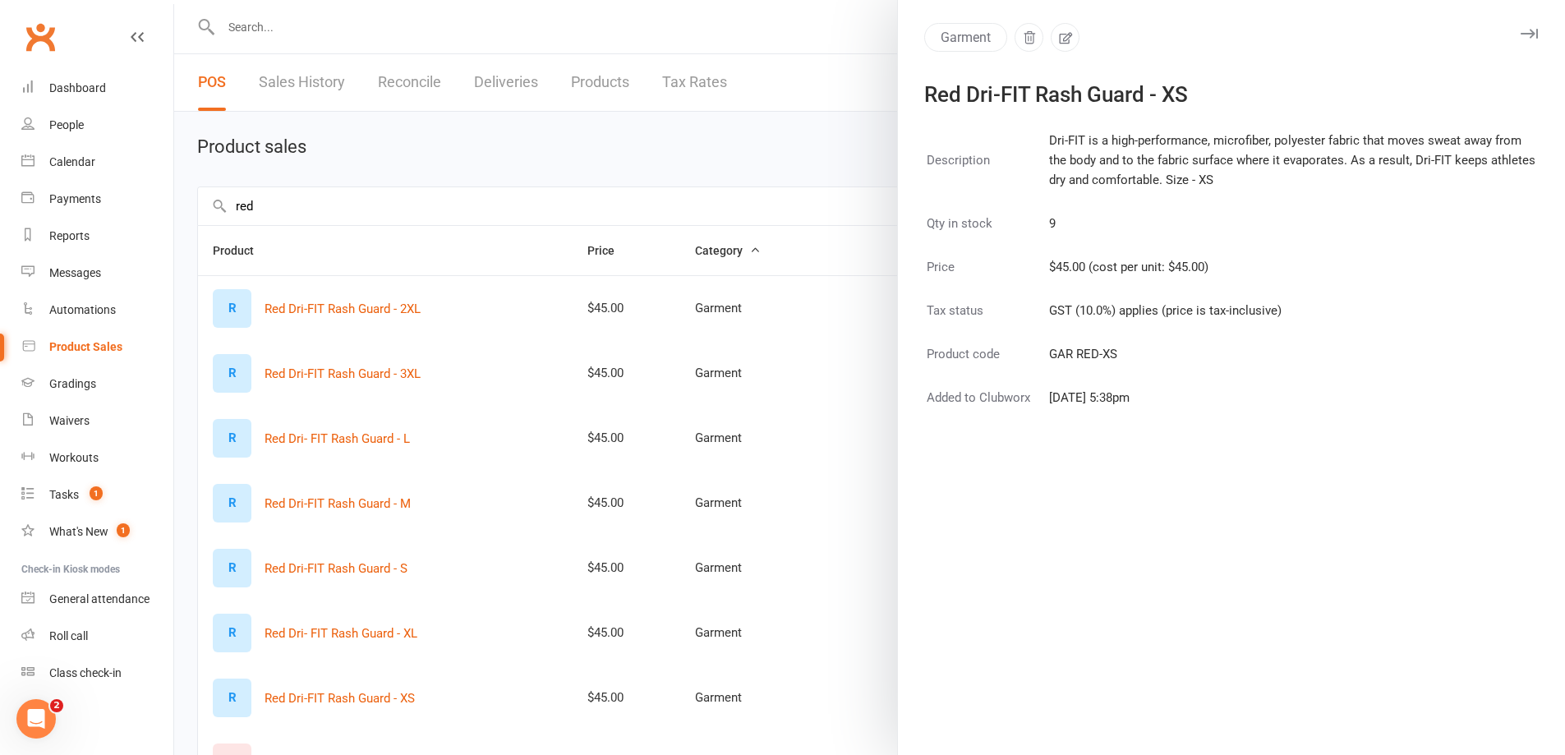
click at [846, 256] on div at bounding box center [869, 377] width 1391 height 755
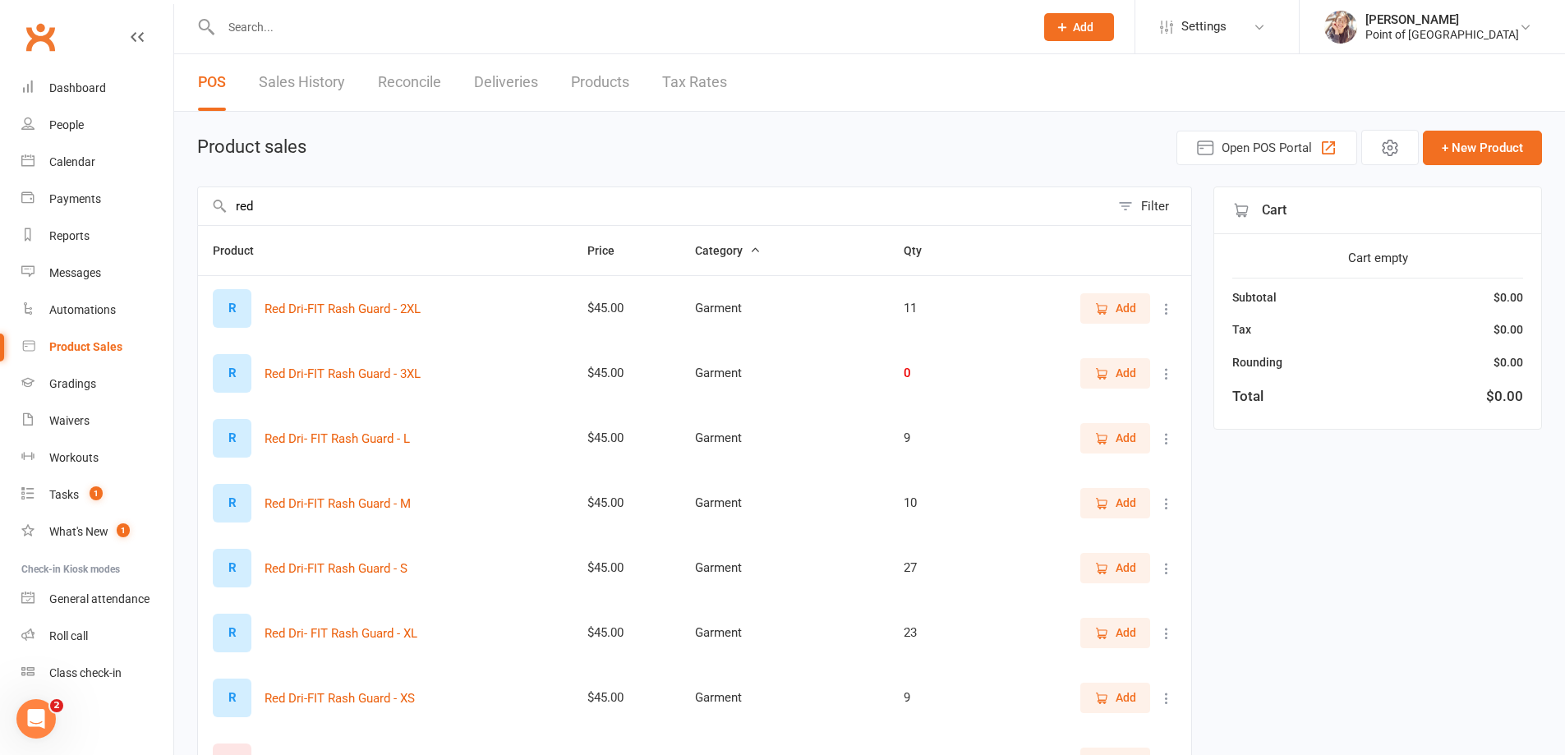
click at [1107, 699] on icon "button" at bounding box center [1101, 698] width 15 height 15
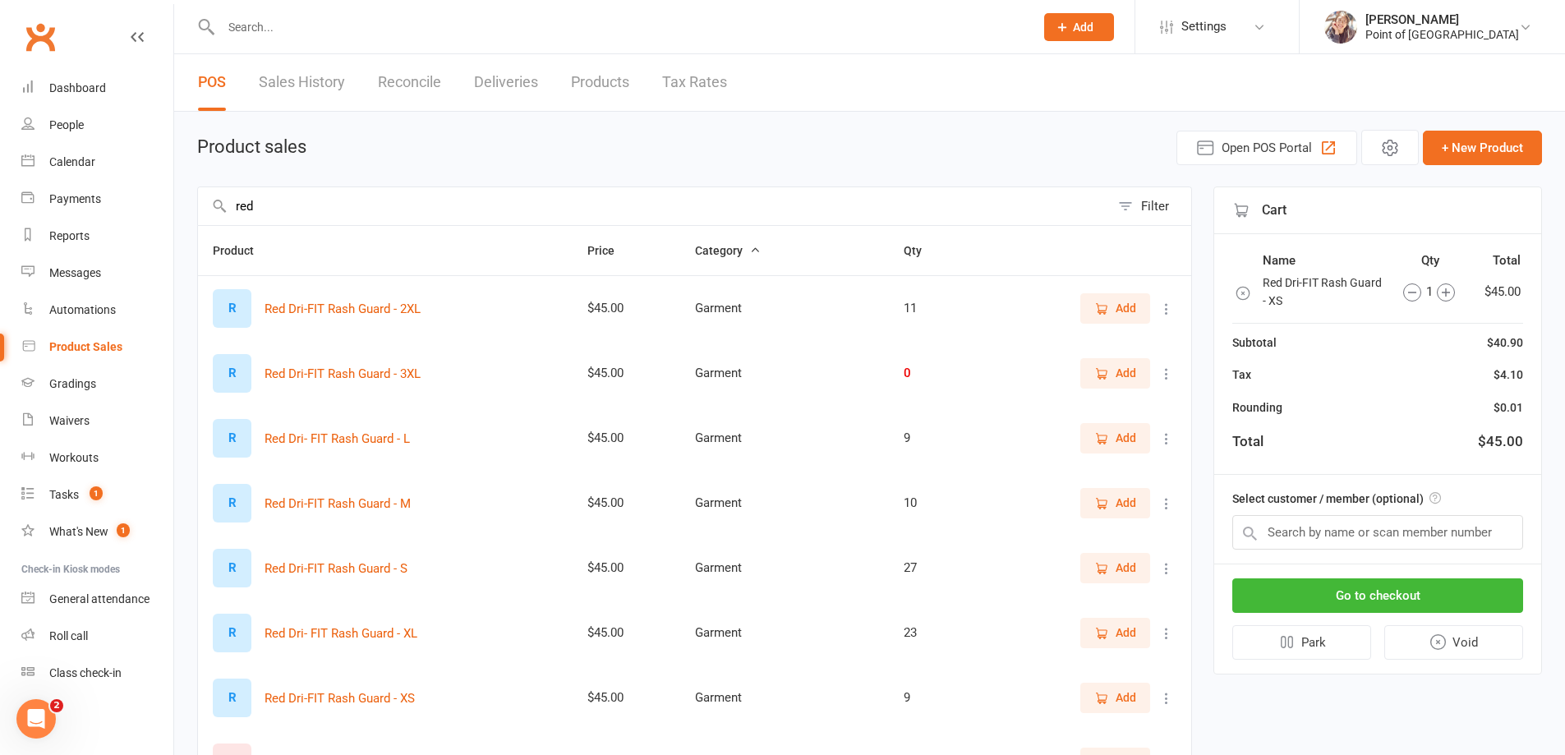
drag, startPoint x: 292, startPoint y: 204, endPoint x: 236, endPoint y: 202, distance: 56.7
click at [237, 202] on input "red" at bounding box center [654, 206] width 912 height 38
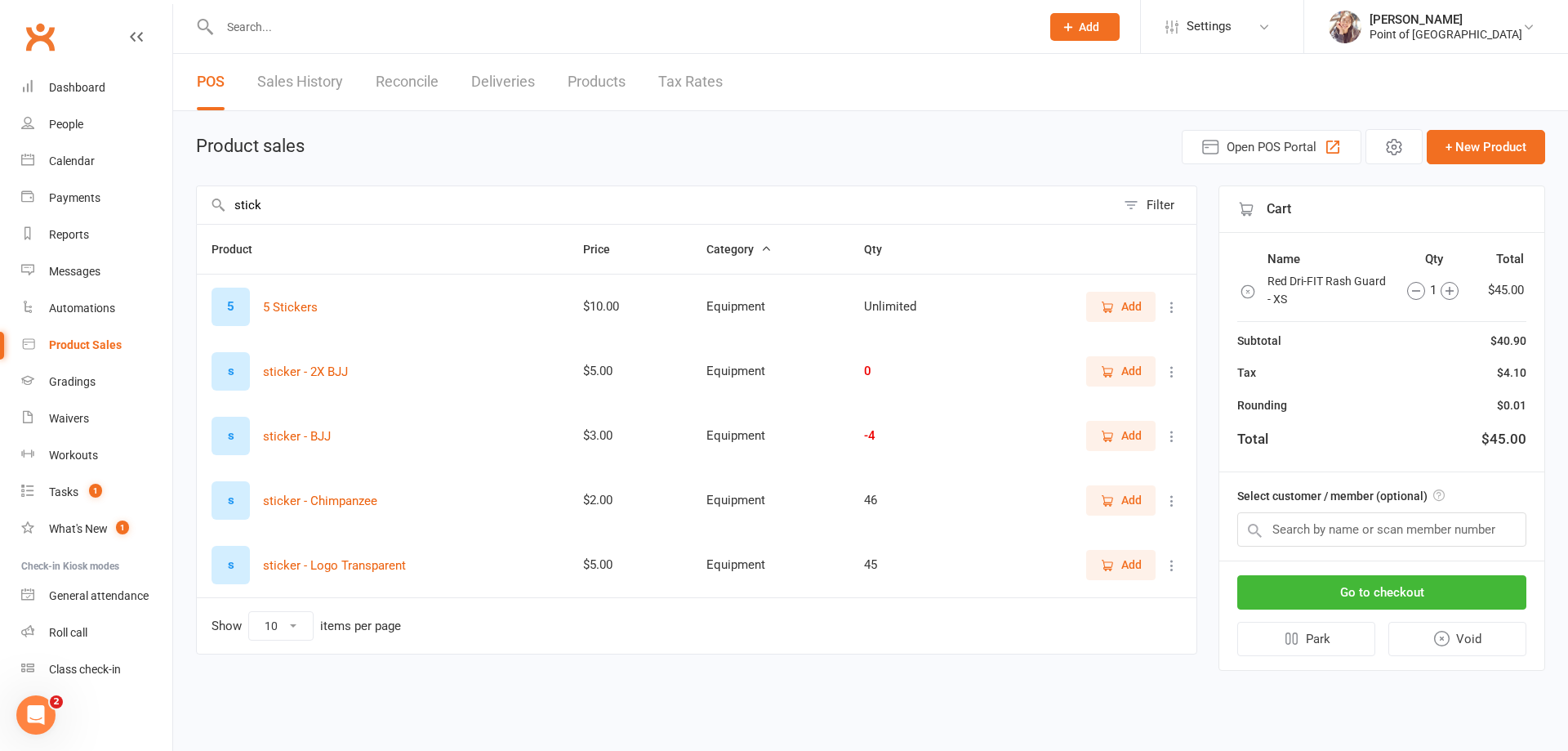
type input "stick"
click at [1116, 437] on span "Add" at bounding box center [1122, 436] width 42 height 18
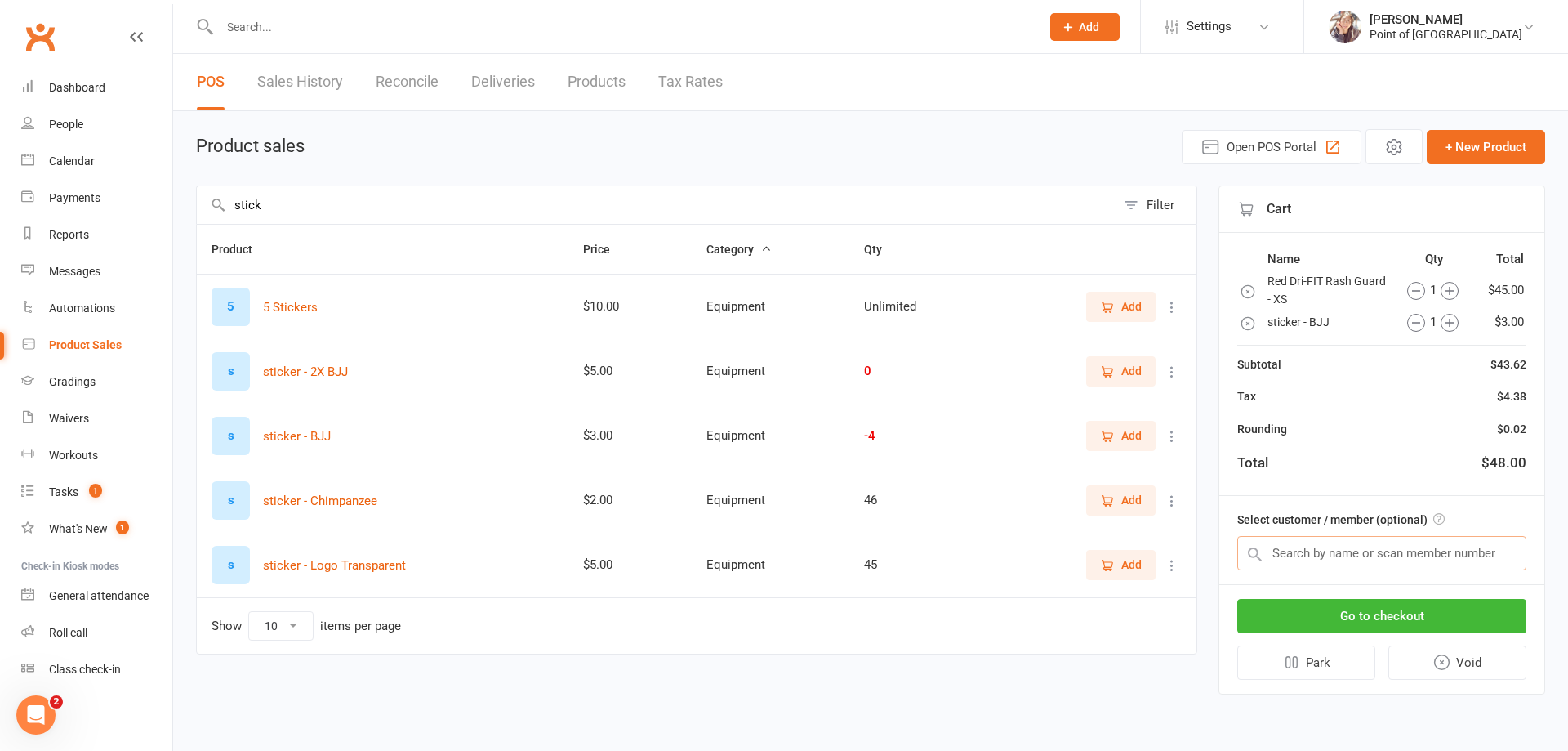
click at [1319, 548] on input "text" at bounding box center [1382, 553] width 289 height 35
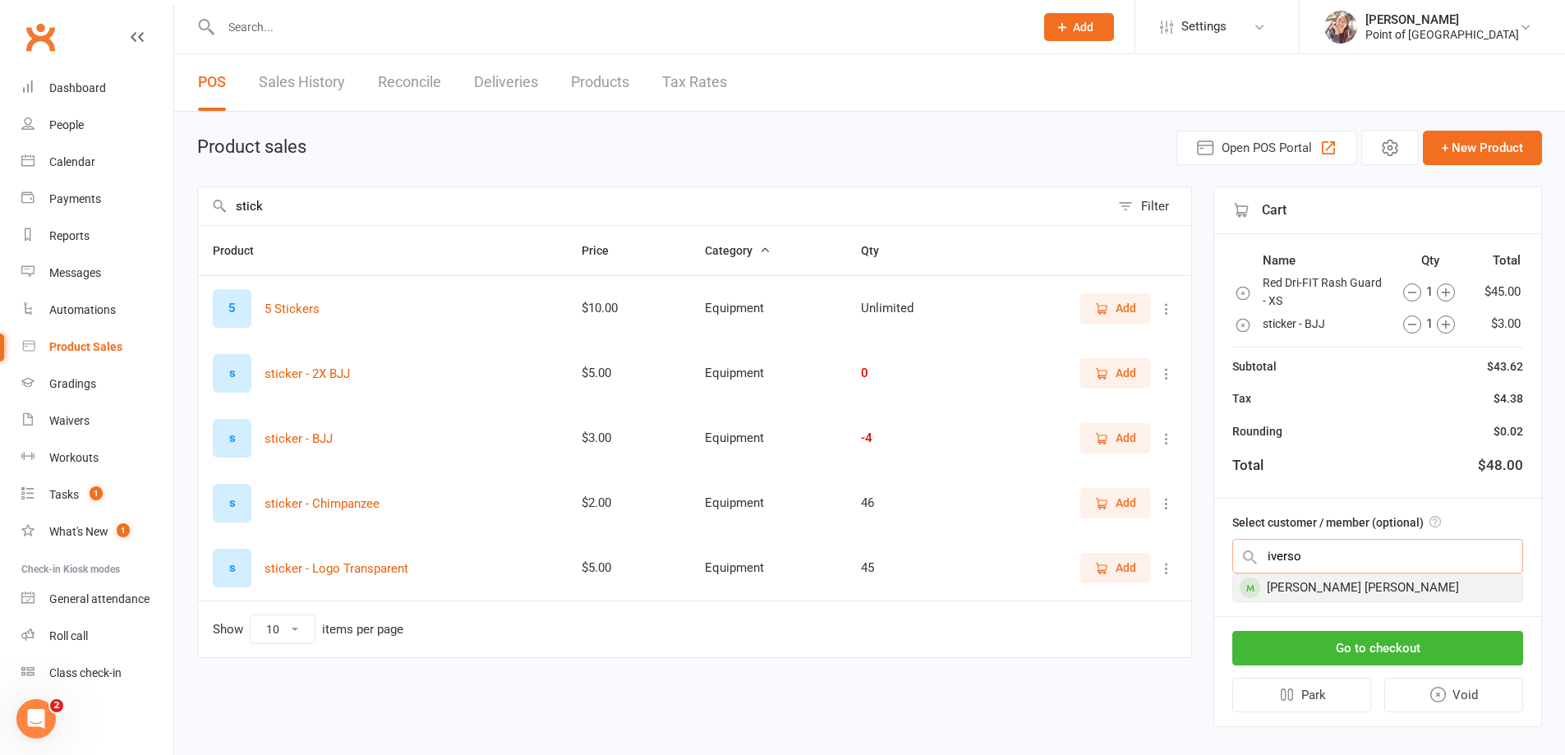
type input "iverso"
click at [1337, 582] on div "Iverson Dunn" at bounding box center [1377, 587] width 289 height 27
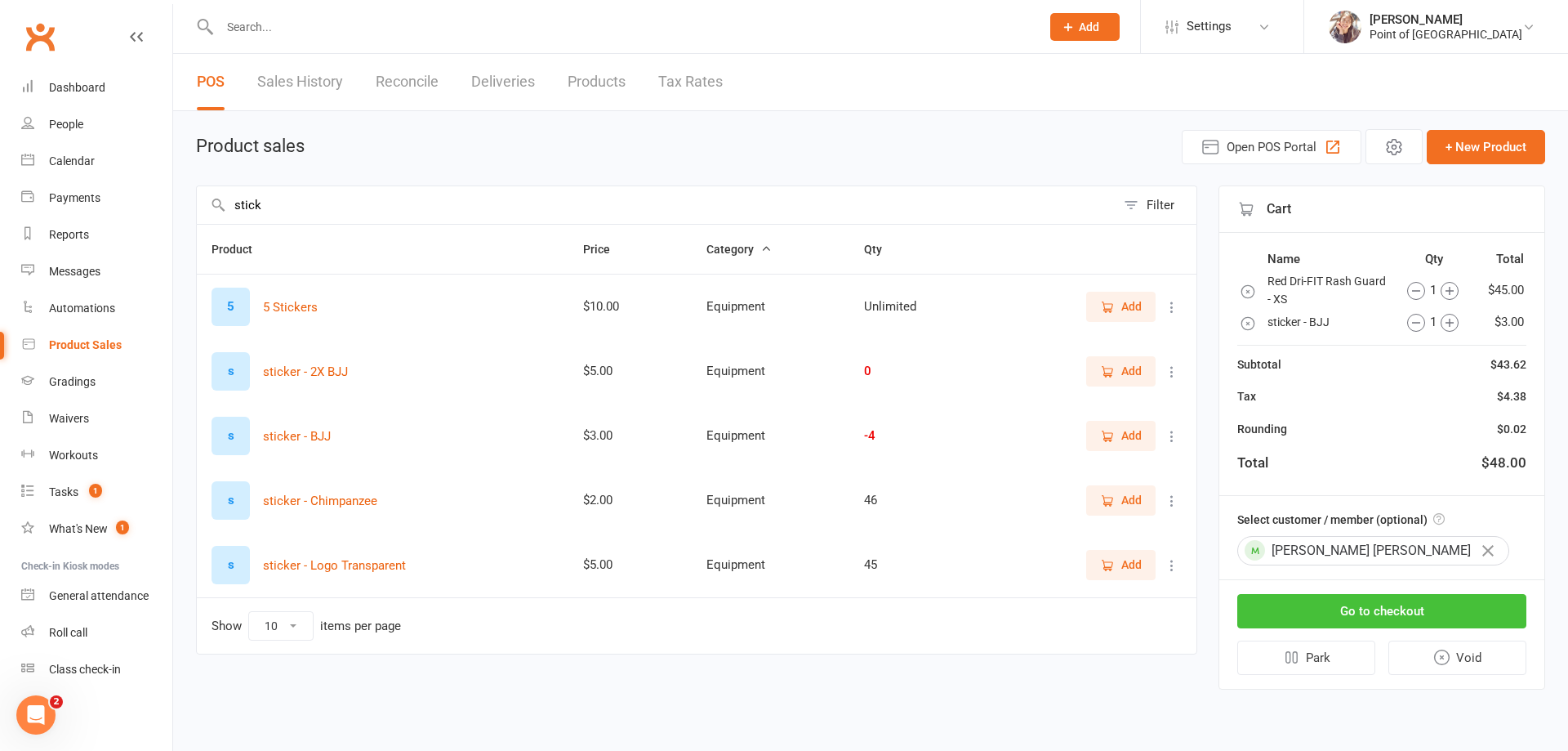
click at [1352, 604] on button "Go to checkout" at bounding box center [1382, 611] width 289 height 35
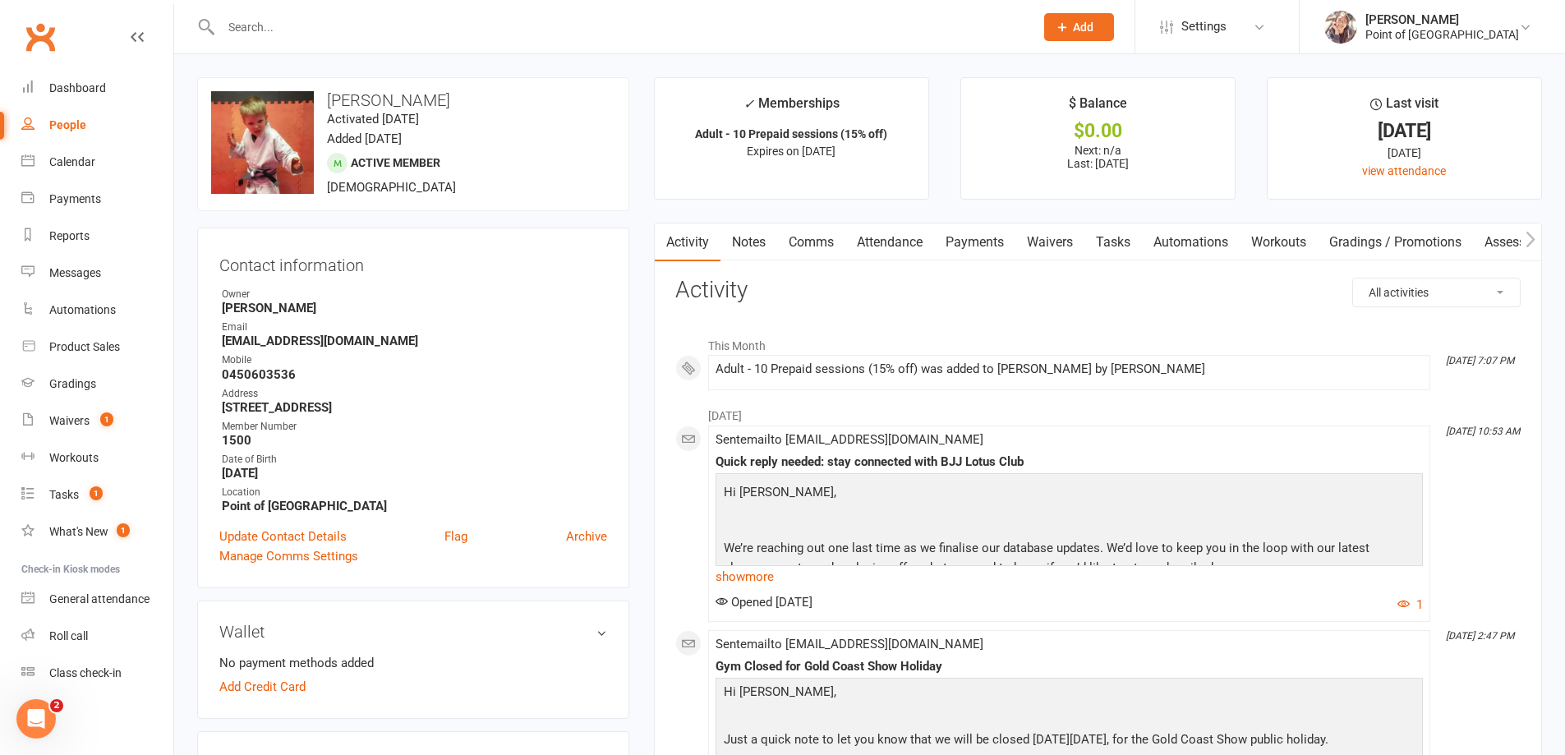
click at [986, 241] on link "Payments" at bounding box center [974, 242] width 81 height 38
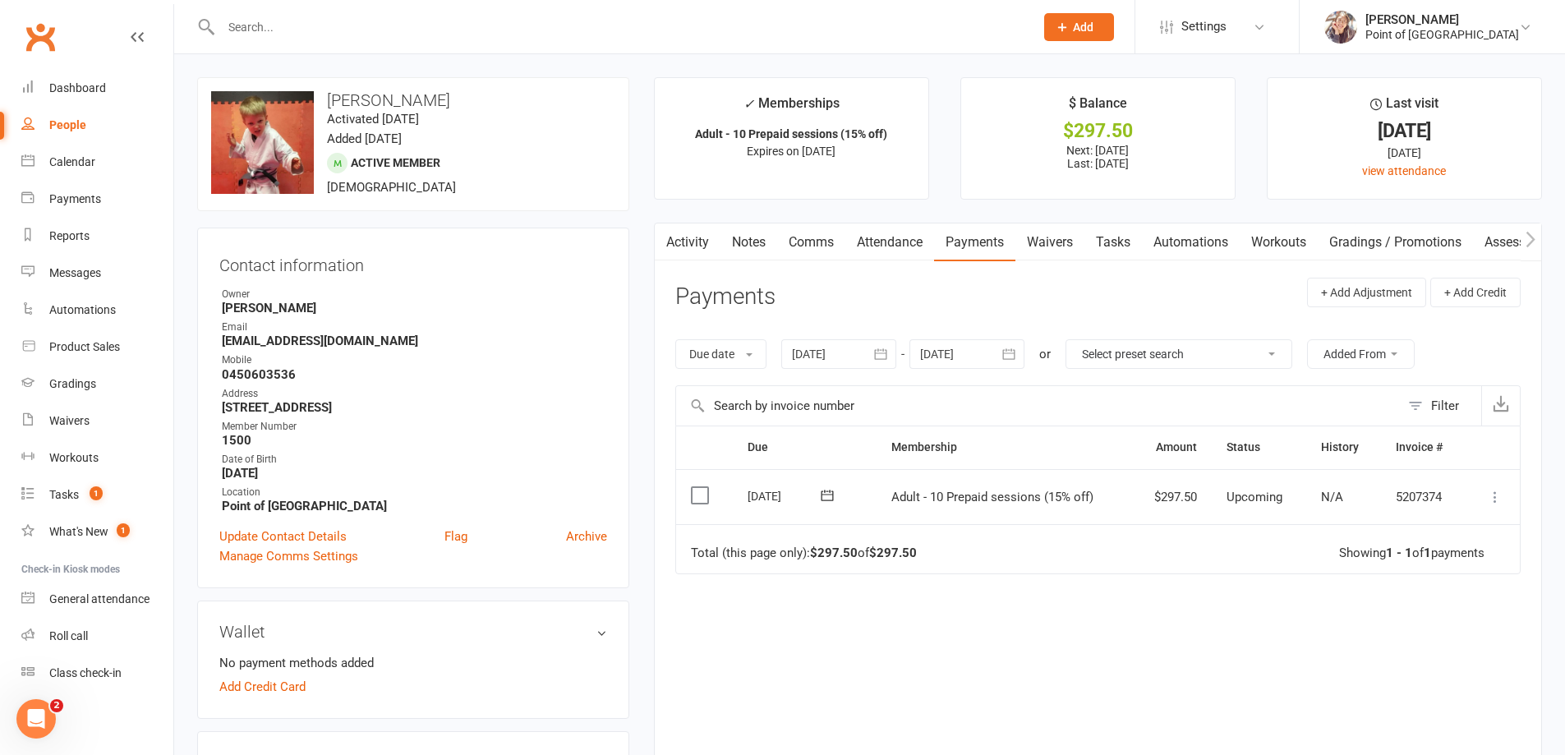
click at [1479, 495] on td "Mark as Paid (Cash) Mark as Paid (POS) Mark as Paid (Other) Skip Apply credit M…" at bounding box center [1493, 497] width 54 height 56
click at [1482, 495] on td "Mark as Paid (Cash) Mark as Paid (POS) Mark as Paid (Other) Skip Apply credit M…" at bounding box center [1493, 497] width 54 height 56
click at [1491, 493] on icon at bounding box center [1495, 497] width 16 height 16
click at [1404, 535] on link "Mark as Paid (Cash)" at bounding box center [1422, 529] width 163 height 33
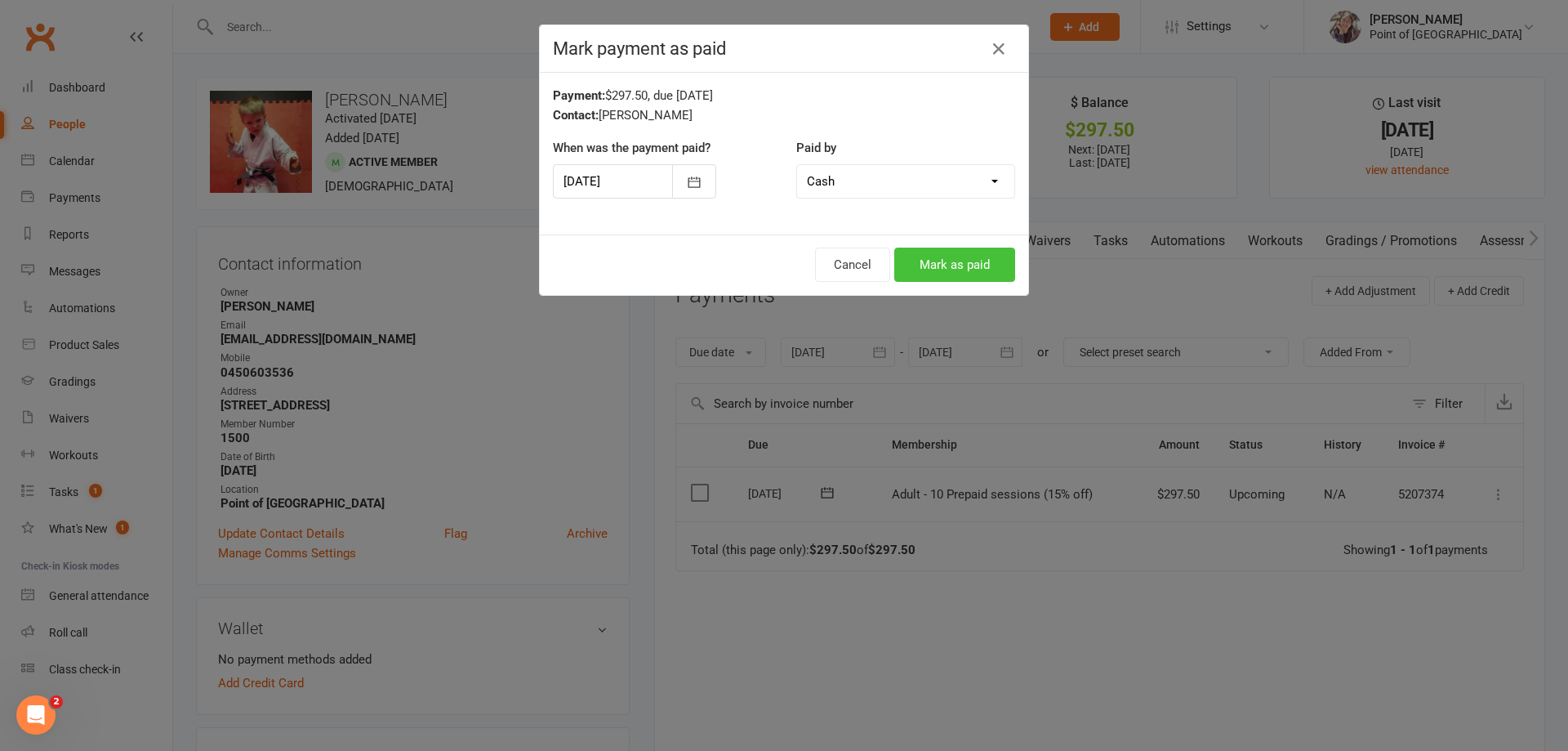
click at [971, 268] on button "Mark as paid" at bounding box center [956, 265] width 121 height 35
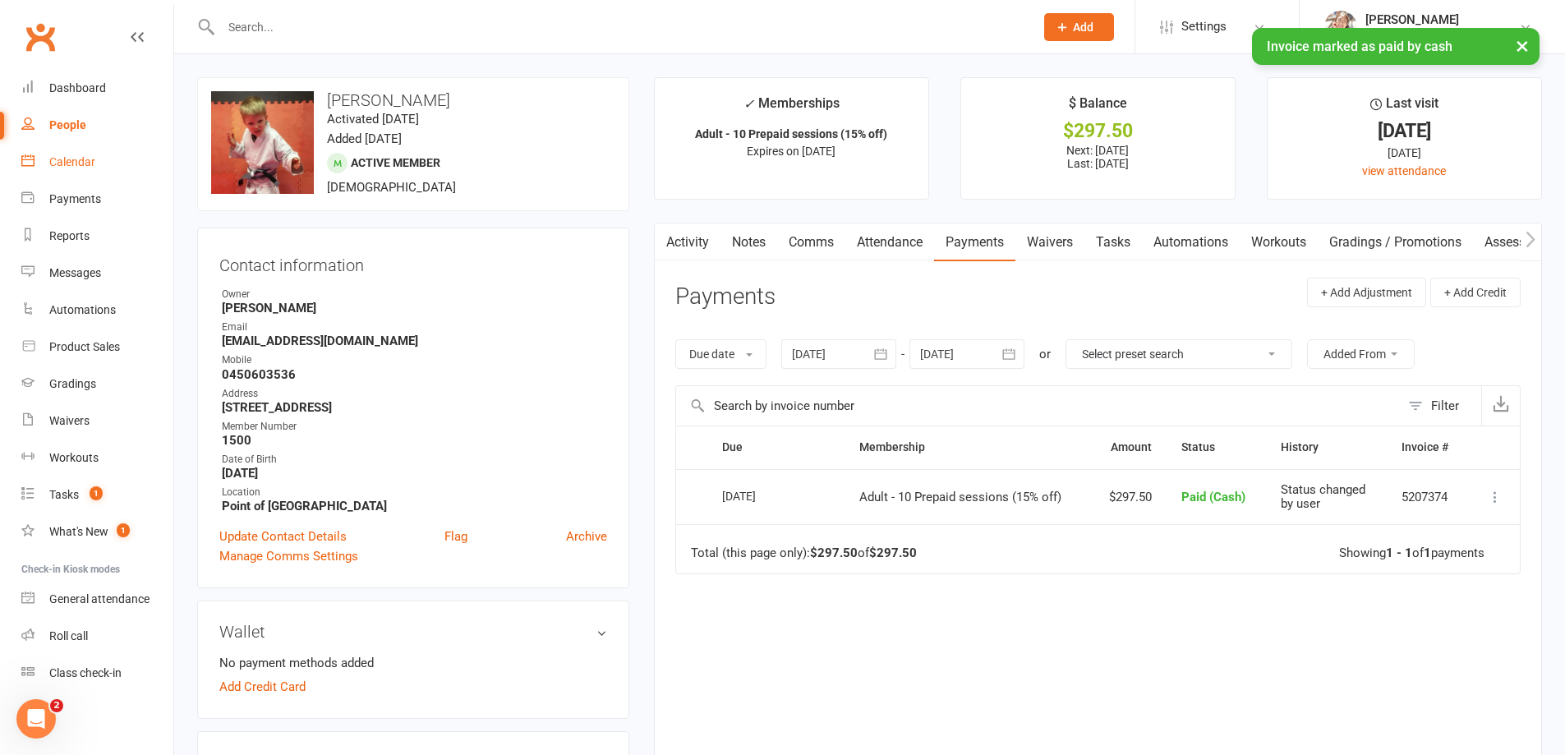
click at [84, 168] on div "Calendar" at bounding box center [72, 161] width 46 height 13
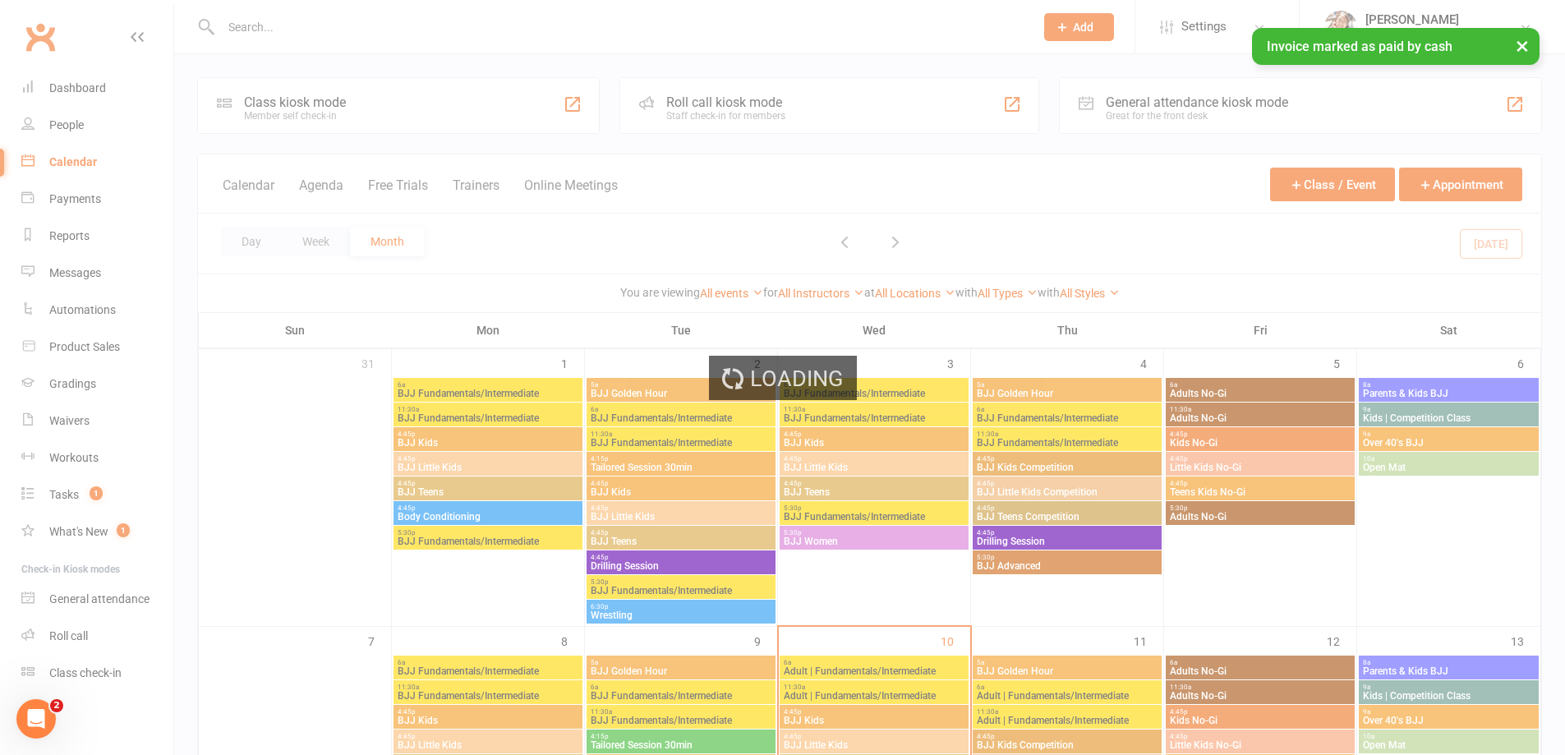
click at [368, 93] on div "Loading" at bounding box center [782, 377] width 1565 height 755
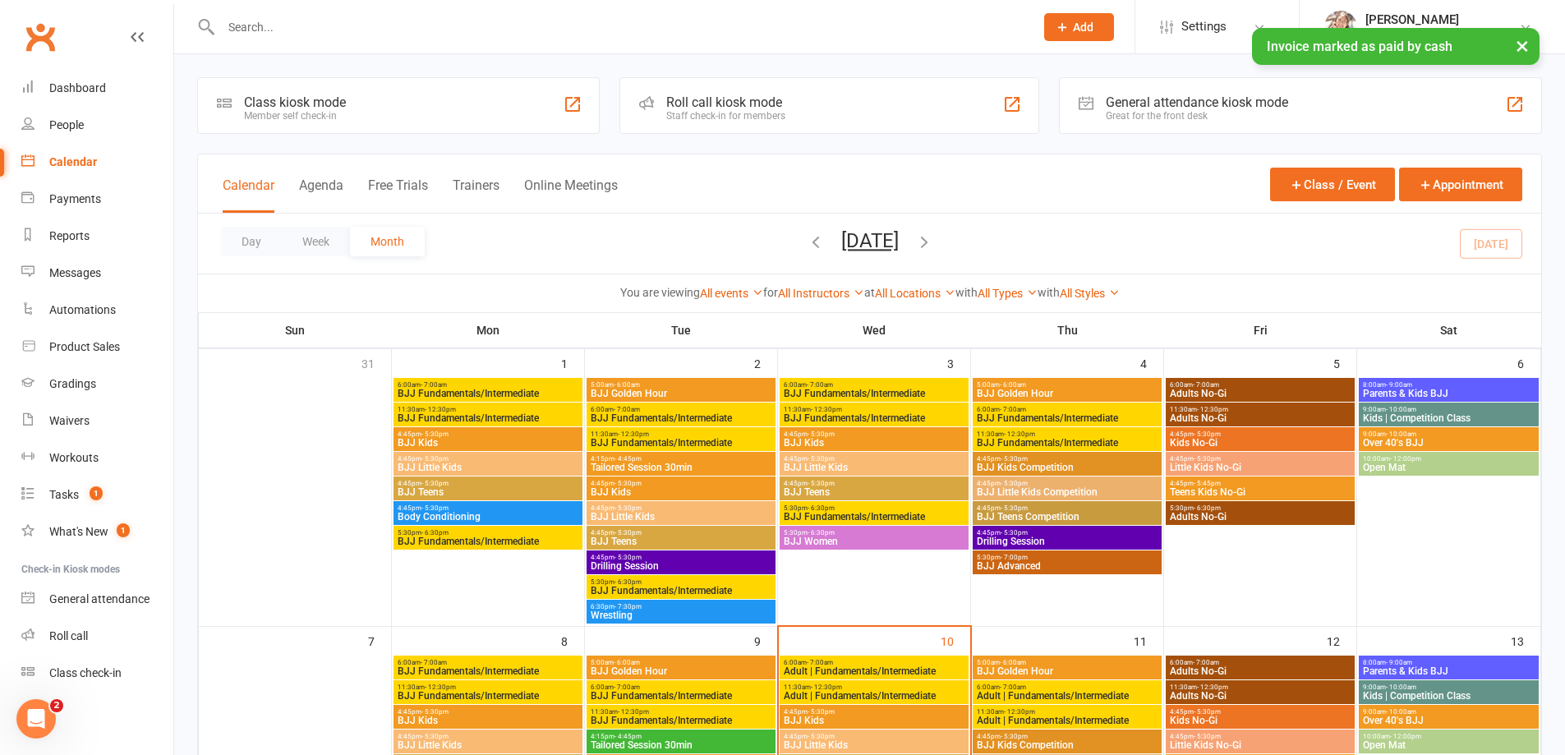
click at [368, 93] on div "Class kiosk mode Member self check-in" at bounding box center [398, 105] width 403 height 57
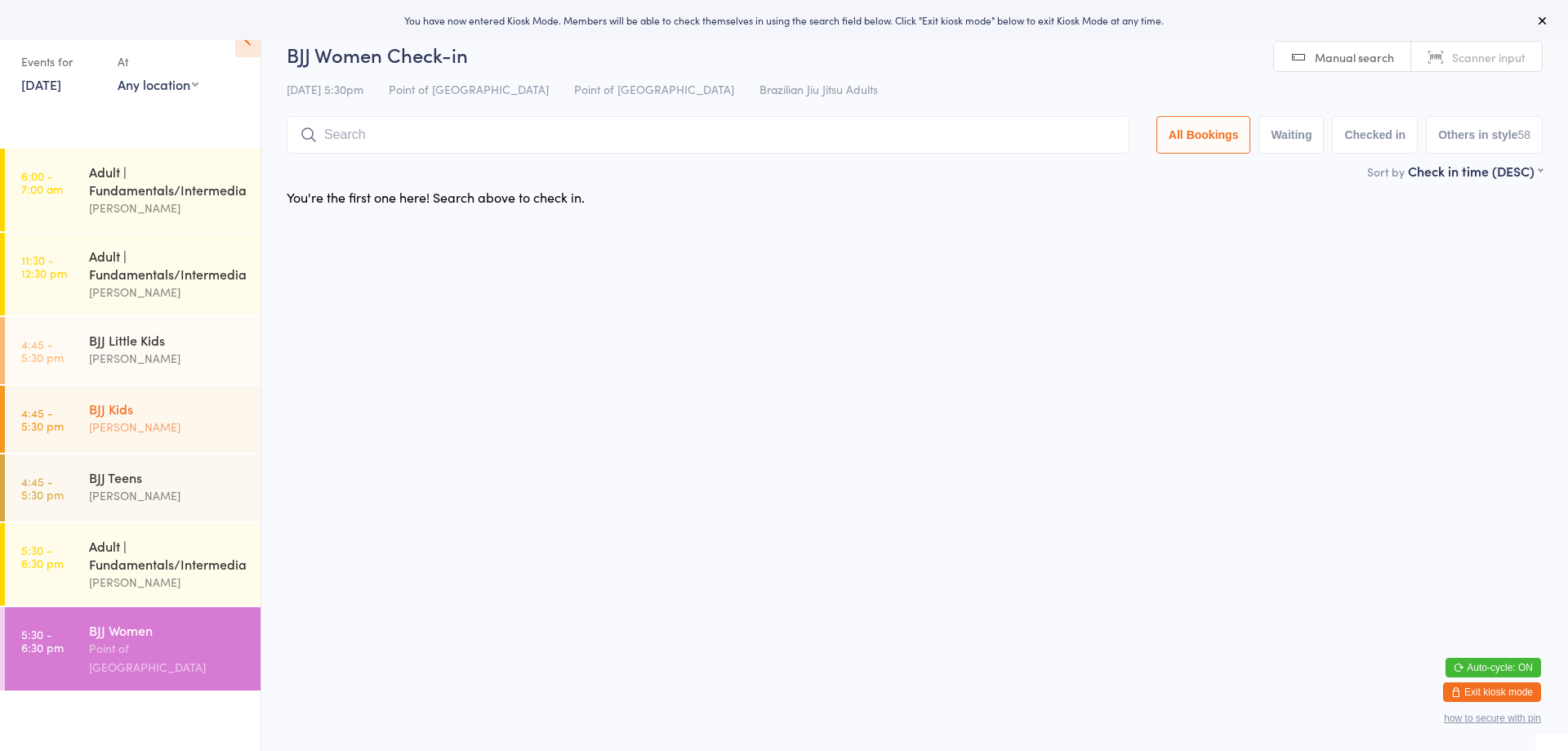
click at [167, 416] on div "BJJ Kids" at bounding box center [168, 409] width 158 height 18
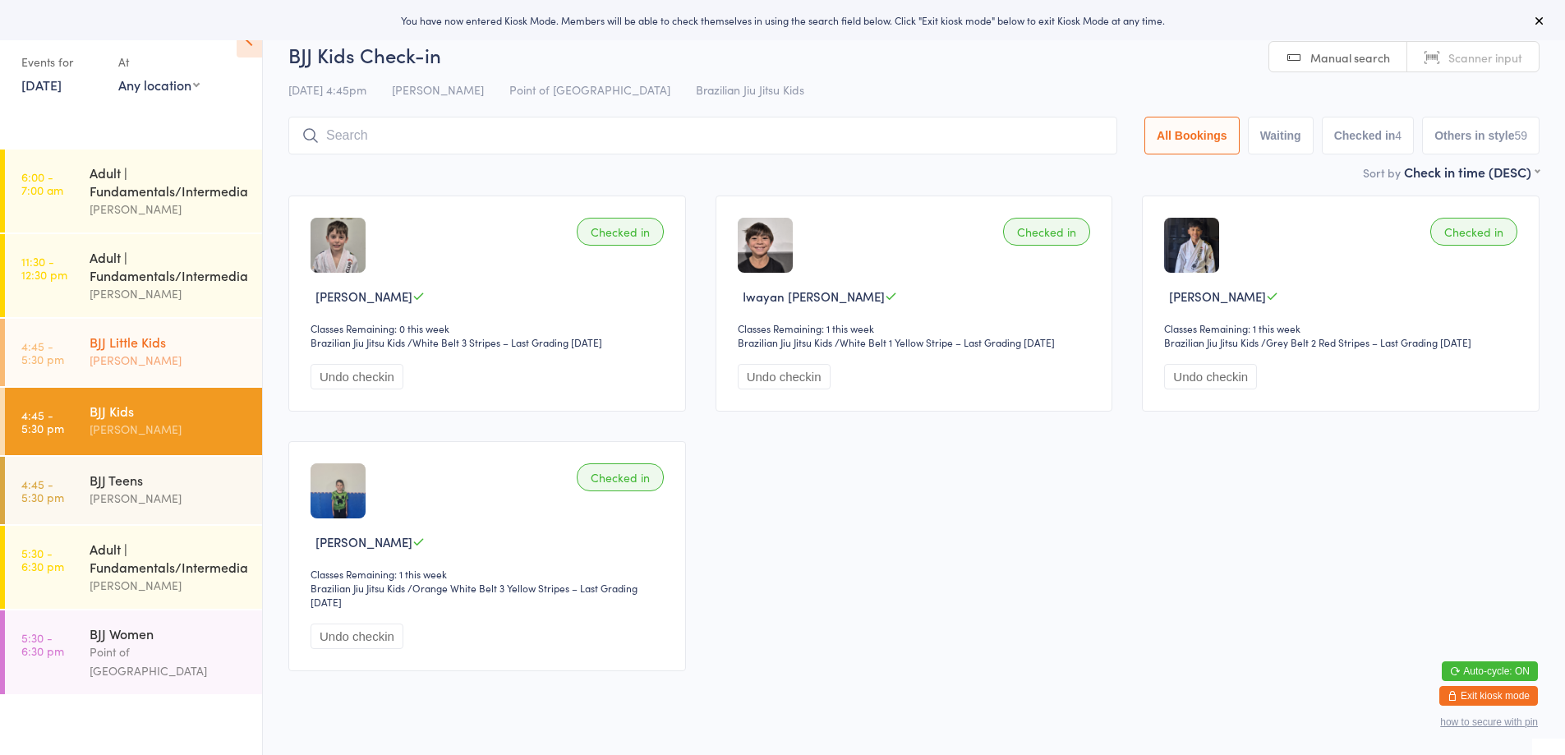
click at [161, 362] on div "[PERSON_NAME]" at bounding box center [169, 360] width 159 height 19
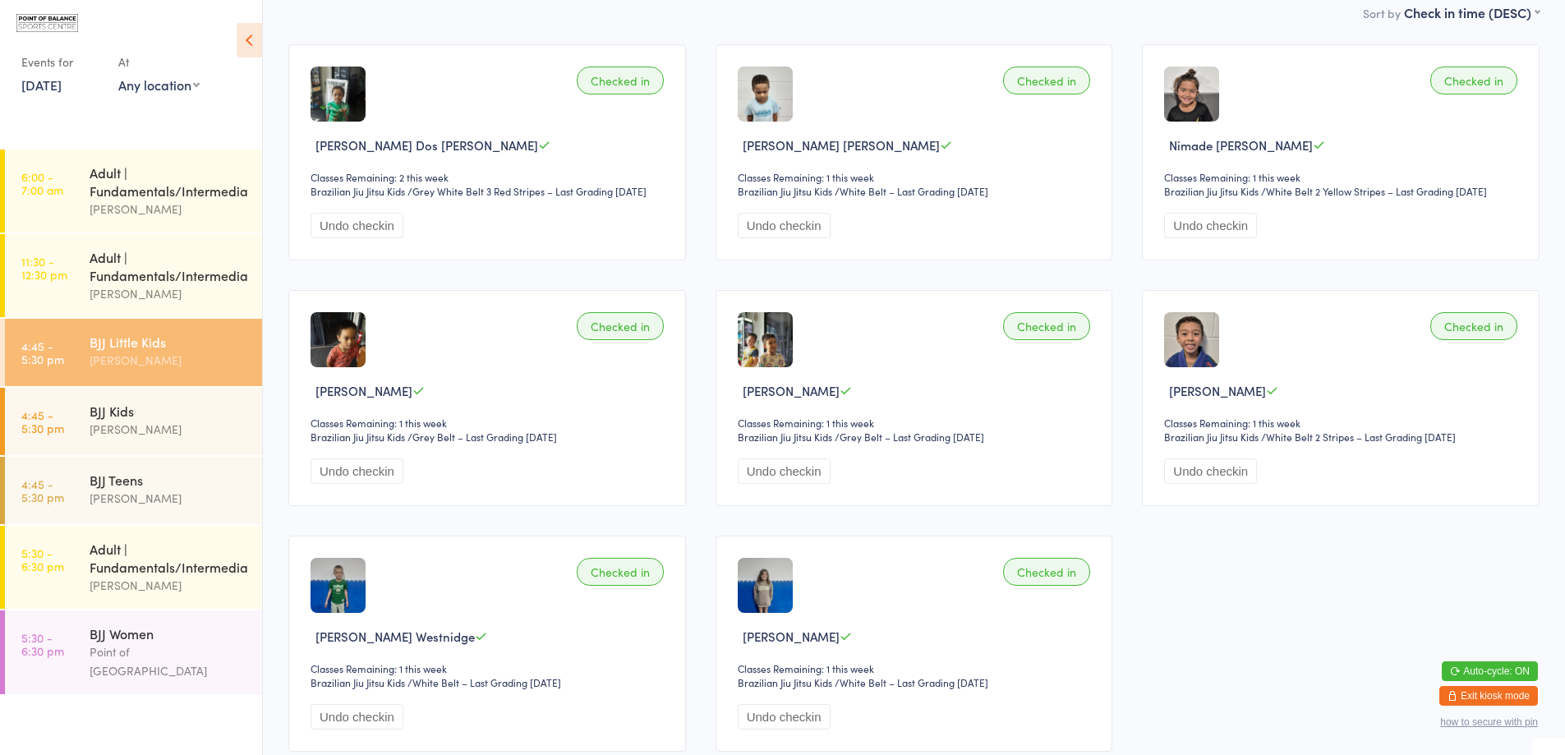
scroll to position [139, 0]
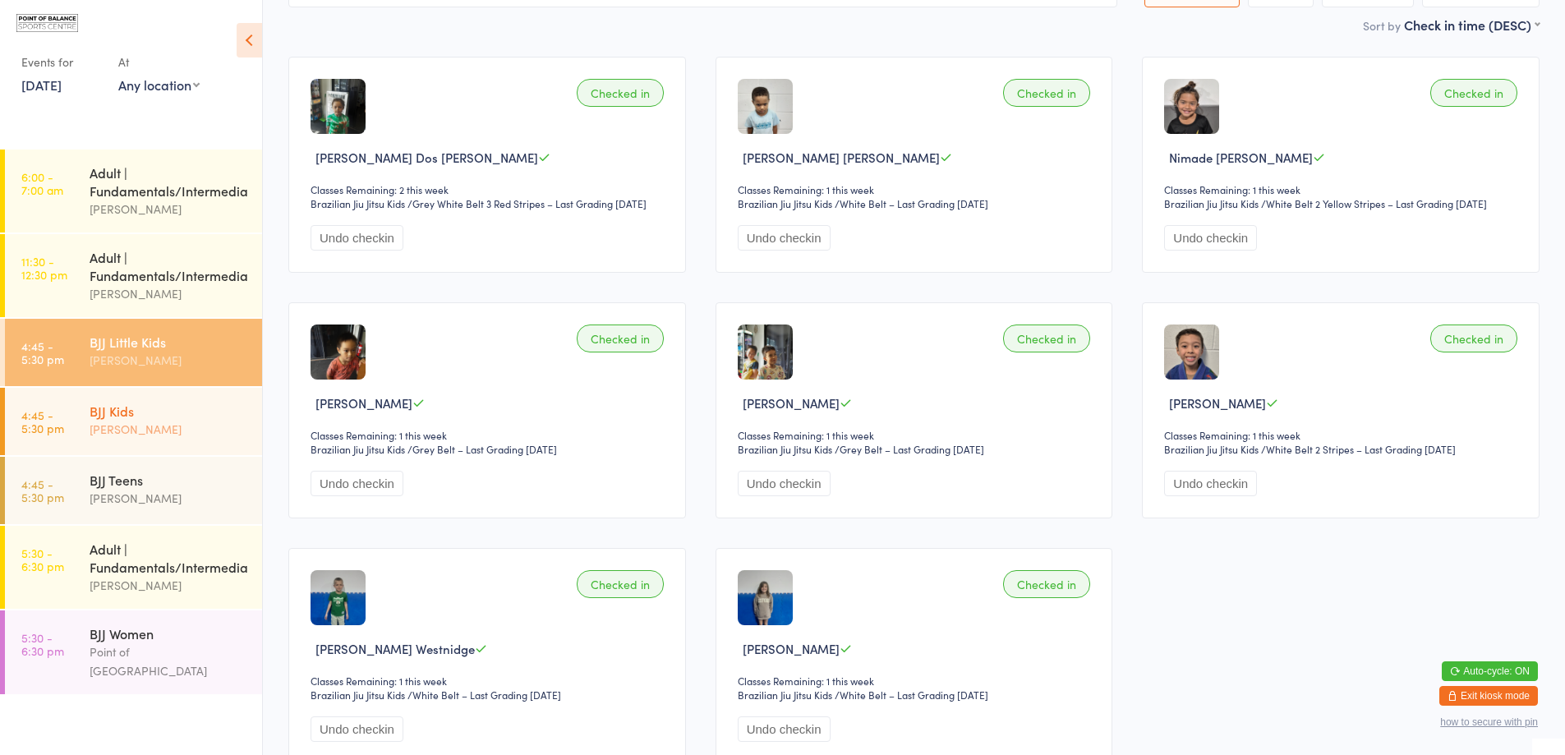
click at [165, 436] on div "[PERSON_NAME]" at bounding box center [169, 429] width 159 height 19
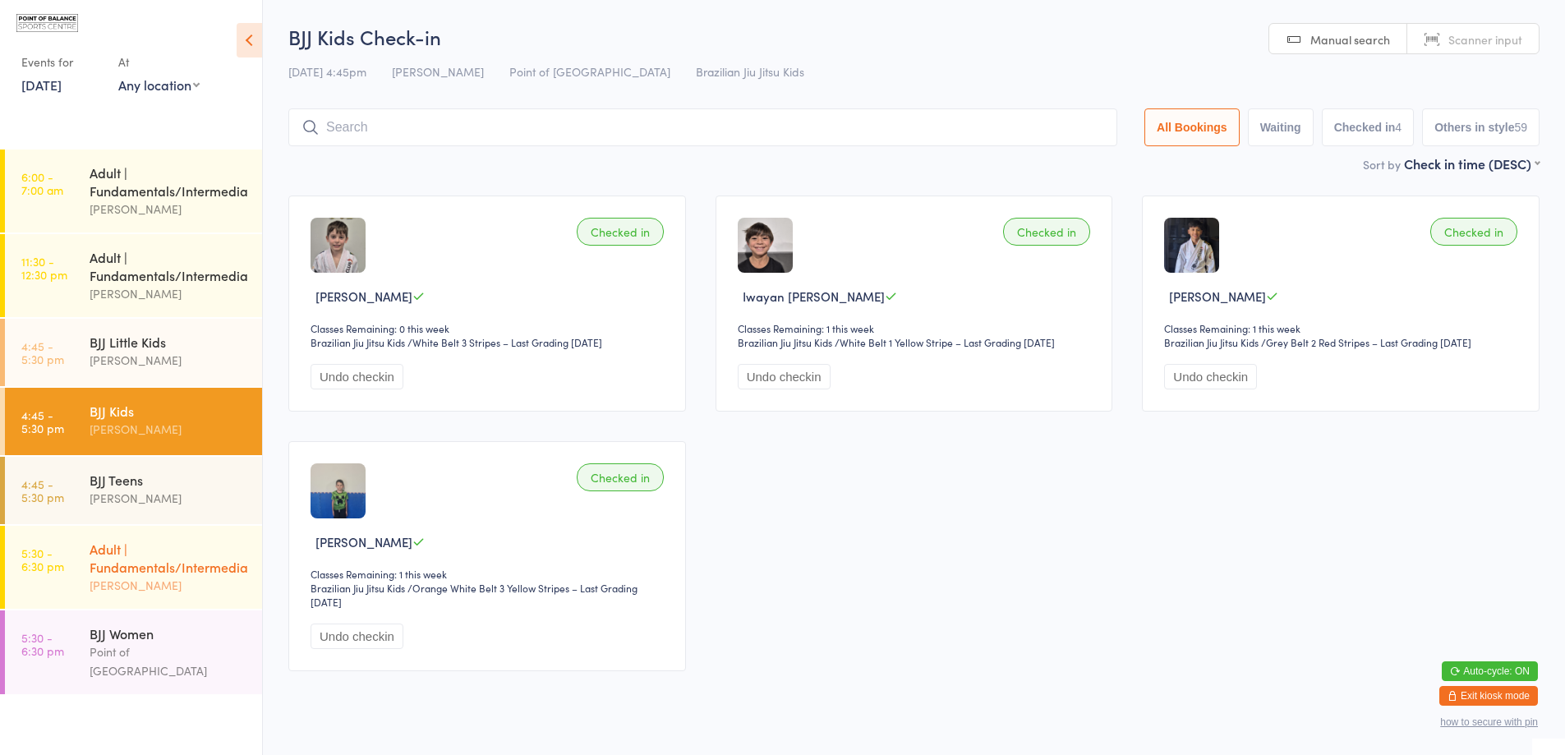
click at [142, 550] on div "Adult | Fundamentals/Intermediate" at bounding box center [169, 558] width 159 height 36
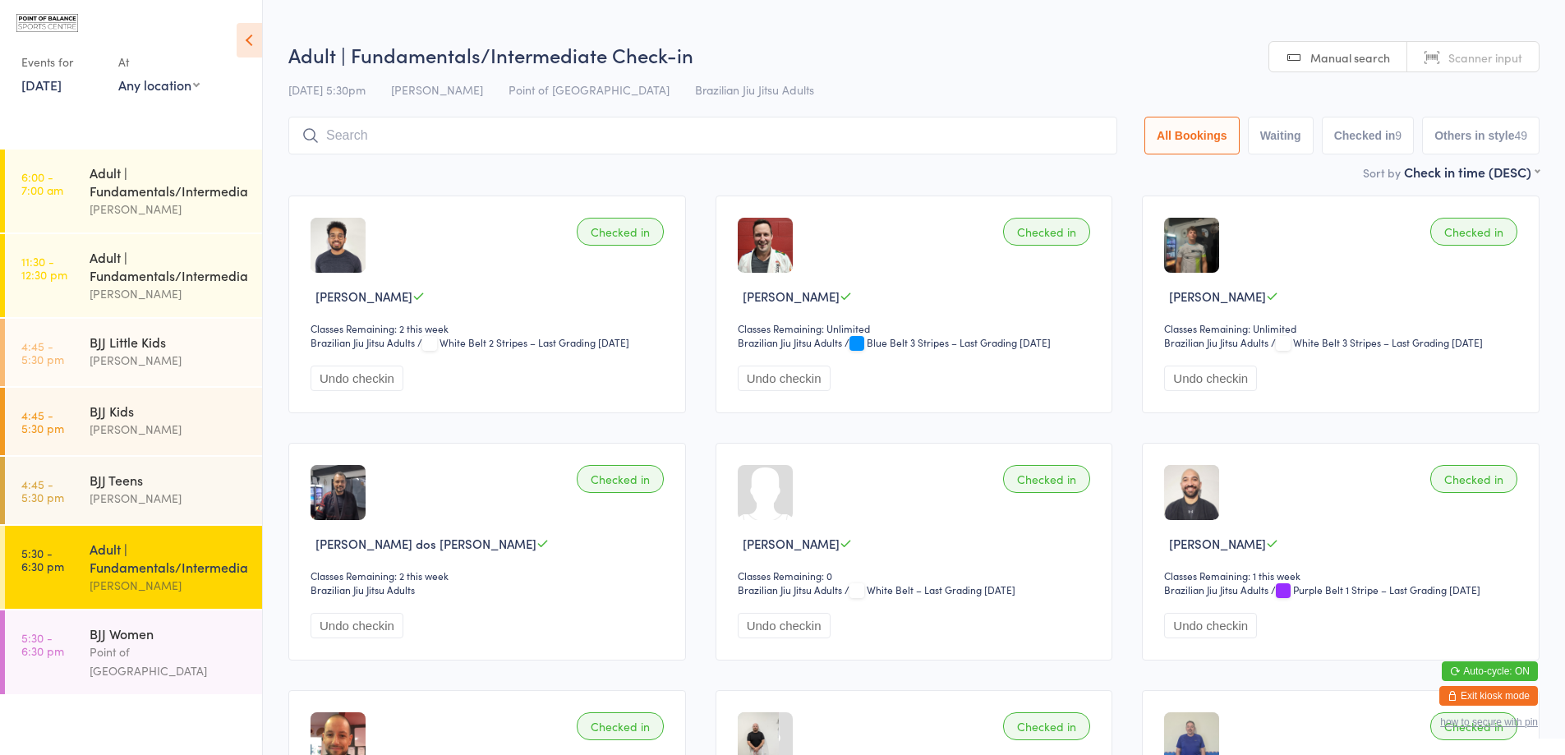
click at [430, 128] on input "search" at bounding box center [702, 136] width 829 height 38
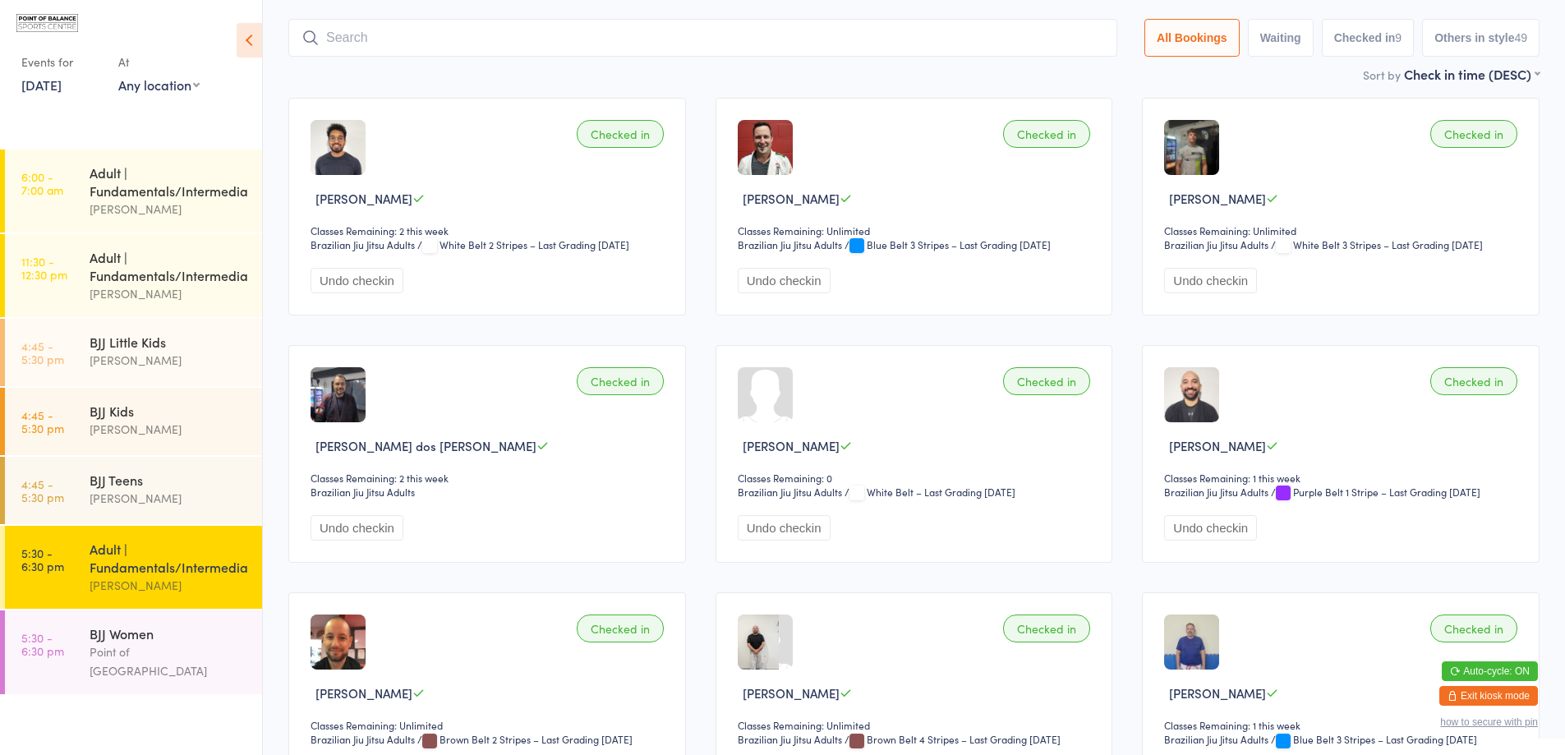
scroll to position [117, 0]
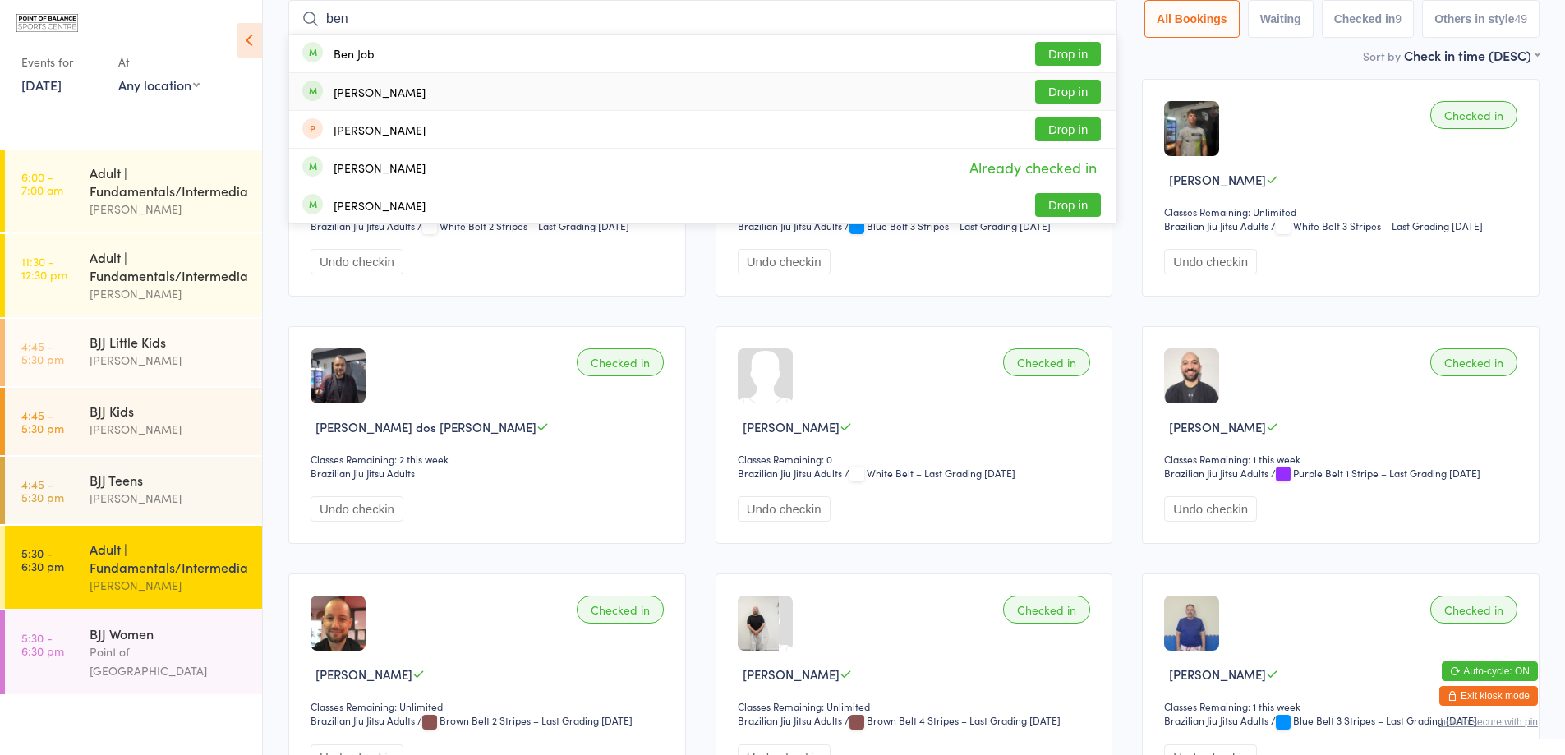
type input "ben"
click at [1070, 99] on button "Drop in" at bounding box center [1068, 92] width 66 height 24
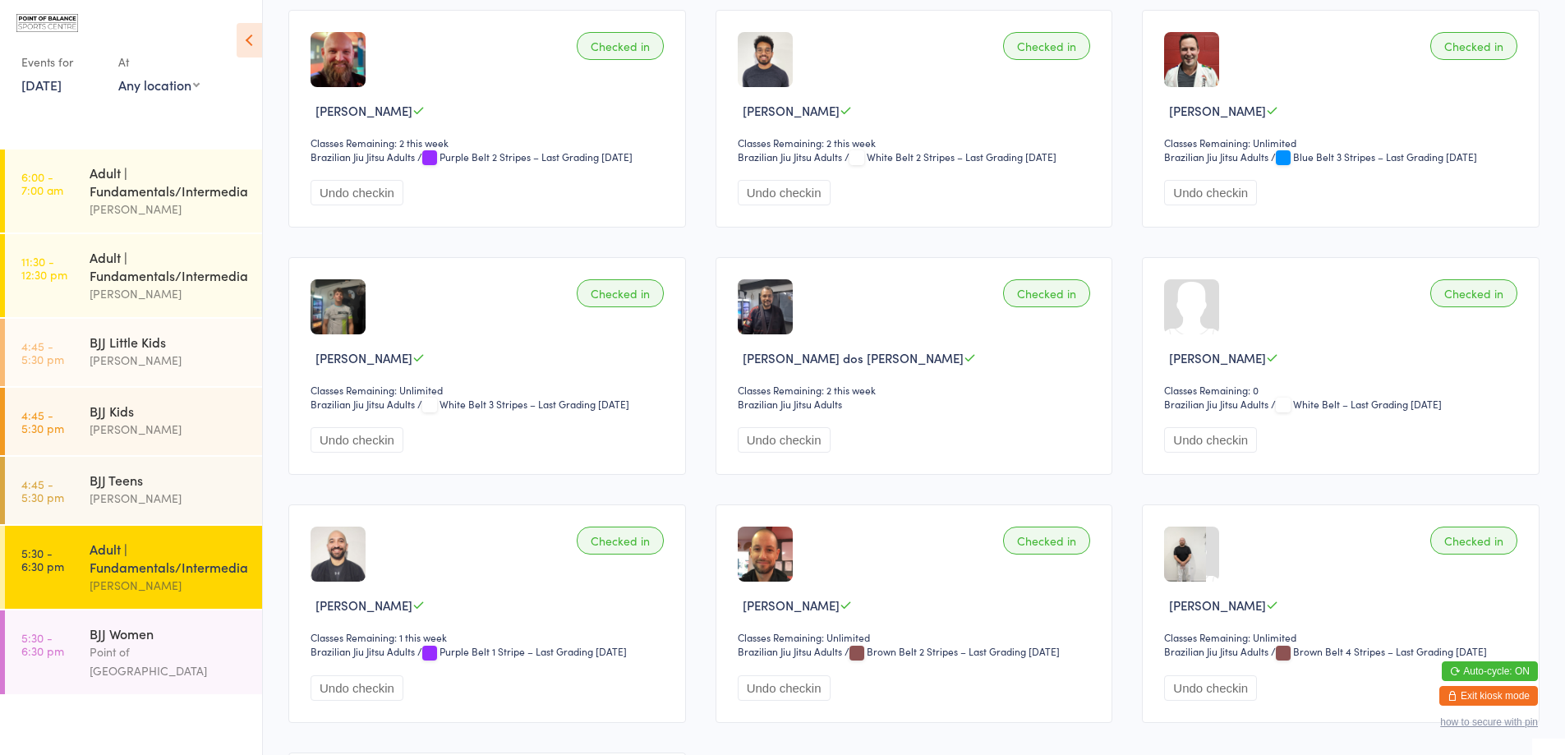
scroll to position [178, 0]
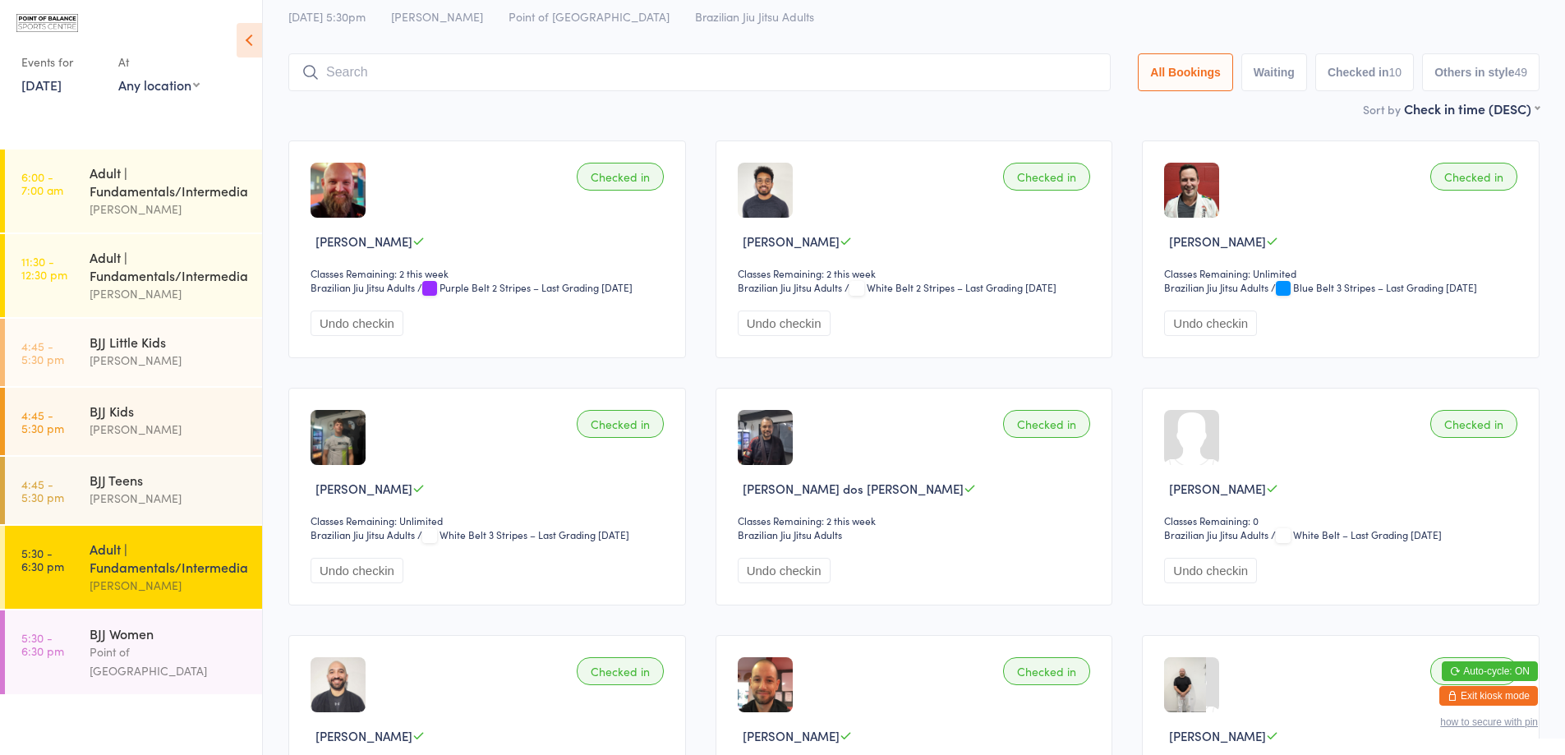
click at [475, 81] on input "search" at bounding box center [699, 72] width 822 height 38
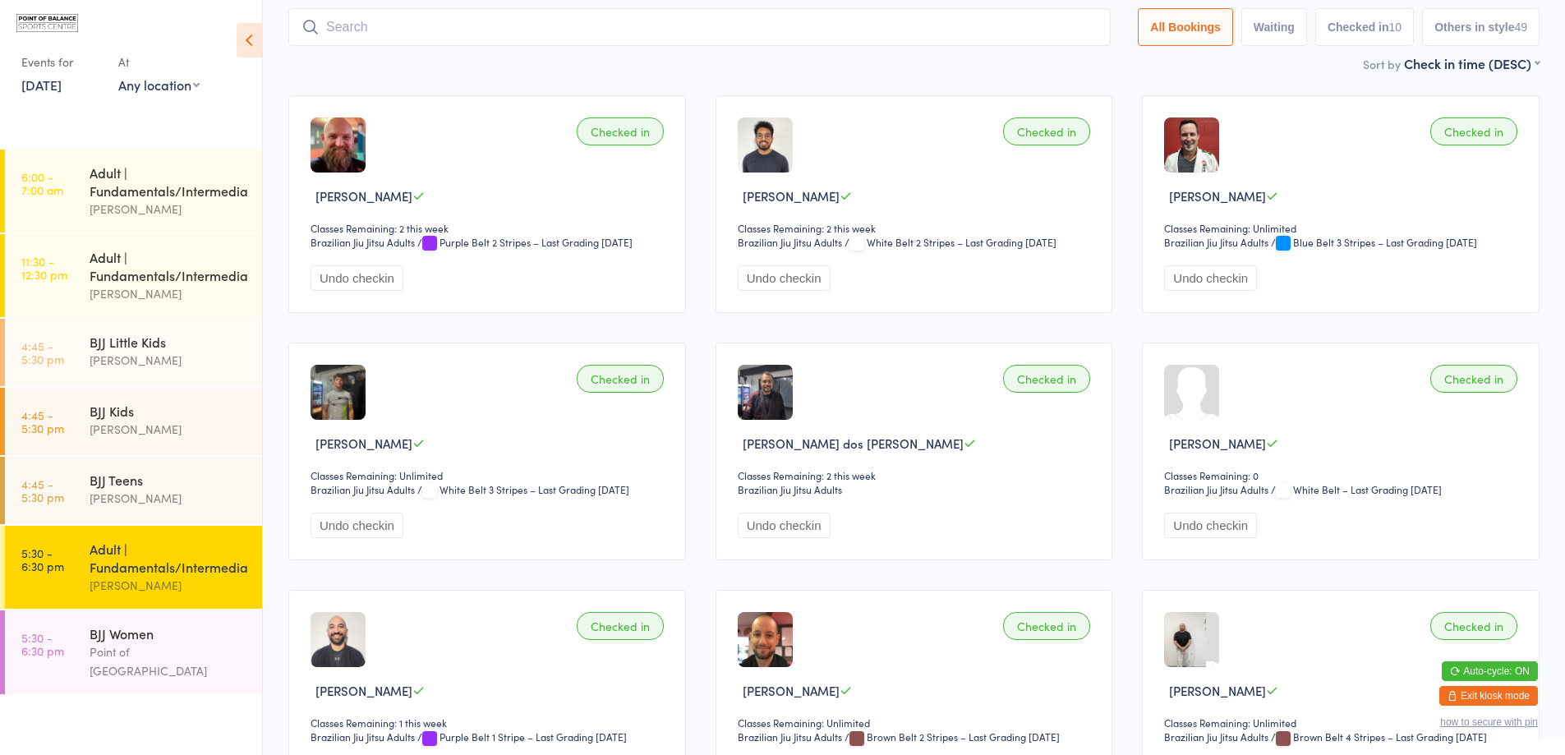
scroll to position [108, 0]
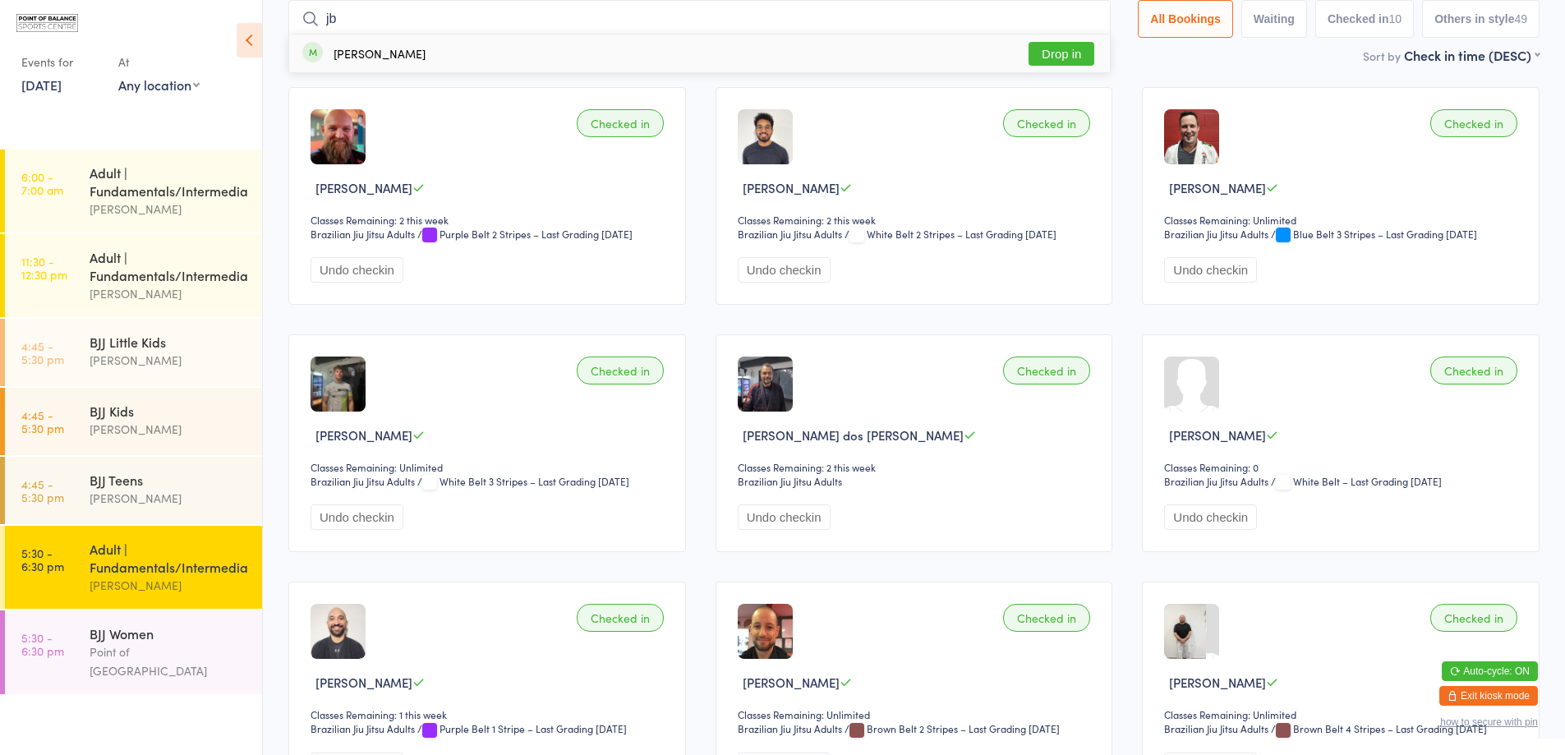
type input "jb"
click at [1080, 47] on button "Drop in" at bounding box center [1061, 54] width 66 height 24
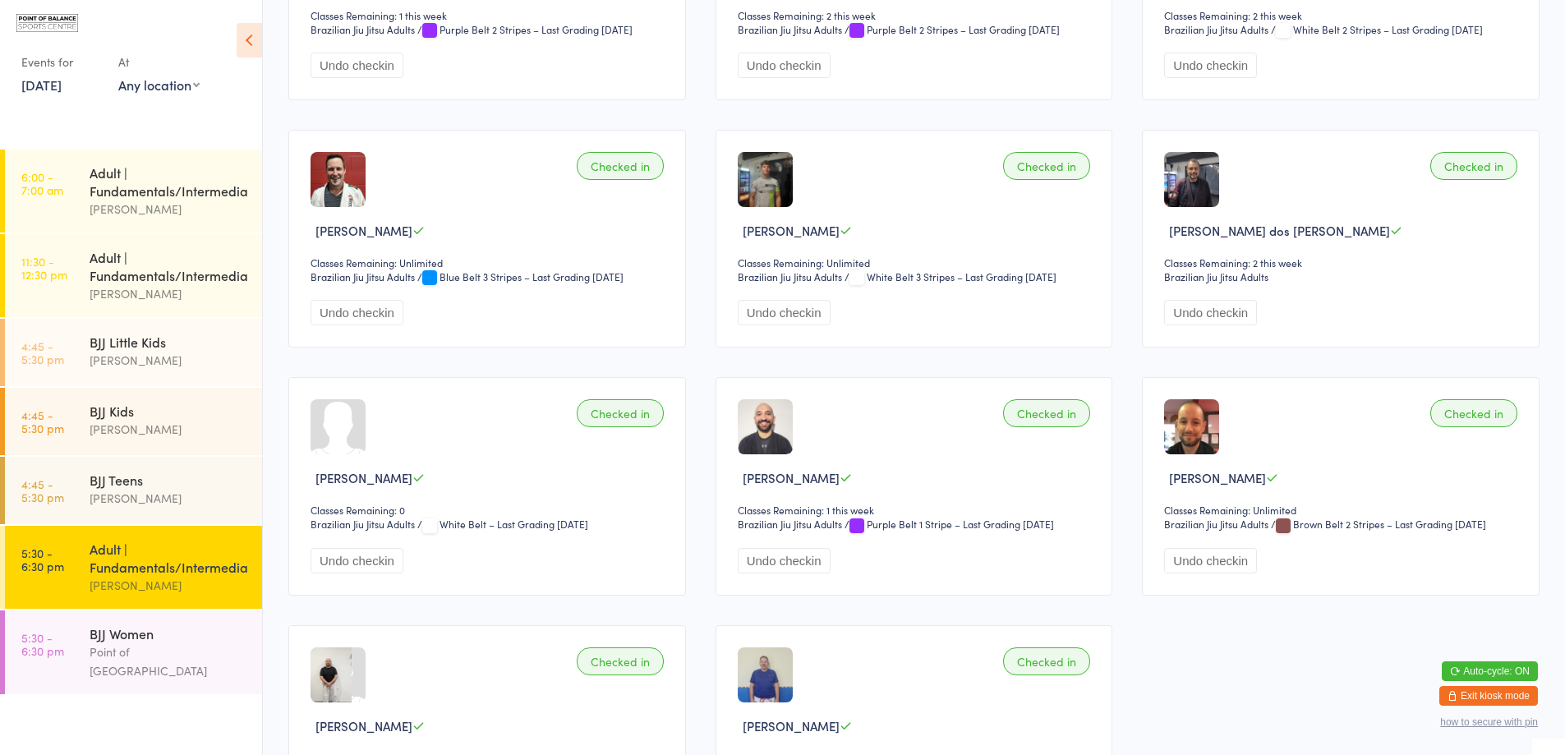
scroll to position [314, 0]
click at [101, 663] on div "Point of [GEOGRAPHIC_DATA]" at bounding box center [169, 661] width 159 height 38
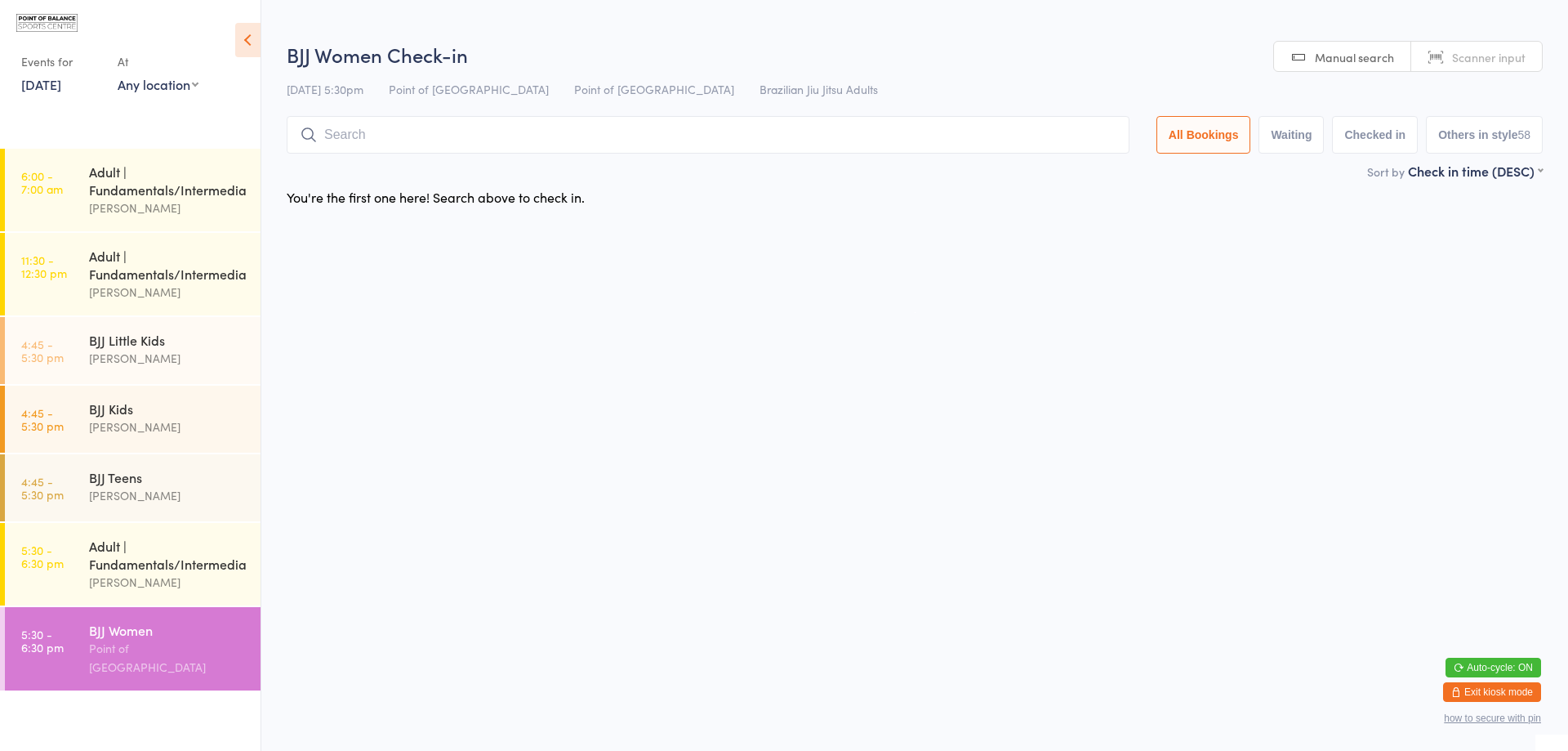
click at [1493, 691] on button "Exit kiosk mode" at bounding box center [1492, 692] width 98 height 20
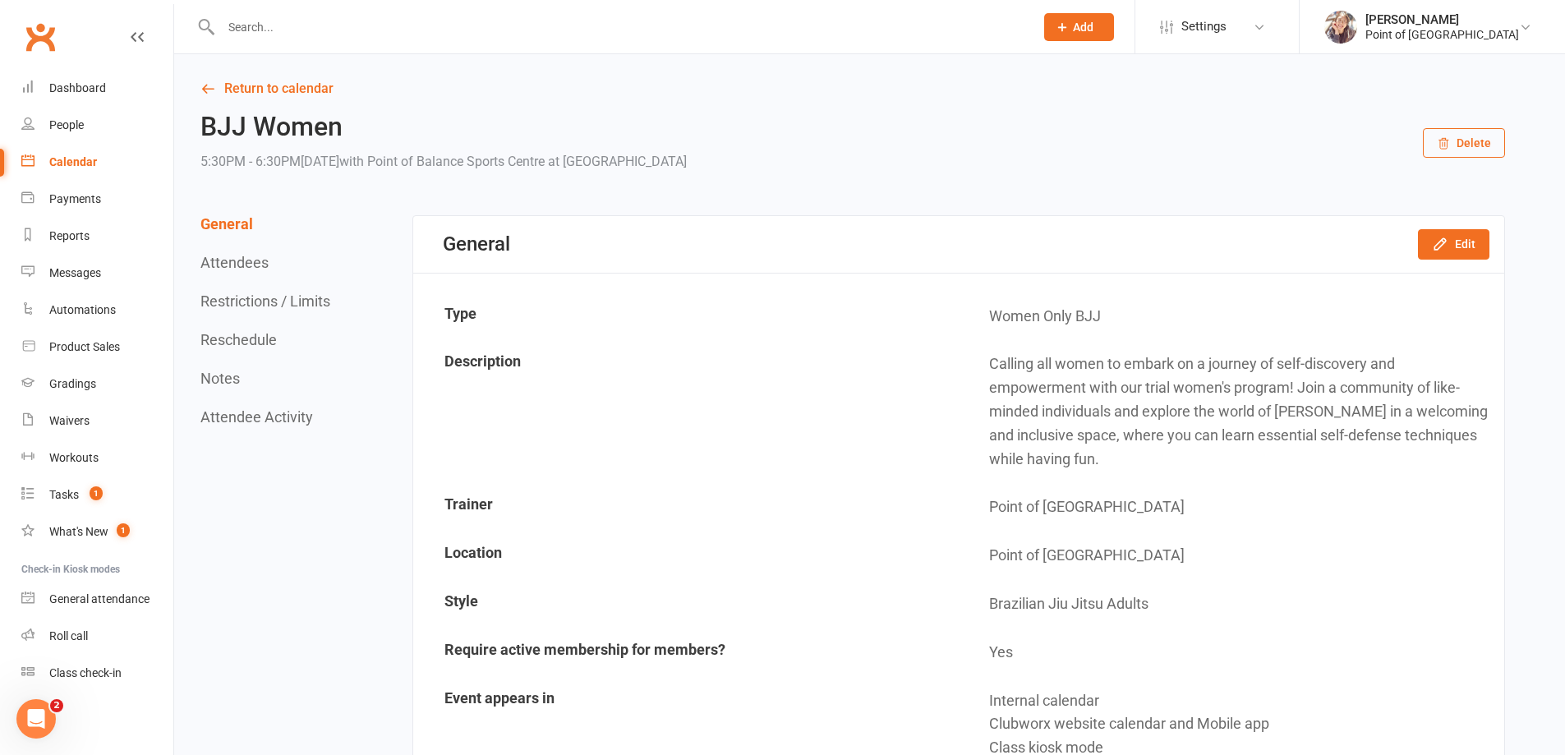
click at [315, 29] on input "text" at bounding box center [619, 27] width 807 height 23
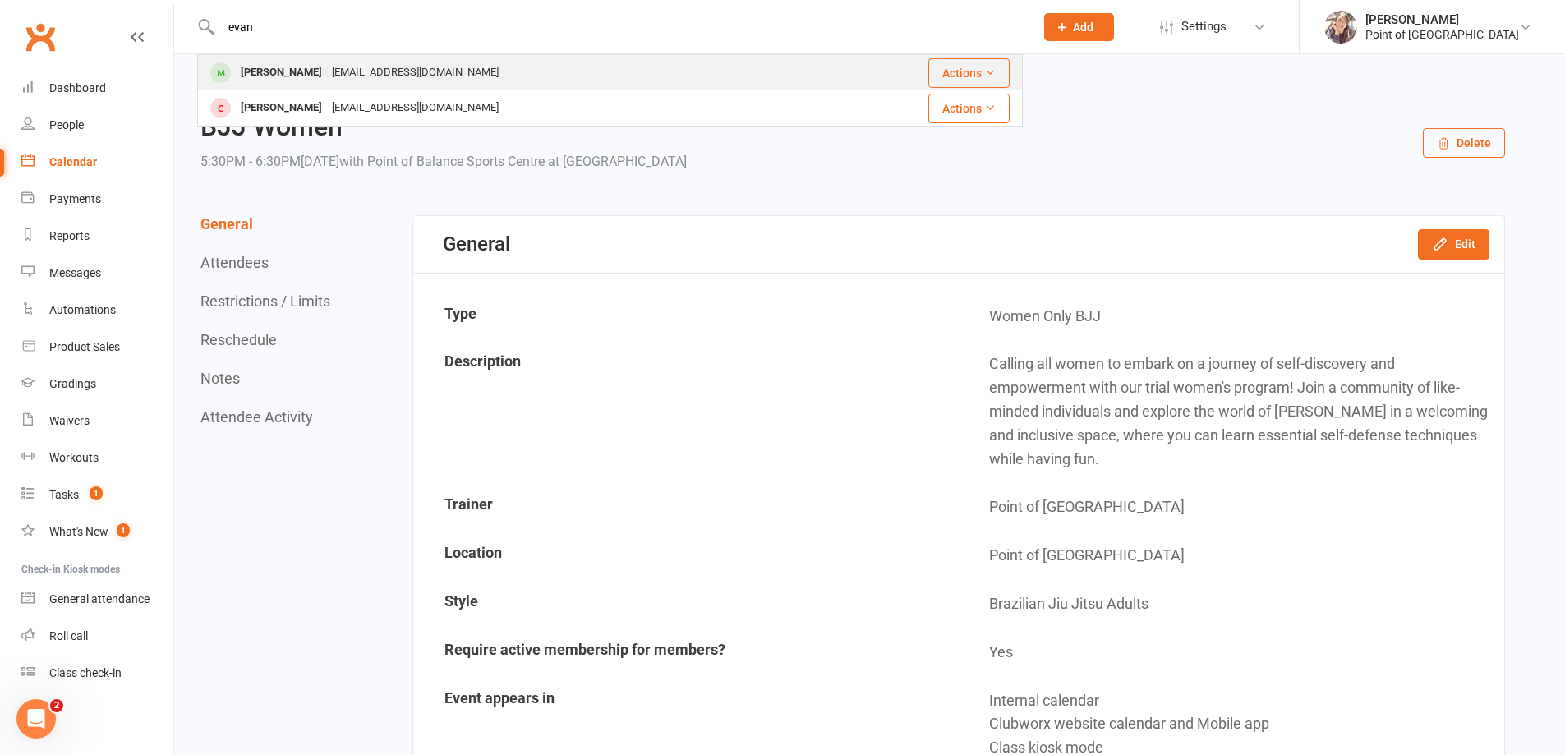
type input "evan"
click at [331, 79] on div "[EMAIL_ADDRESS][DOMAIN_NAME]" at bounding box center [415, 73] width 177 height 24
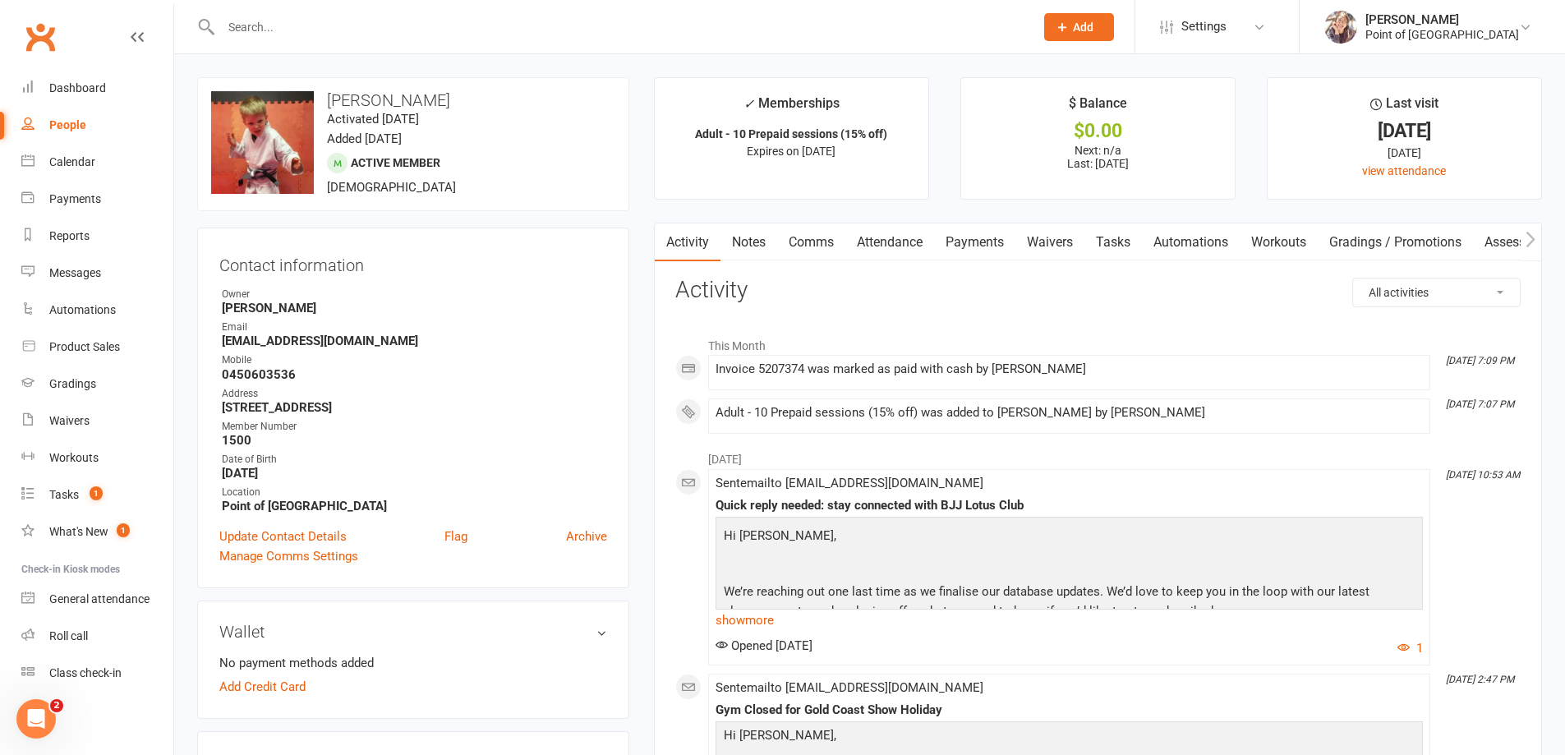
click at [964, 239] on link "Payments" at bounding box center [974, 242] width 81 height 38
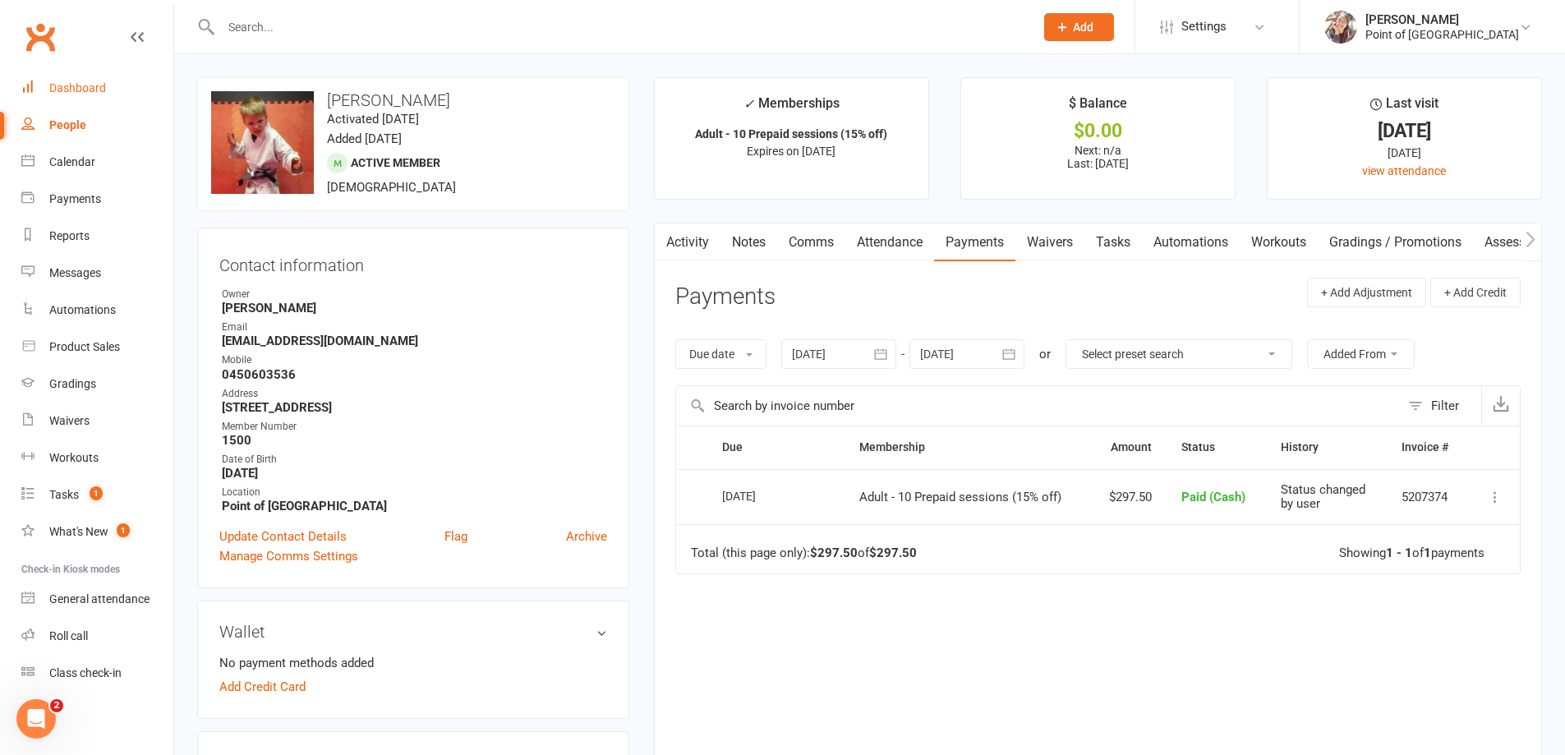
click at [71, 91] on div "Dashboard" at bounding box center [77, 87] width 57 height 13
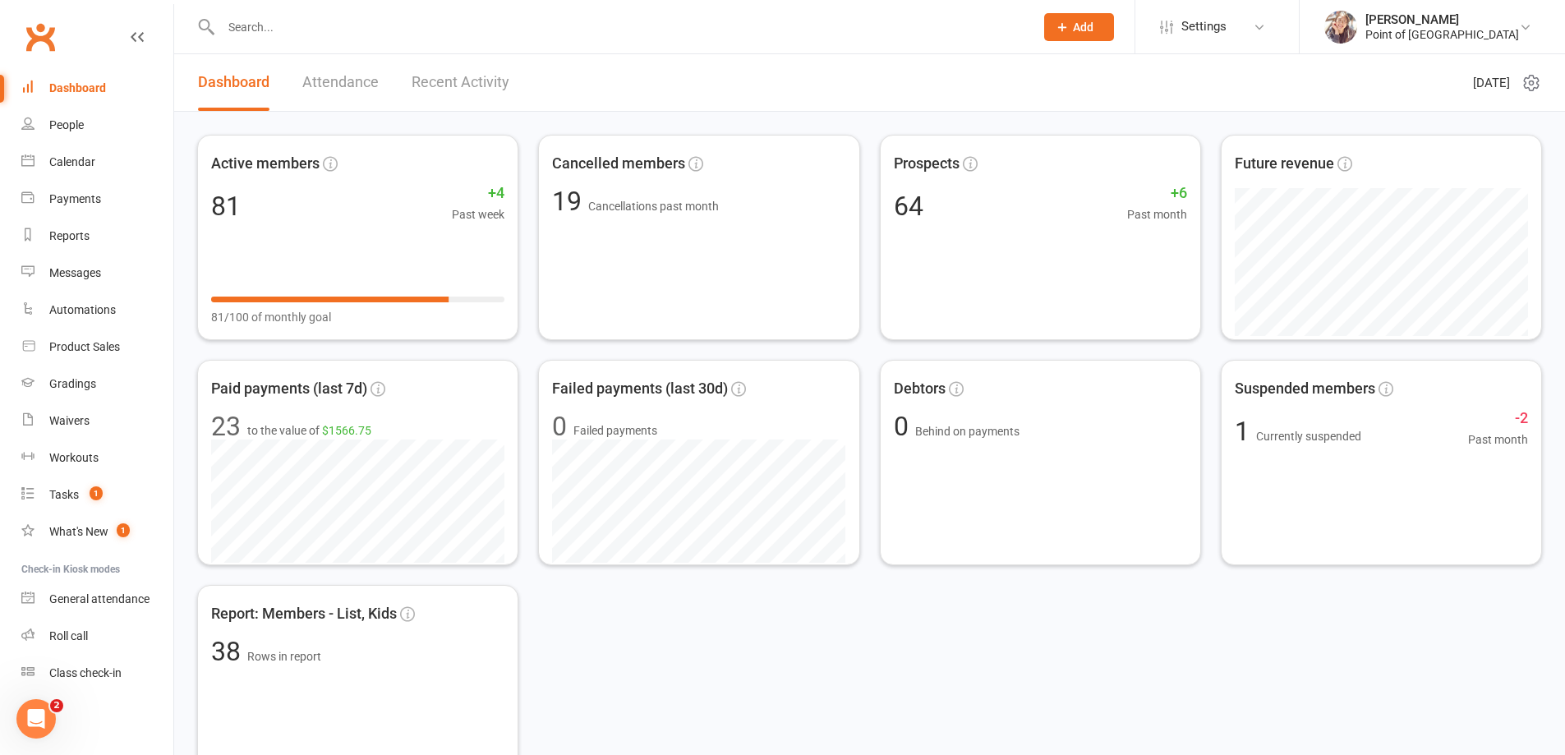
click at [364, 19] on input "text" at bounding box center [619, 27] width 807 height 23
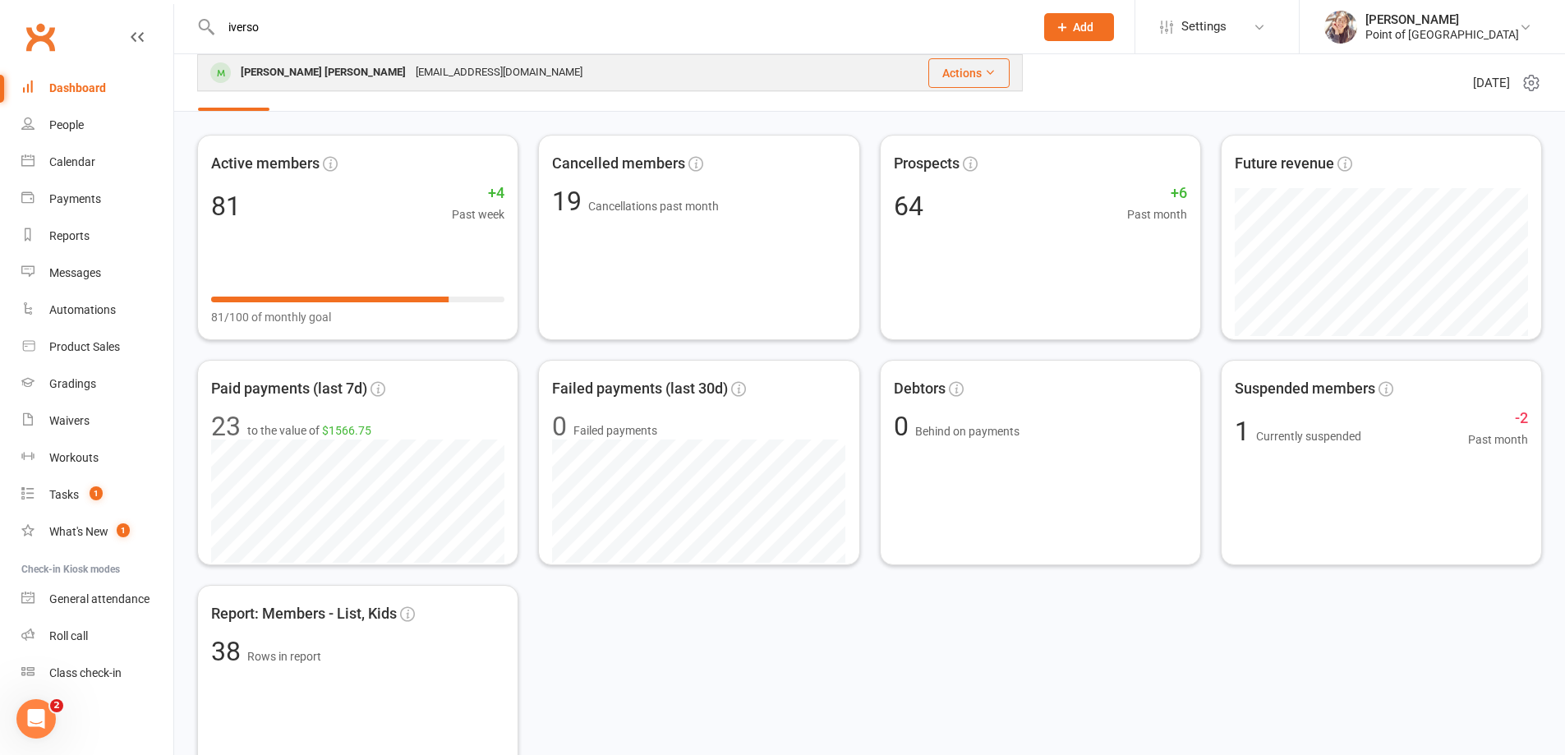
type input "iverso"
click at [411, 67] on div "[EMAIL_ADDRESS][DOMAIN_NAME]" at bounding box center [499, 73] width 177 height 24
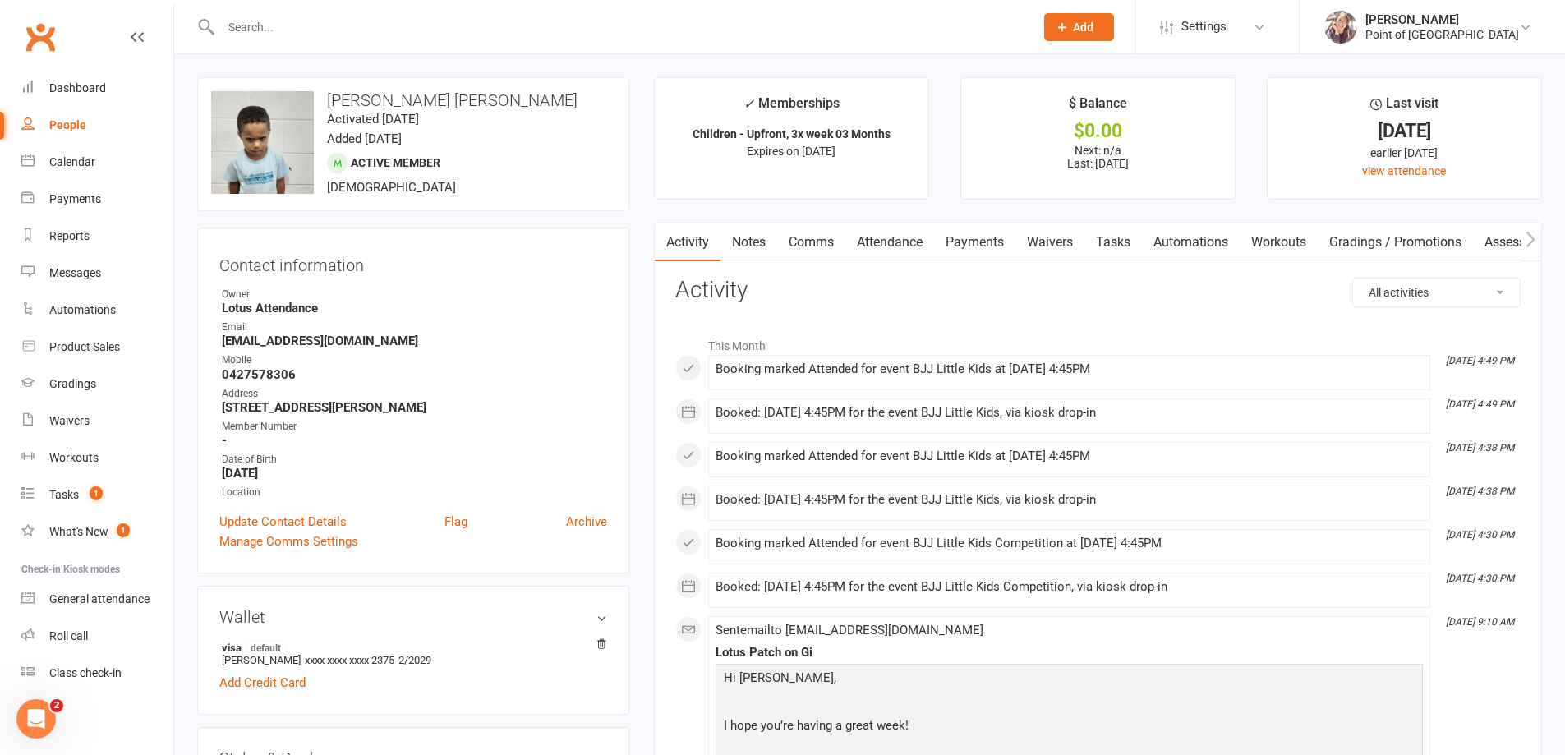
click at [969, 250] on link "Payments" at bounding box center [974, 242] width 81 height 38
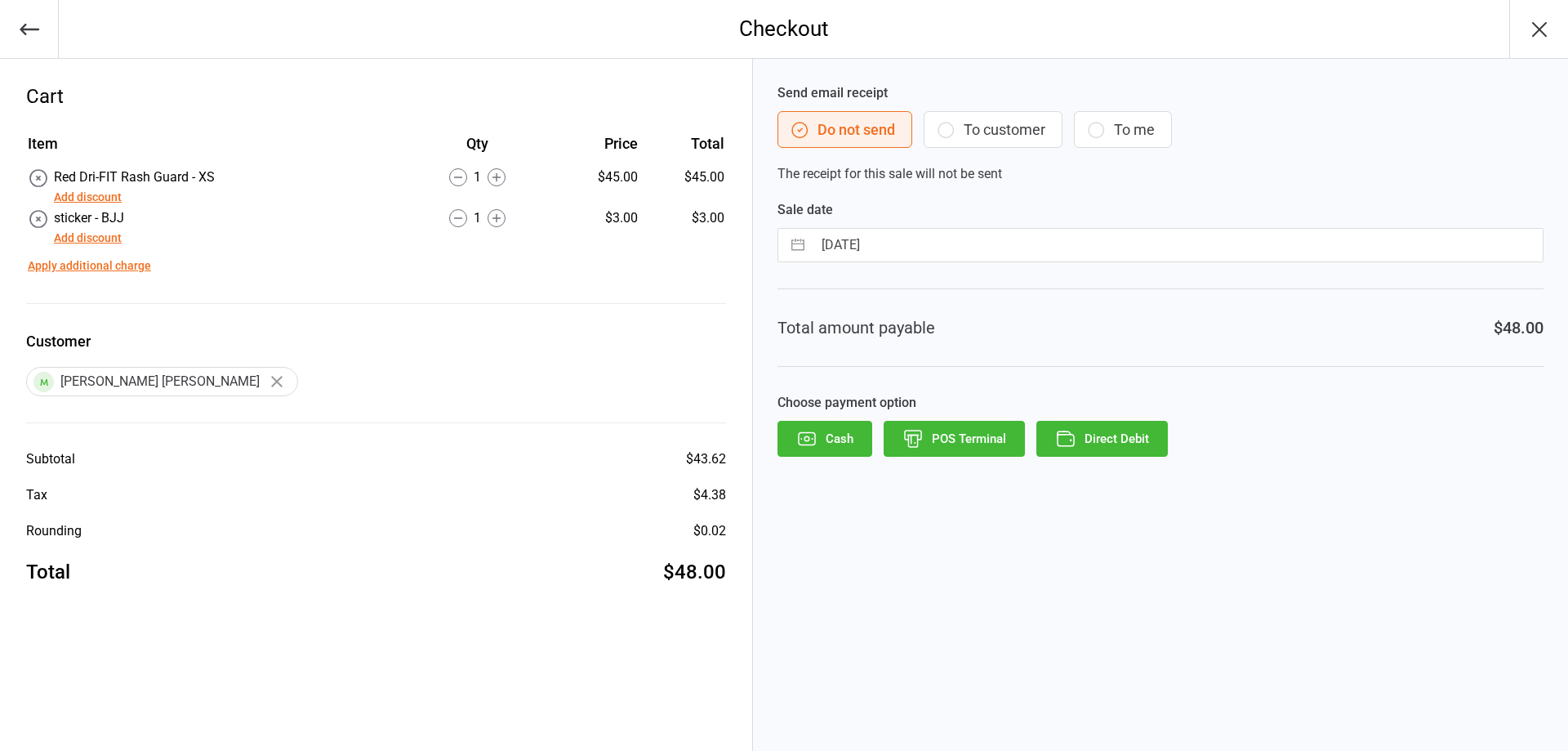
click at [962, 130] on button "To customer" at bounding box center [993, 129] width 139 height 37
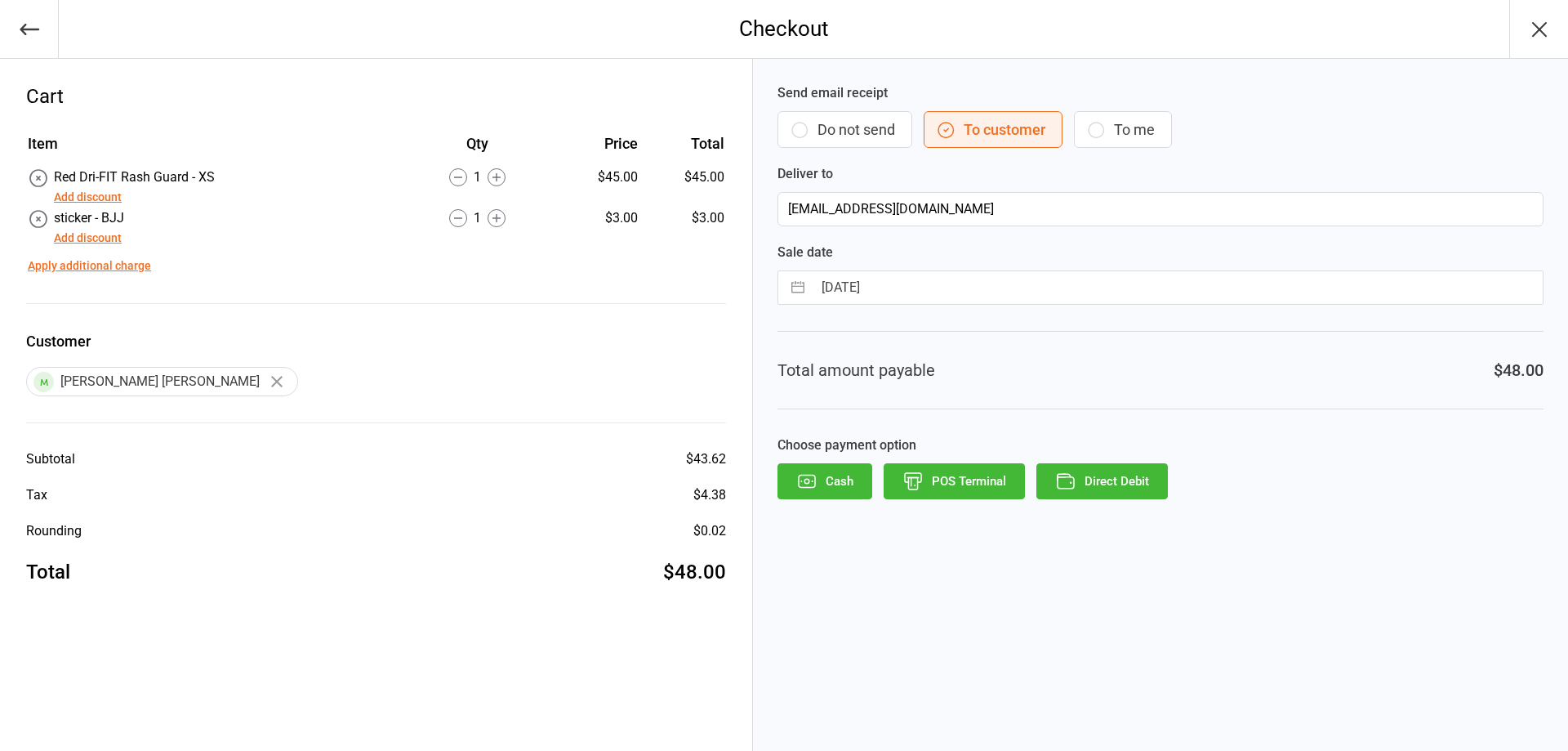
click at [938, 485] on button "POS Terminal" at bounding box center [955, 481] width 141 height 36
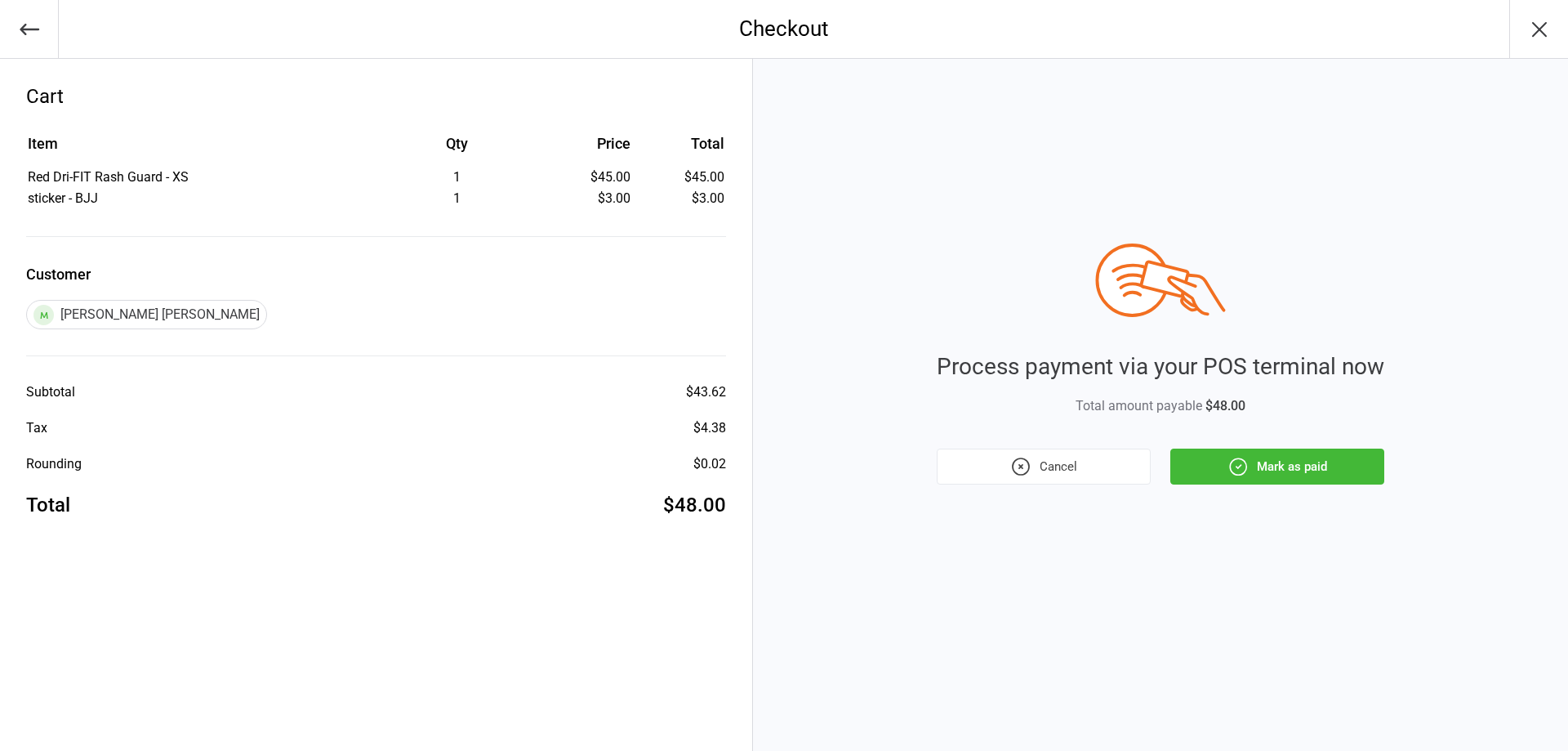
click at [1327, 452] on button "Mark as paid" at bounding box center [1277, 467] width 214 height 36
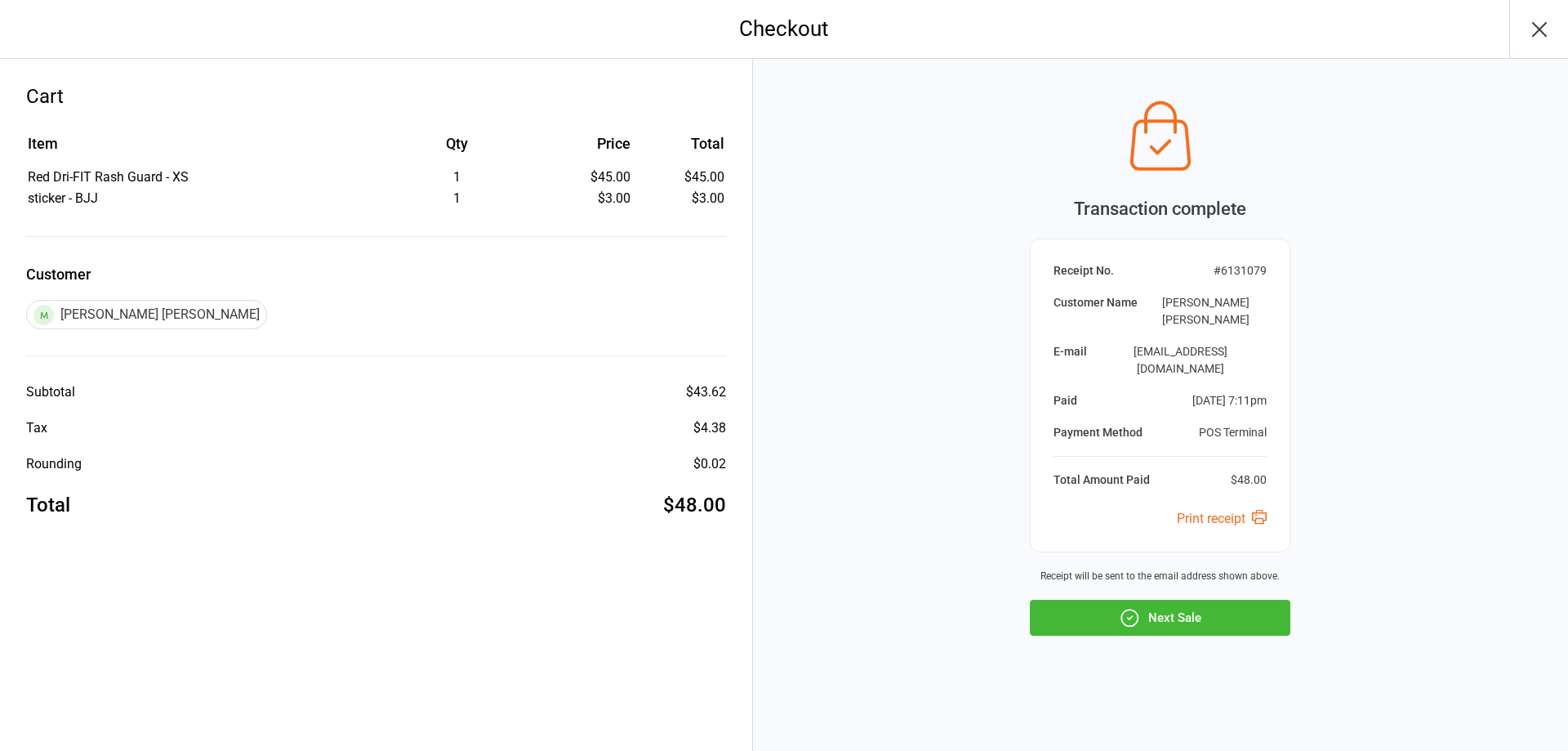
click at [1219, 607] on button "Next Sale" at bounding box center [1160, 618] width 261 height 36
